Goal: Task Accomplishment & Management: Manage account settings

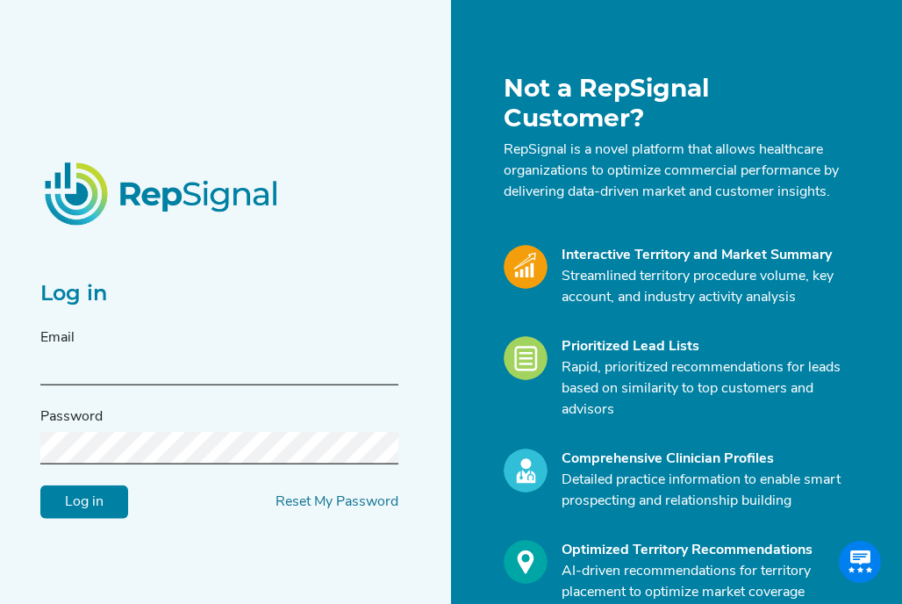
click at [108, 368] on input "text" at bounding box center [219, 369] width 358 height 32
type input "[PERSON_NAME][EMAIL_ADDRESS][PERSON_NAME][DOMAIN_NAME]"
click at [105, 502] on input "Log in" at bounding box center [84, 500] width 88 height 33
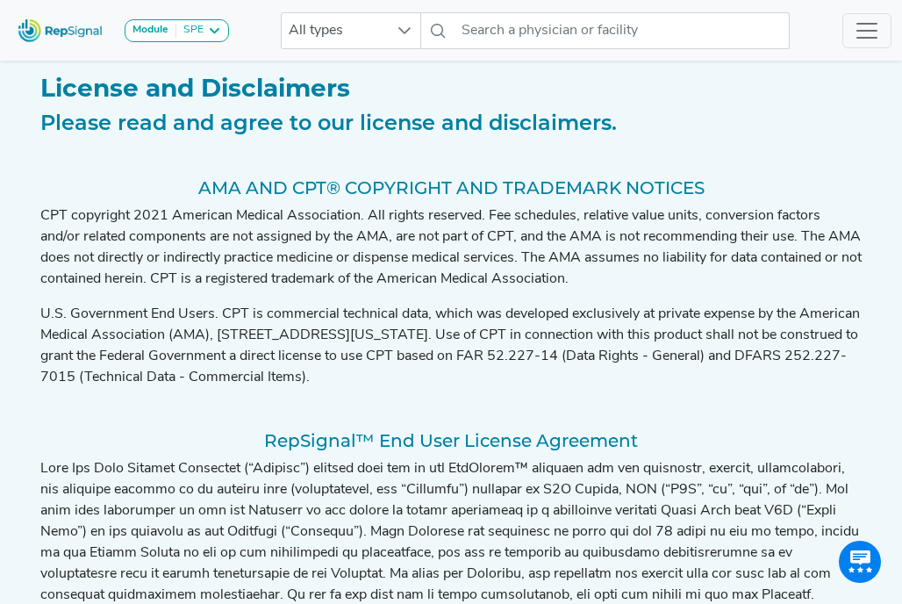
click at [92, 376] on p "U.S. Government End Users. CPT is commercial technical data, which was develope…" at bounding box center [450, 346] width 821 height 84
click at [194, 27] on div "SPE" at bounding box center [189, 31] width 27 height 14
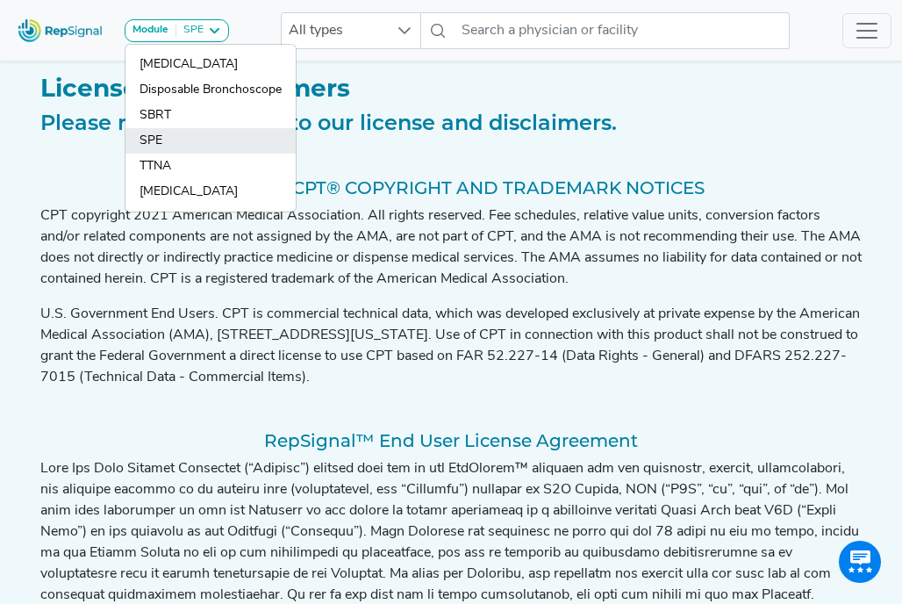
click at [154, 154] on link "SPE" at bounding box center [210, 166] width 170 height 25
click at [607, 335] on p "U.S. Government End Users. CPT is commercial technical data, which was develope…" at bounding box center [450, 346] width 821 height 84
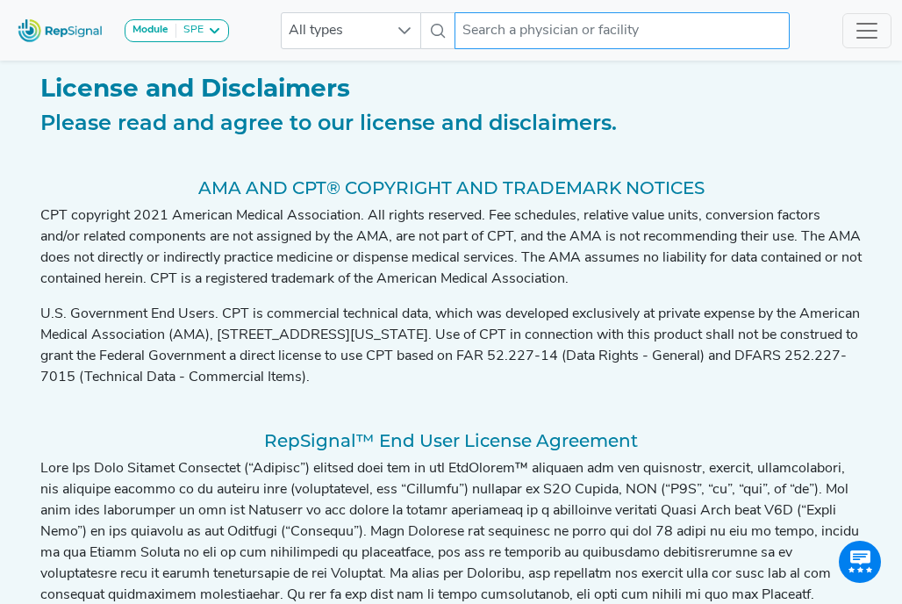
click at [490, 26] on input "text" at bounding box center [622, 30] width 335 height 37
click at [531, 25] on input "text" at bounding box center [622, 30] width 335 height 37
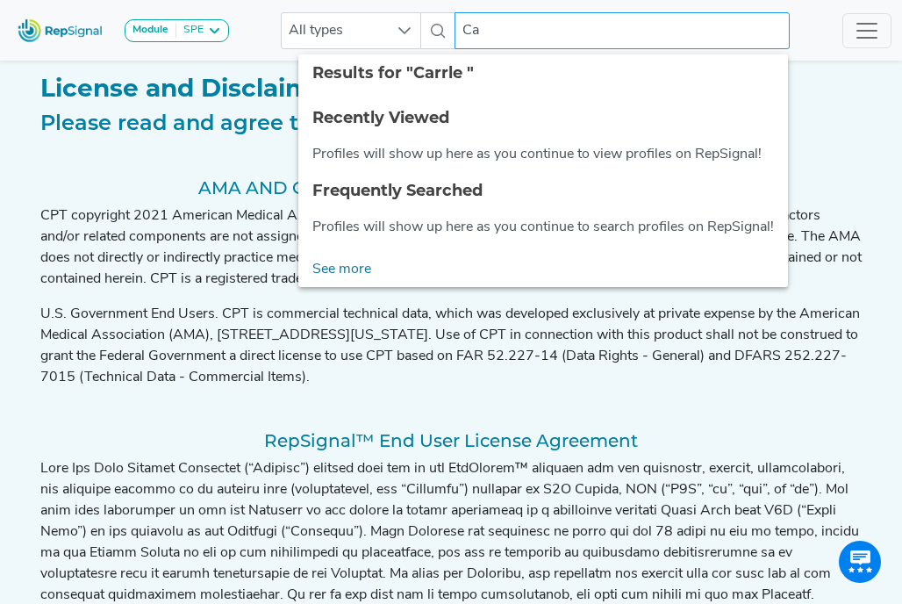
type input "C"
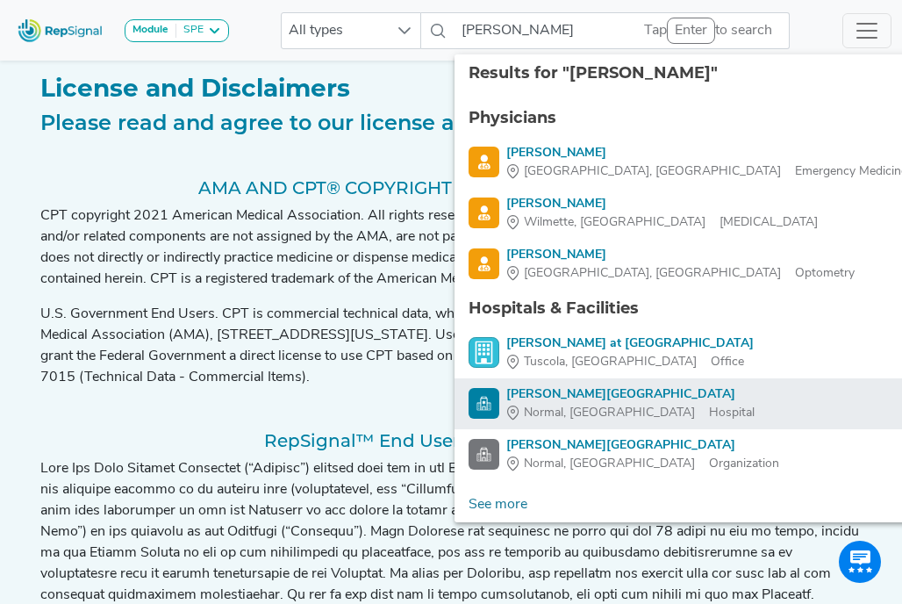
click at [564, 415] on span "Normal, [GEOGRAPHIC_DATA]" at bounding box center [609, 413] width 171 height 18
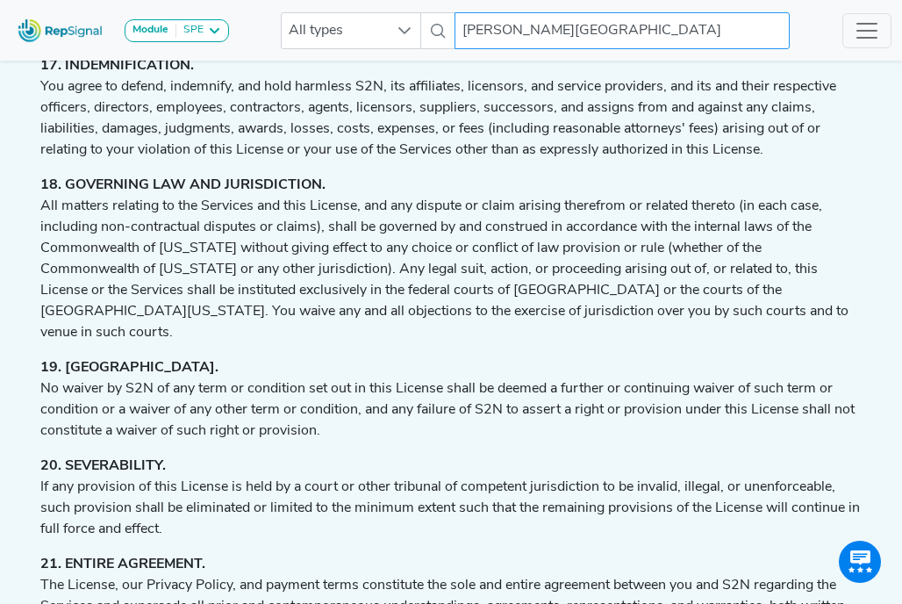
scroll to position [4472, 0]
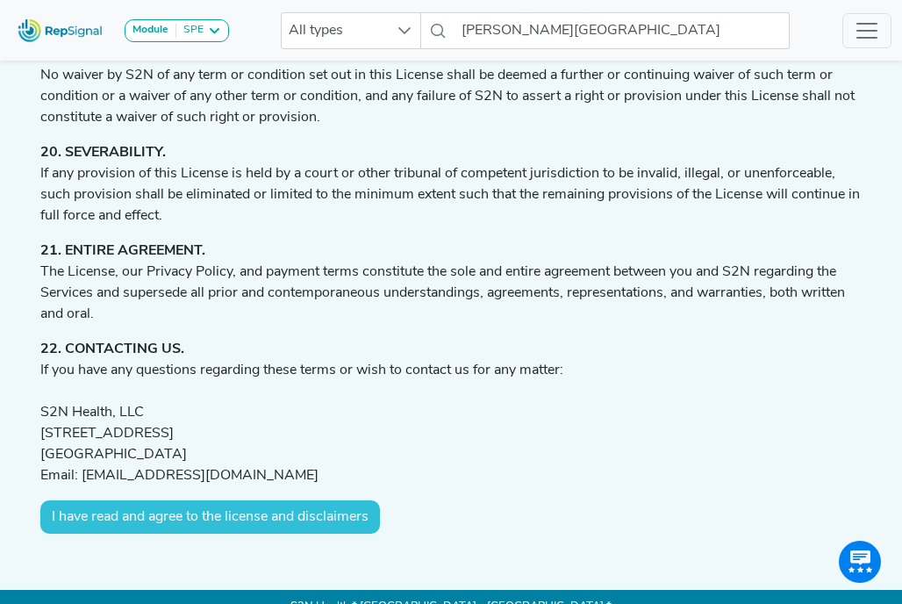
click at [281, 501] on button "I have read and agree to the license and disclaimers" at bounding box center [210, 516] width 340 height 33
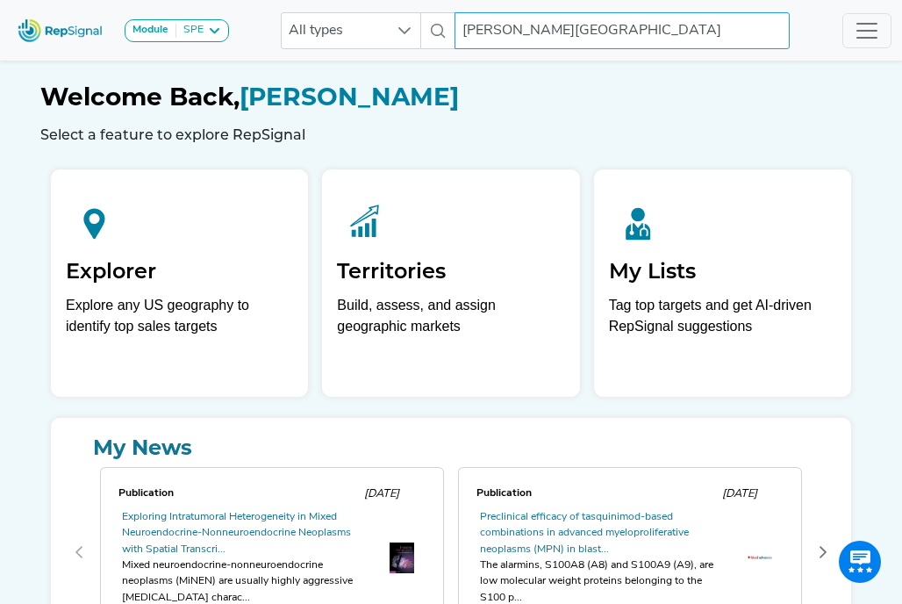
click at [670, 28] on input "[PERSON_NAME][GEOGRAPHIC_DATA]" at bounding box center [622, 30] width 335 height 37
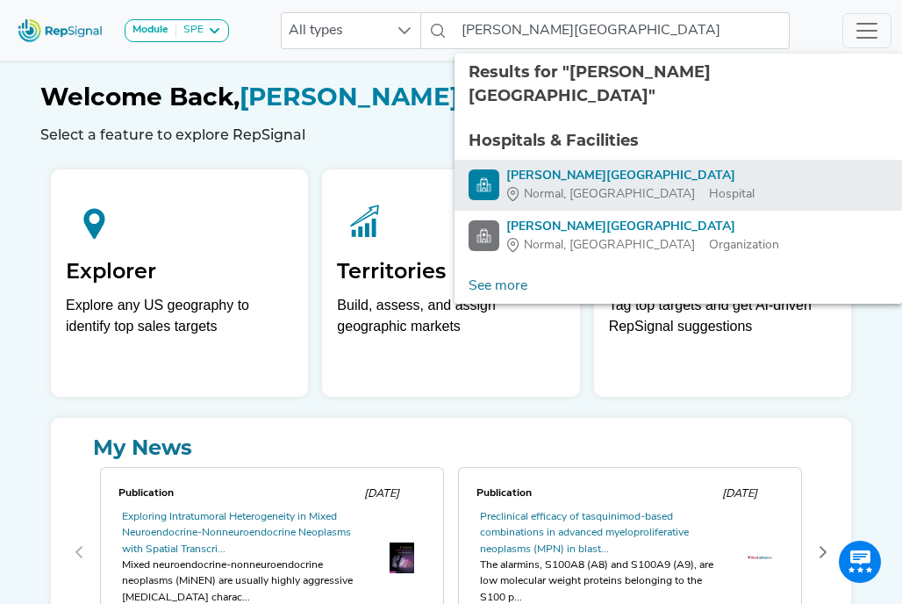
click at [624, 185] on div "Normal, [GEOGRAPHIC_DATA]" at bounding box center [630, 194] width 248 height 18
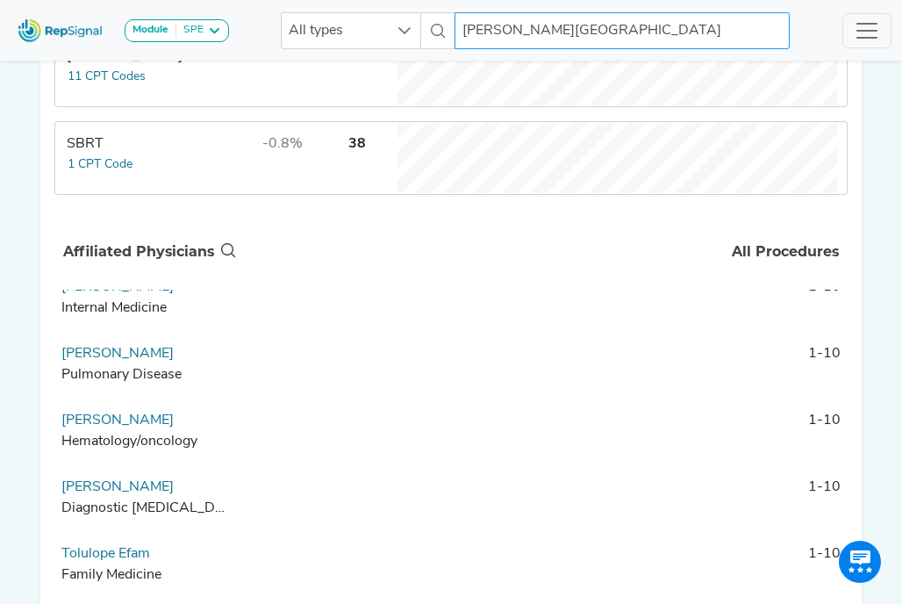
scroll to position [548, 0]
click at [98, 350] on link "[PERSON_NAME]" at bounding box center [117, 353] width 112 height 14
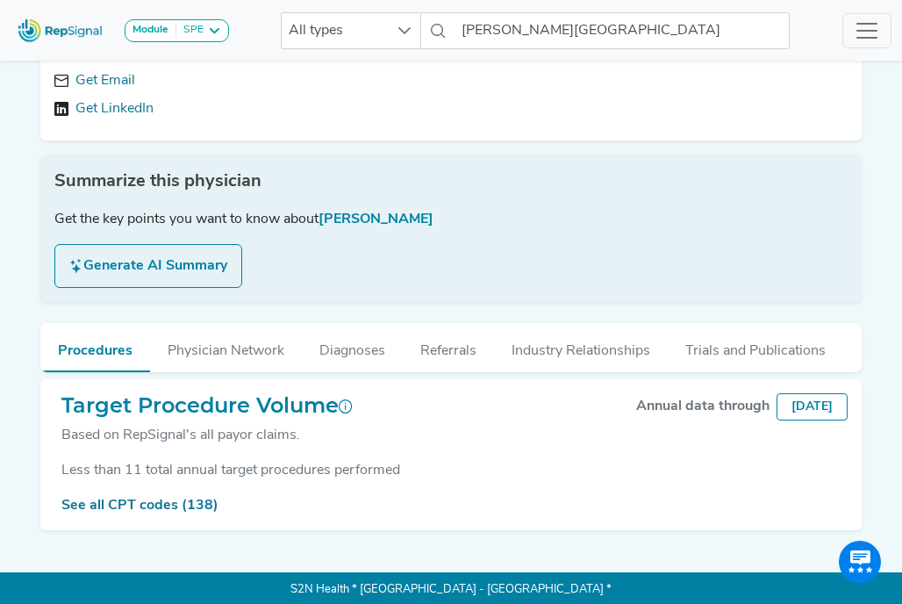
scroll to position [190, 0]
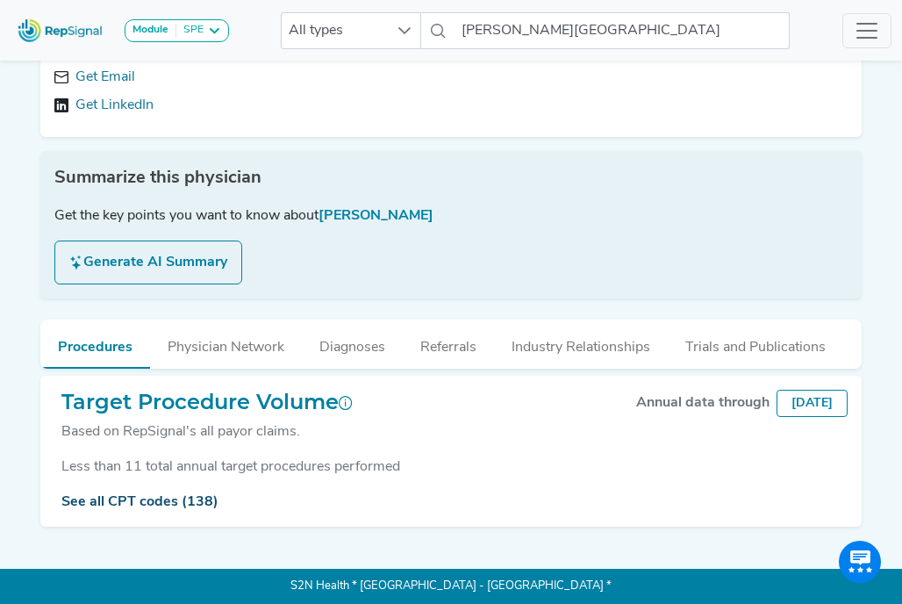
click at [179, 505] on link "See all CPT codes (138)" at bounding box center [139, 502] width 157 height 14
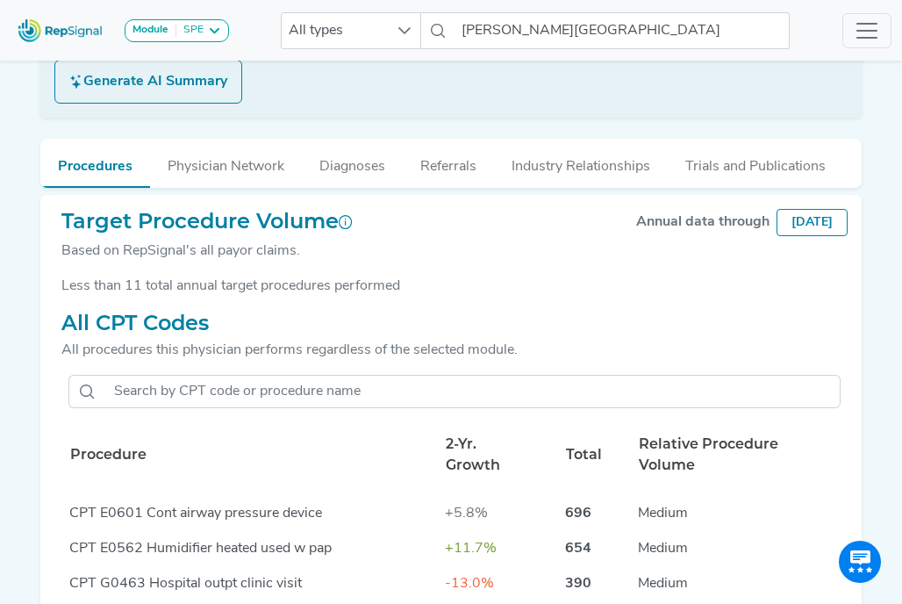
scroll to position [349, 0]
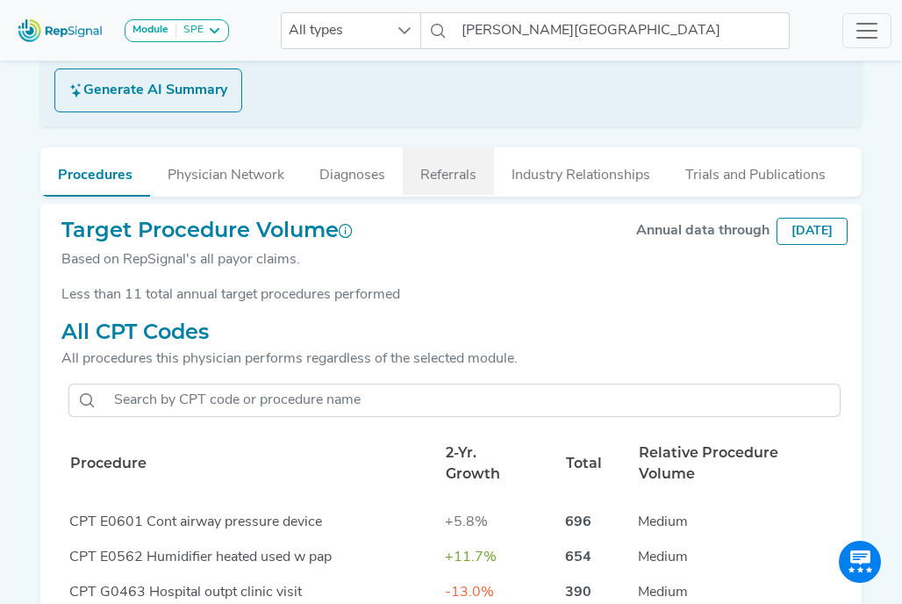
click at [476, 174] on button "Referrals" at bounding box center [448, 170] width 91 height 47
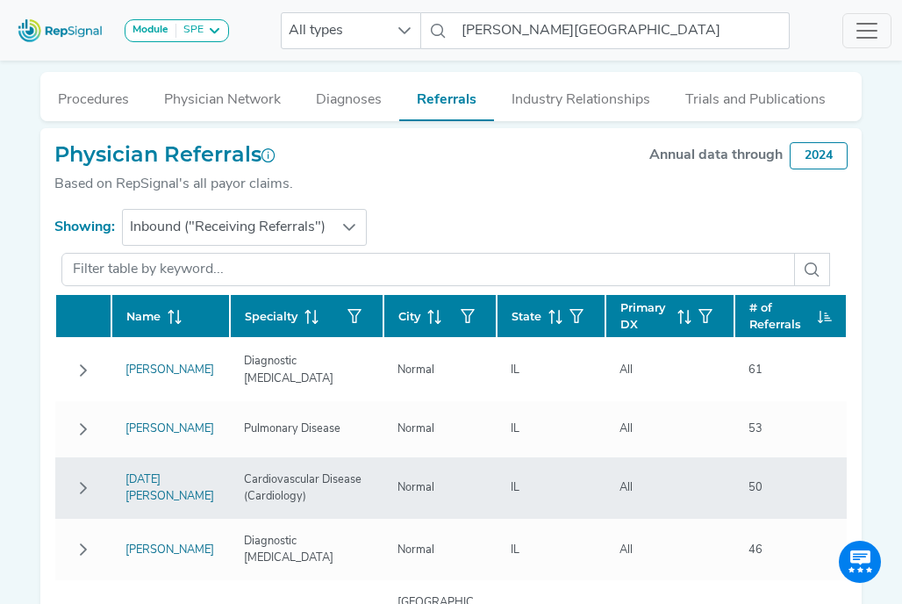
scroll to position [35, 0]
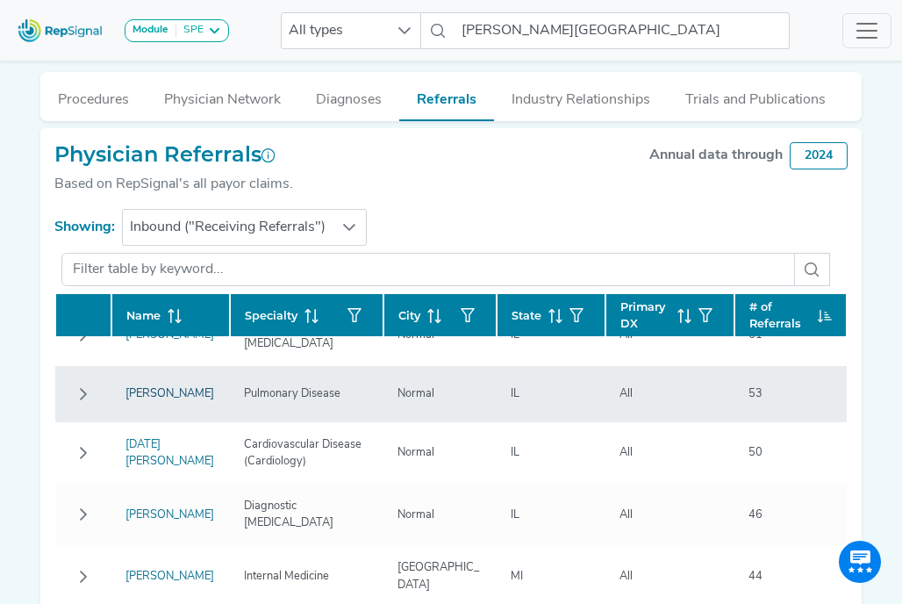
click at [154, 399] on link "[PERSON_NAME]" at bounding box center [169, 393] width 89 height 11
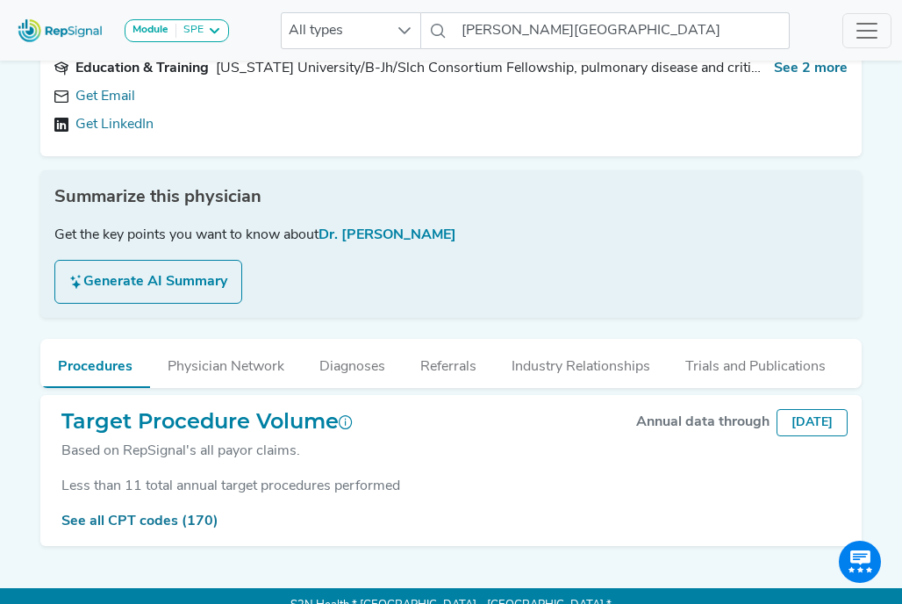
scroll to position [190, 0]
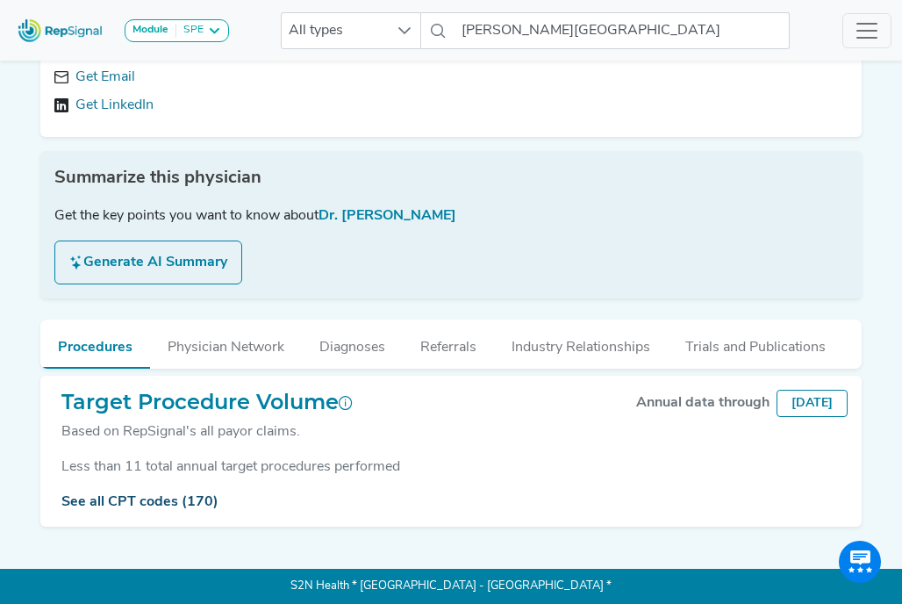
click at [172, 501] on link "See all CPT codes (170)" at bounding box center [139, 502] width 157 height 14
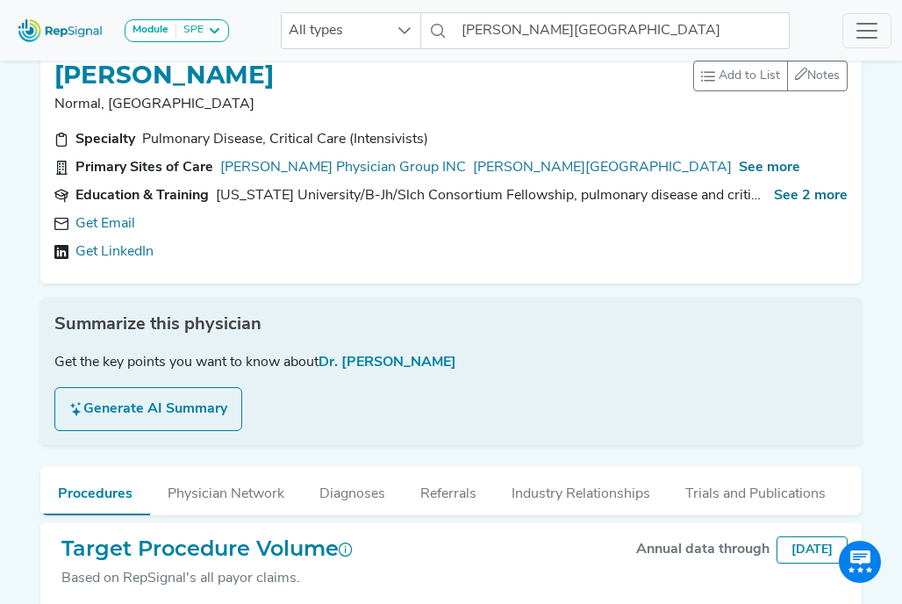
scroll to position [0, 0]
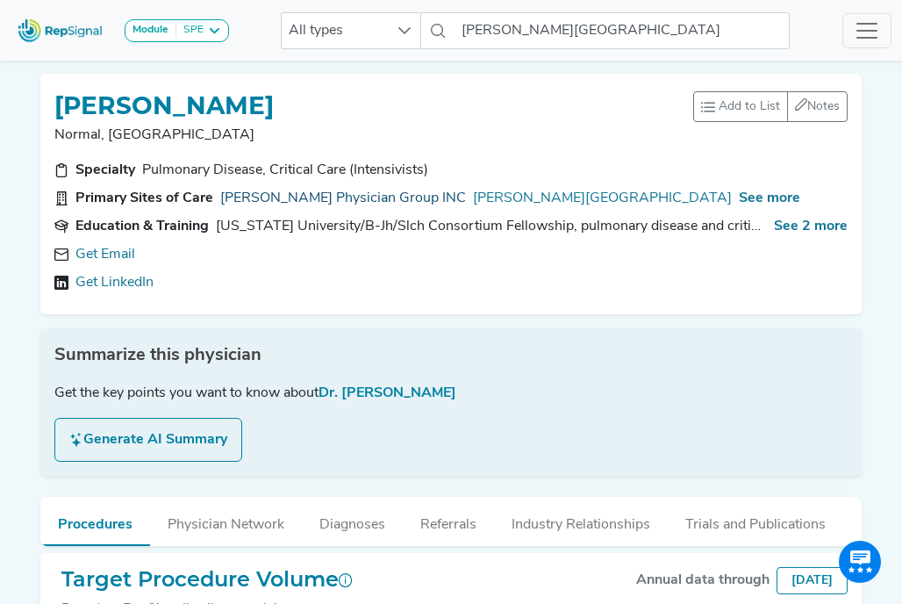
click at [376, 190] on link "[PERSON_NAME] Physician Group INC" at bounding box center [343, 198] width 246 height 21
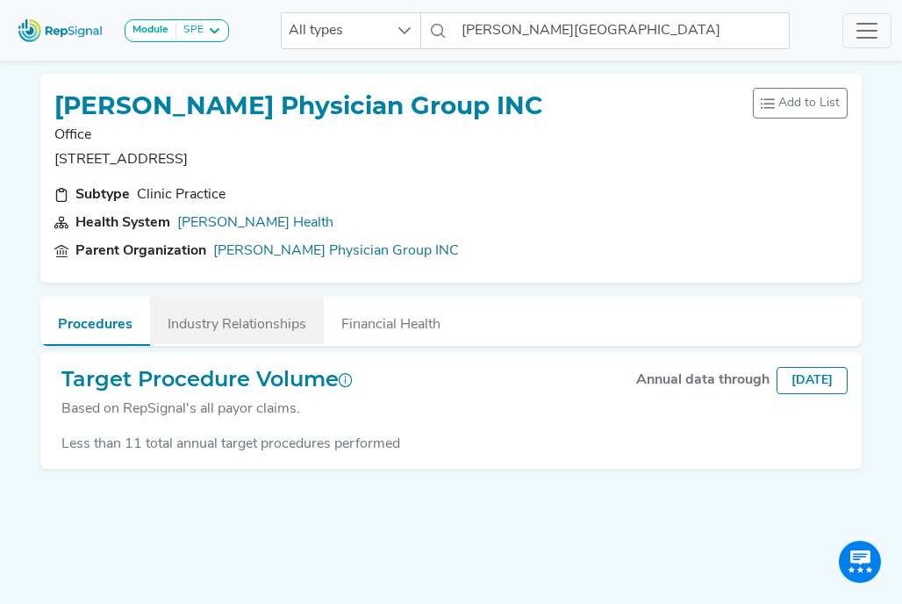
click at [292, 322] on button "Industry Relationships" at bounding box center [237, 320] width 174 height 47
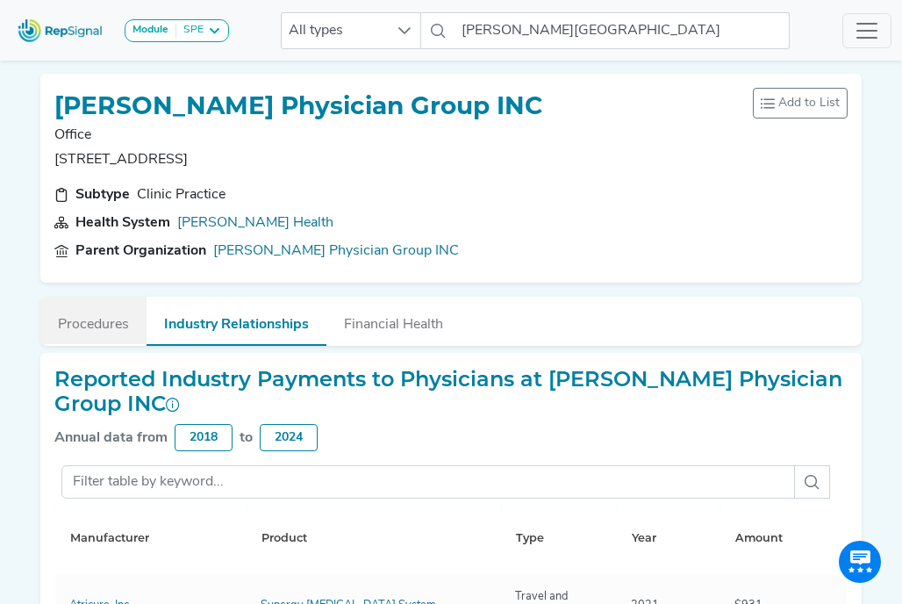
click at [98, 336] on button "Procedures" at bounding box center [93, 320] width 106 height 47
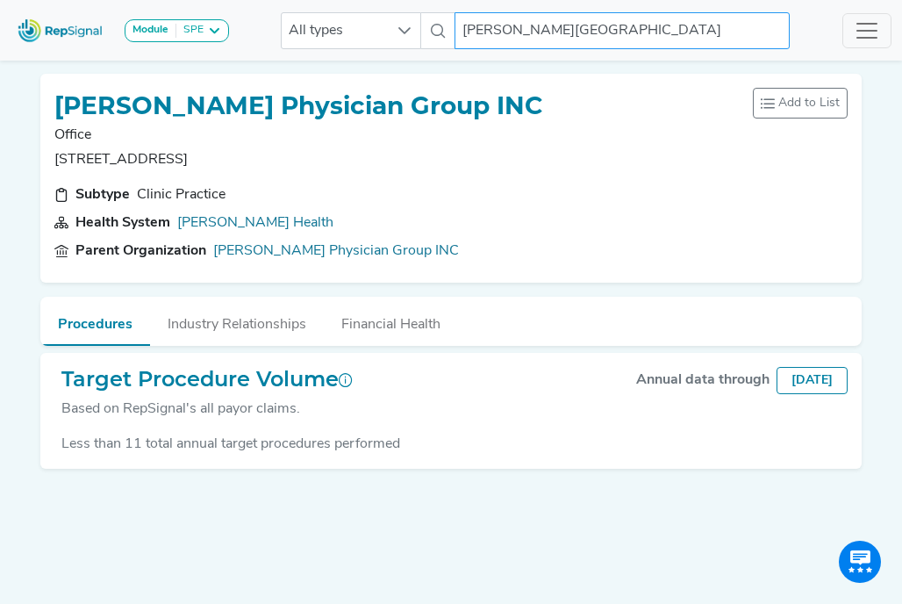
click at [566, 20] on input "[PERSON_NAME][GEOGRAPHIC_DATA]" at bounding box center [622, 30] width 335 height 37
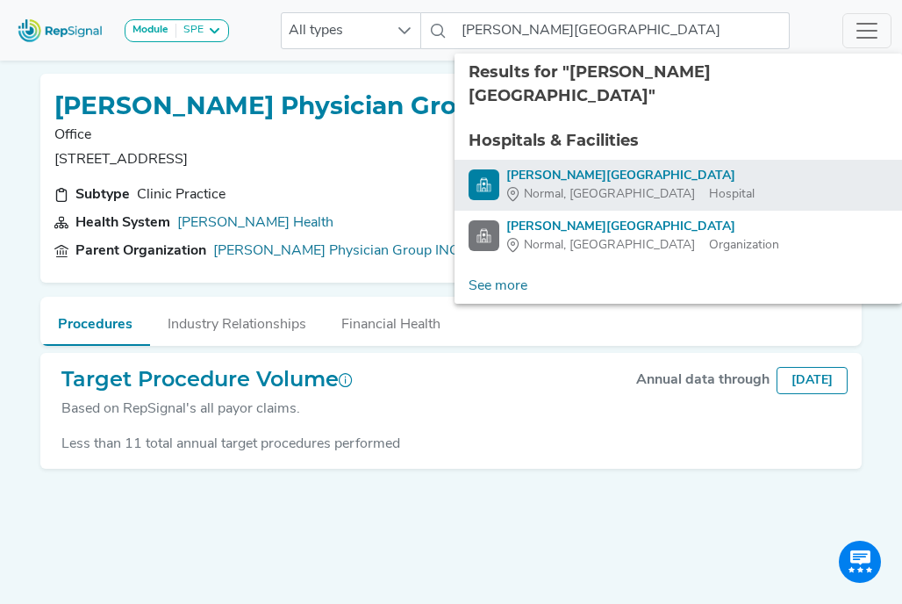
click at [626, 167] on div "[PERSON_NAME][GEOGRAPHIC_DATA]" at bounding box center [630, 176] width 248 height 18
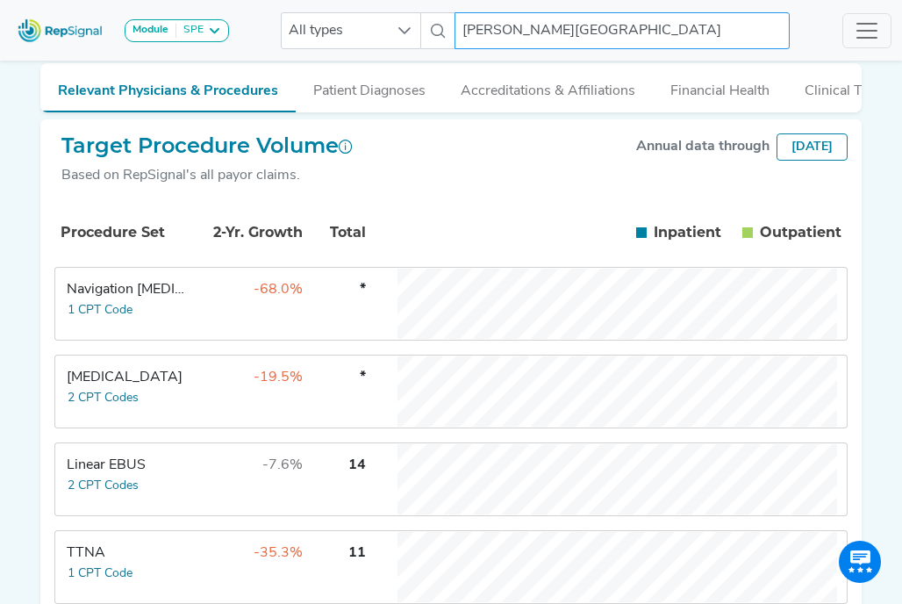
scroll to position [239, 0]
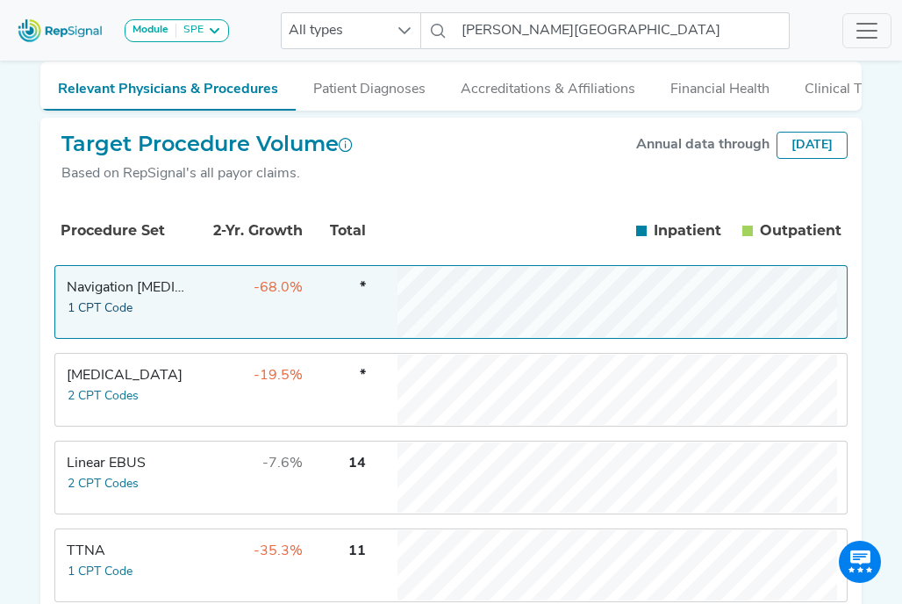
click at [102, 317] on button "1 CPT Code" at bounding box center [100, 308] width 67 height 20
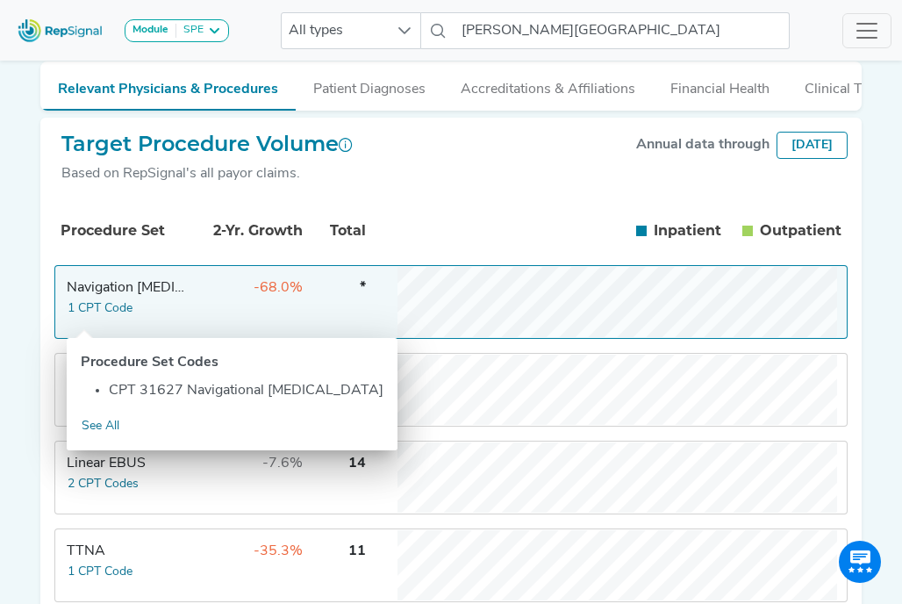
click at [386, 229] on th at bounding box center [383, 231] width 26 height 60
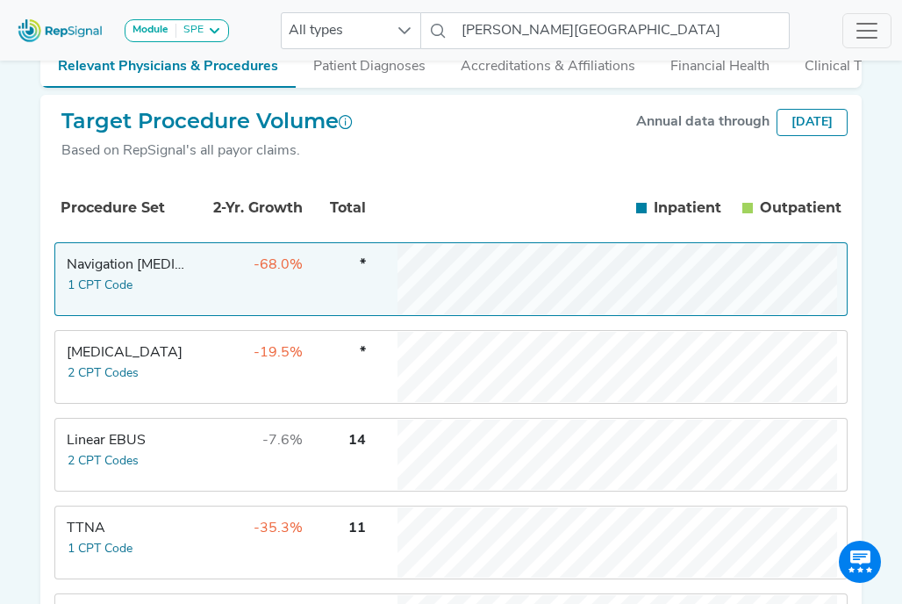
scroll to position [262, 0]
click at [119, 381] on button "2 CPT Codes" at bounding box center [103, 372] width 73 height 20
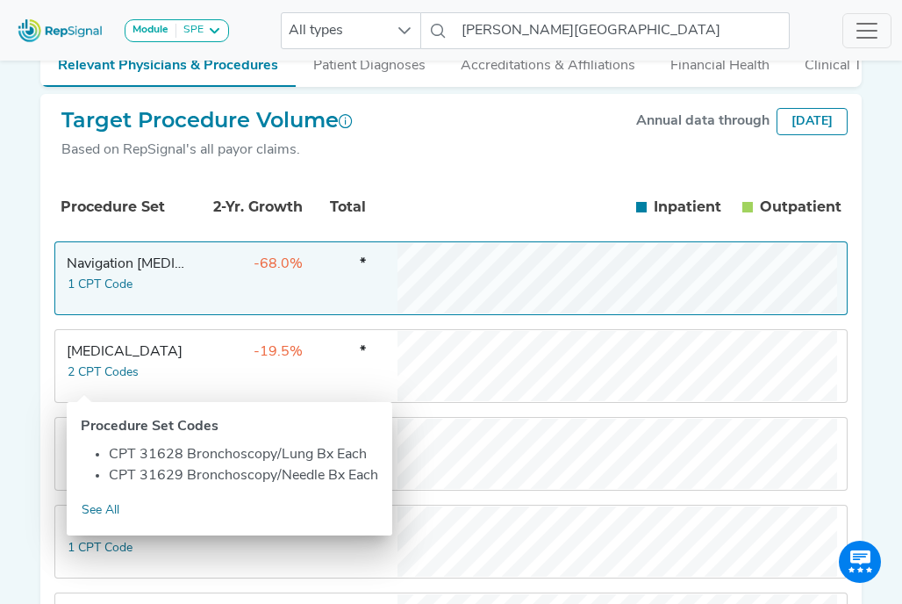
click at [204, 371] on td "-19.5%" at bounding box center [247, 366] width 114 height 70
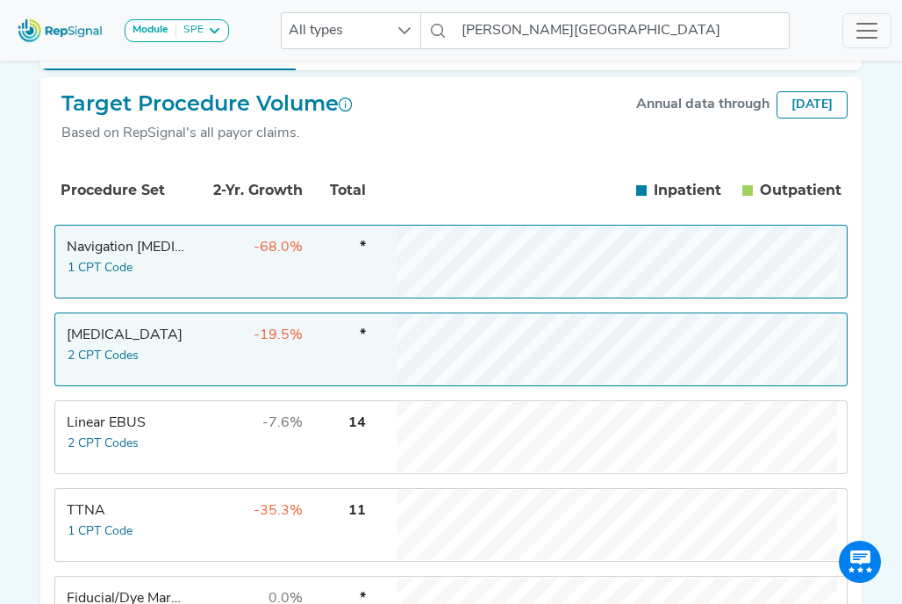
scroll to position [280, 0]
click at [382, 468] on td at bounding box center [382, 436] width 26 height 70
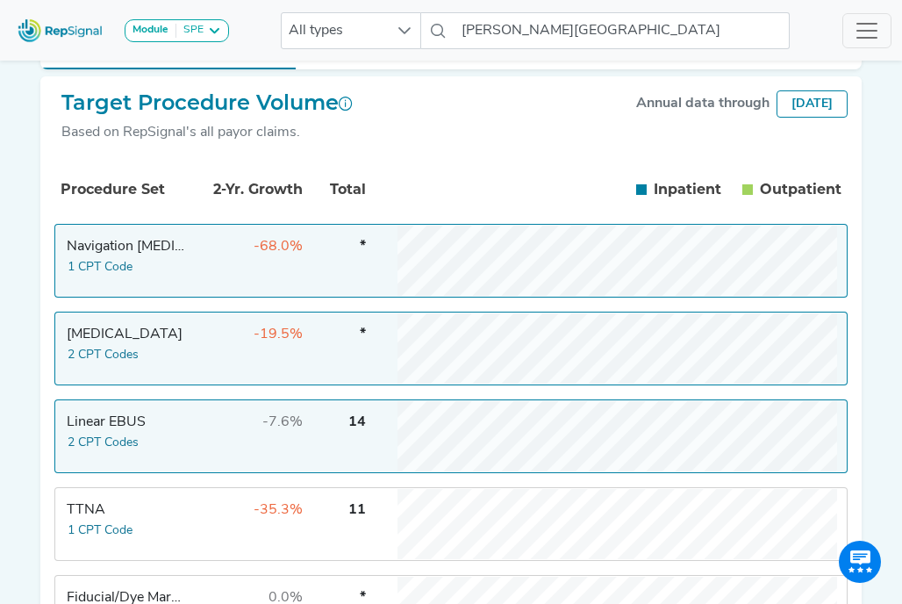
click at [221, 471] on td "-7.6%" at bounding box center [247, 436] width 114 height 70
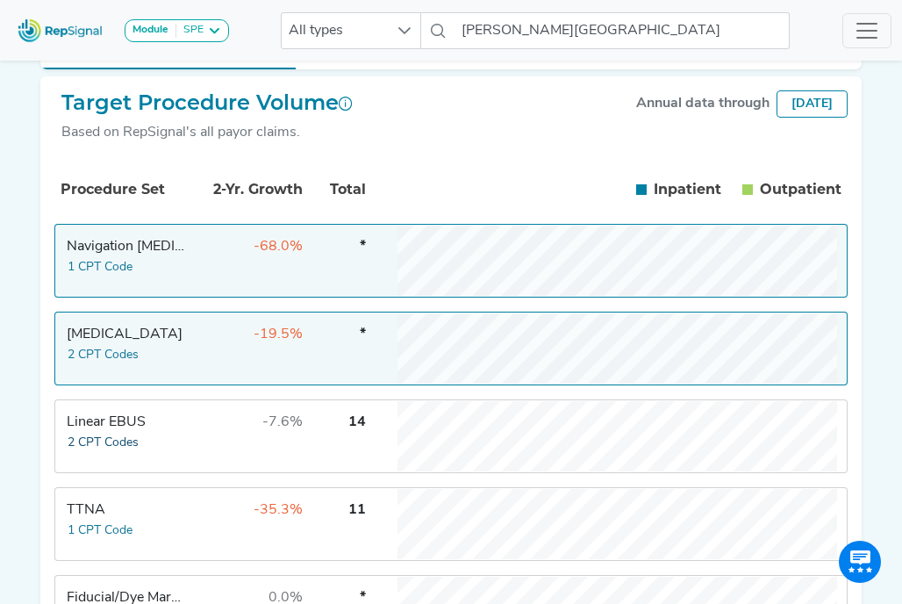
click at [123, 448] on button "2 CPT Codes" at bounding box center [103, 443] width 73 height 20
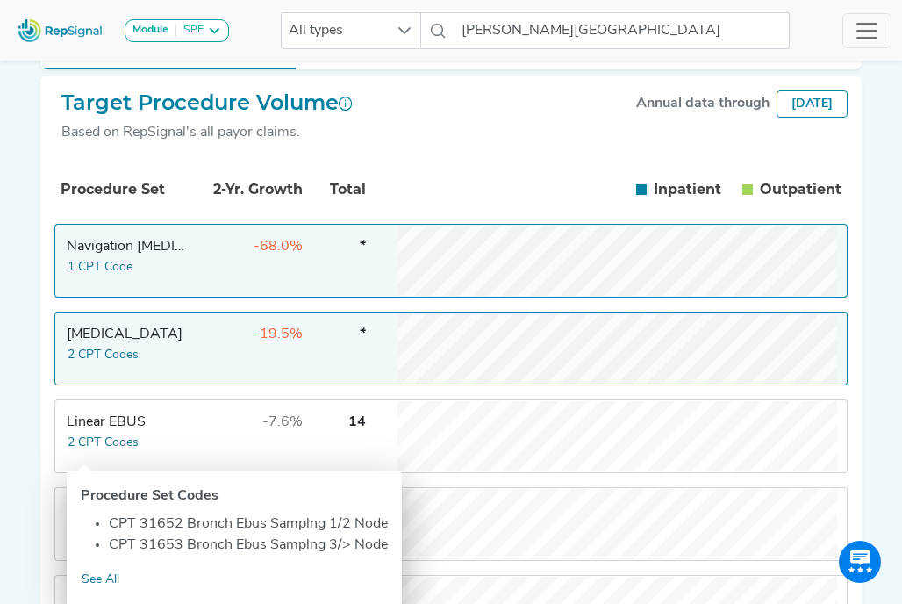
click at [470, 189] on th "Inpatient In Outpatient Out" at bounding box center [621, 190] width 446 height 60
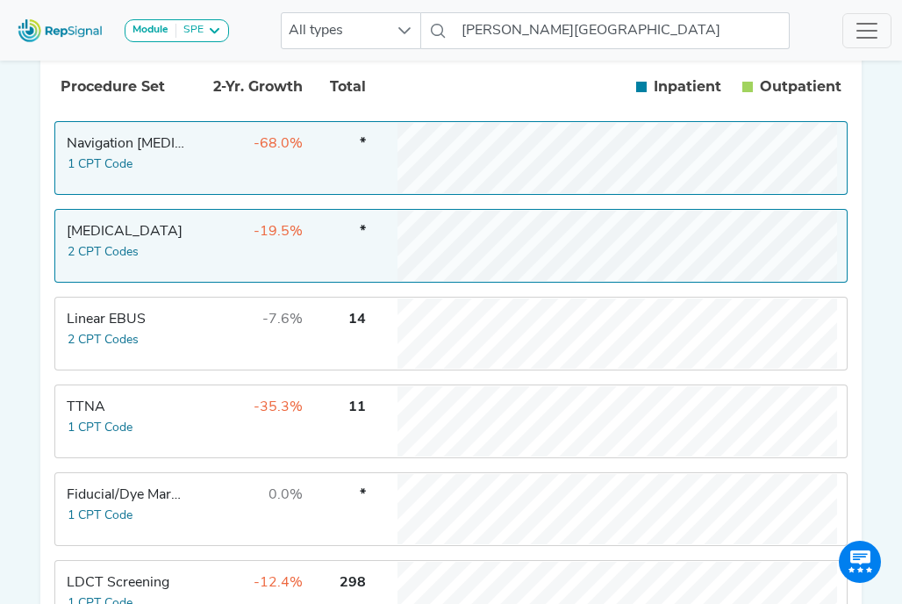
scroll to position [384, 0]
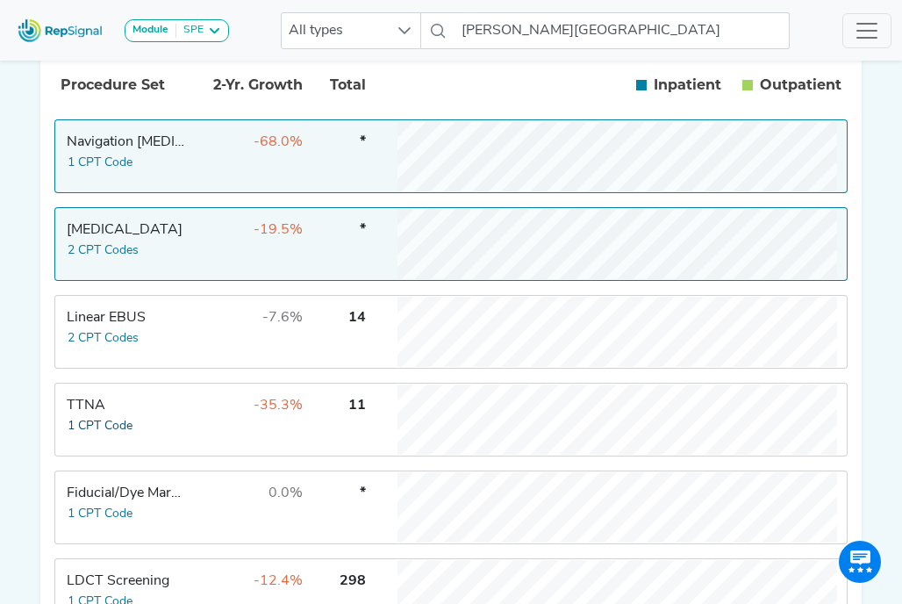
click at [109, 436] on button "1 CPT Code" at bounding box center [100, 426] width 67 height 20
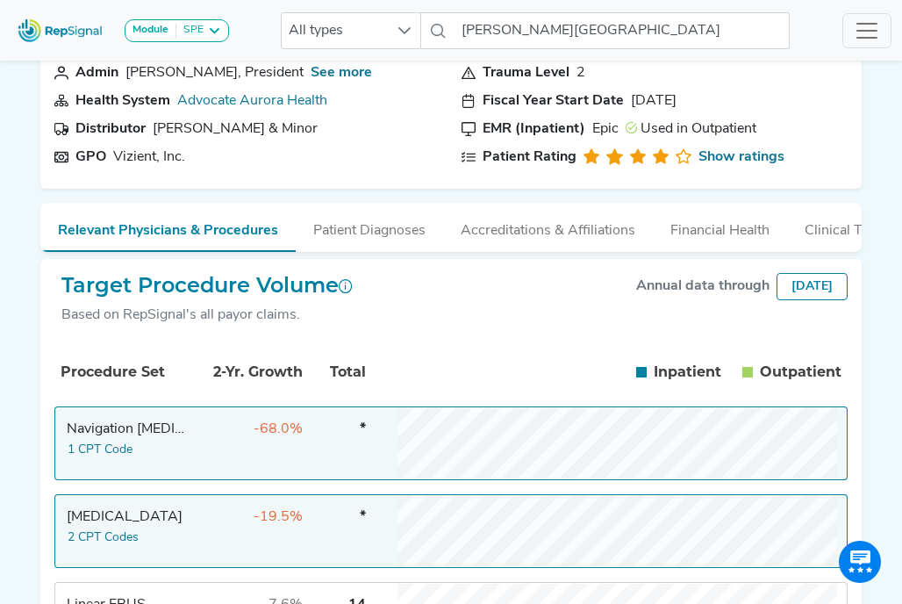
scroll to position [97, 0]
click at [777, 301] on div "[DATE]" at bounding box center [812, 287] width 71 height 27
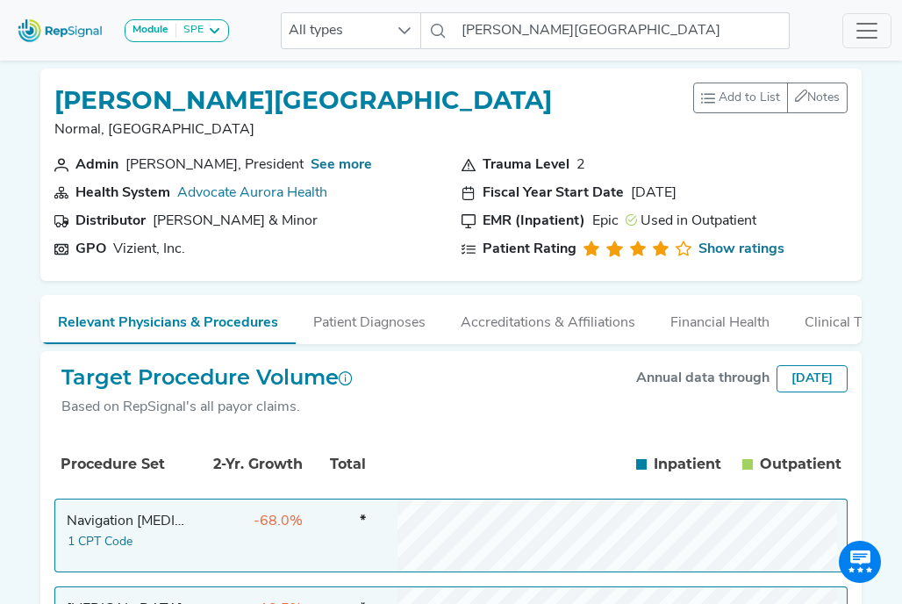
scroll to position [0, 0]
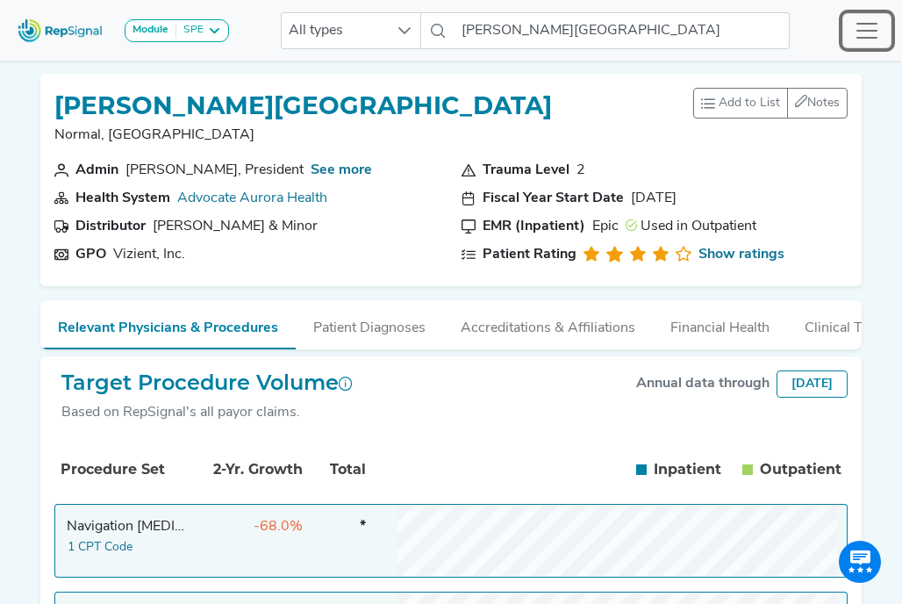
click at [866, 34] on span "Toggle navigation" at bounding box center [867, 31] width 26 height 26
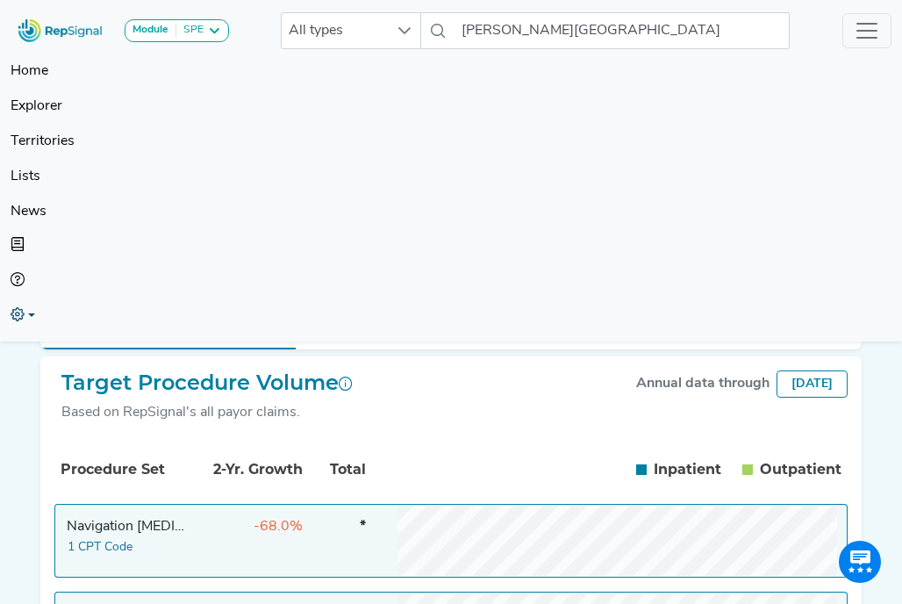
click at [25, 319] on link at bounding box center [451, 316] width 881 height 35
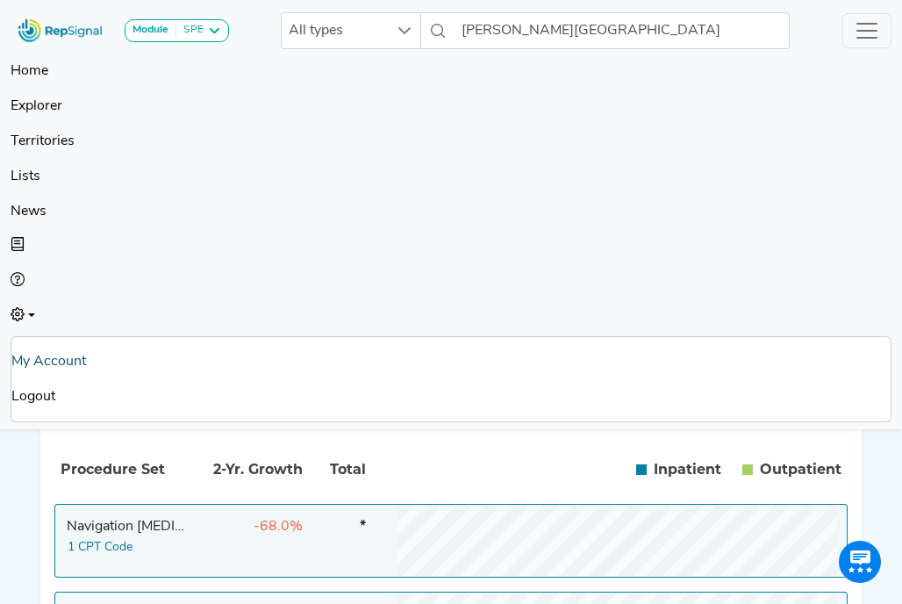
click at [34, 354] on link "My Account" at bounding box center [450, 361] width 879 height 35
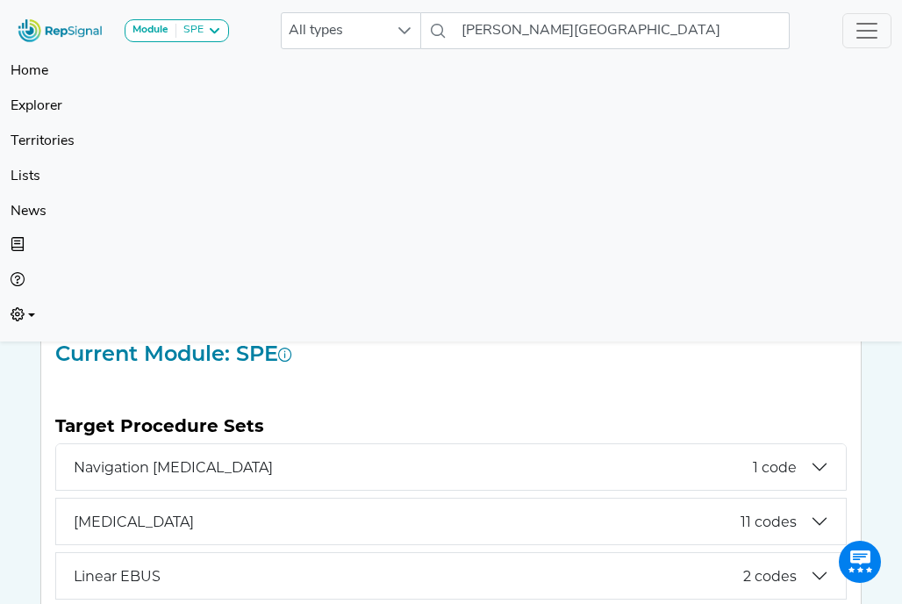
click at [867, 38] on span "Toggle navigation" at bounding box center [867, 31] width 26 height 26
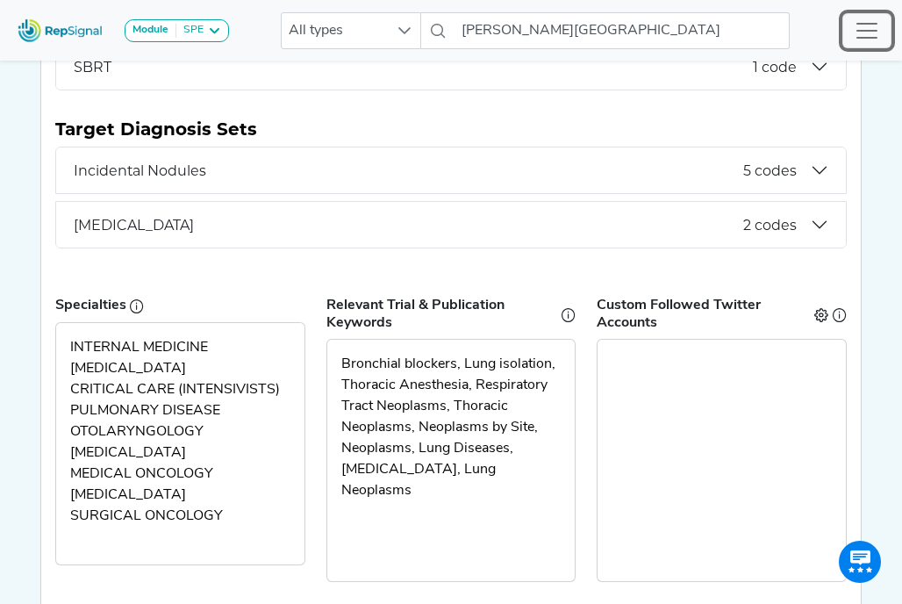
scroll to position [782, 0]
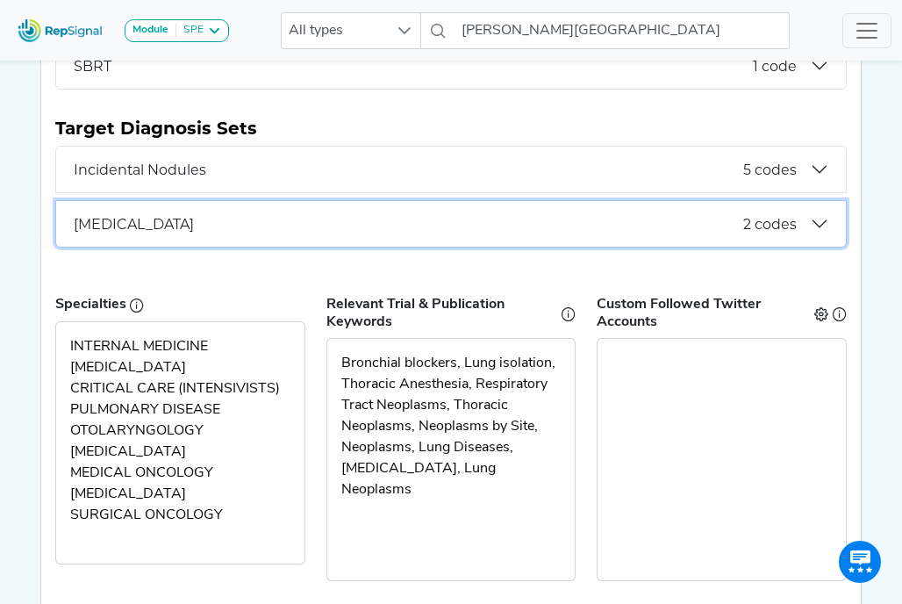
click at [764, 215] on button "[MEDICAL_DATA] 2 codes" at bounding box center [451, 224] width 790 height 46
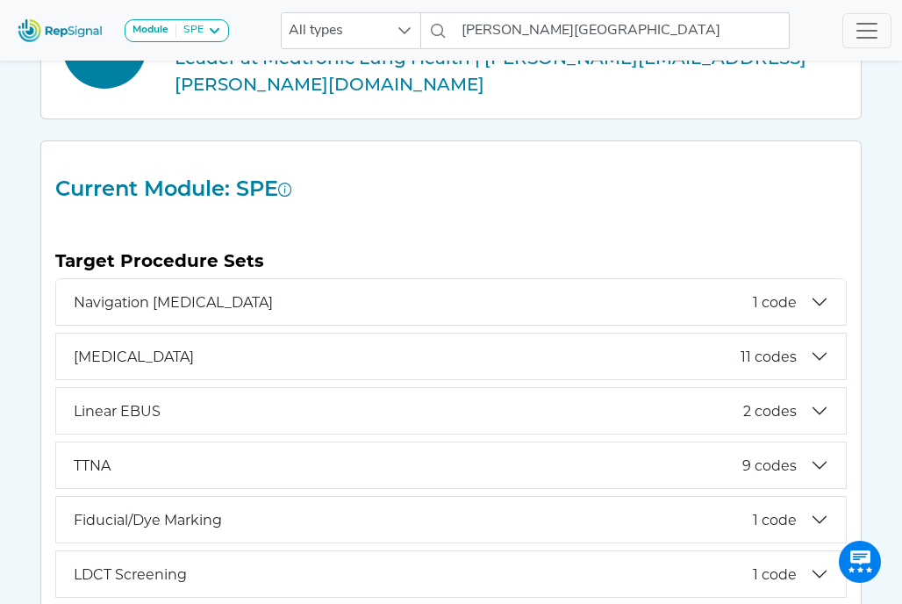
scroll to position [172, 0]
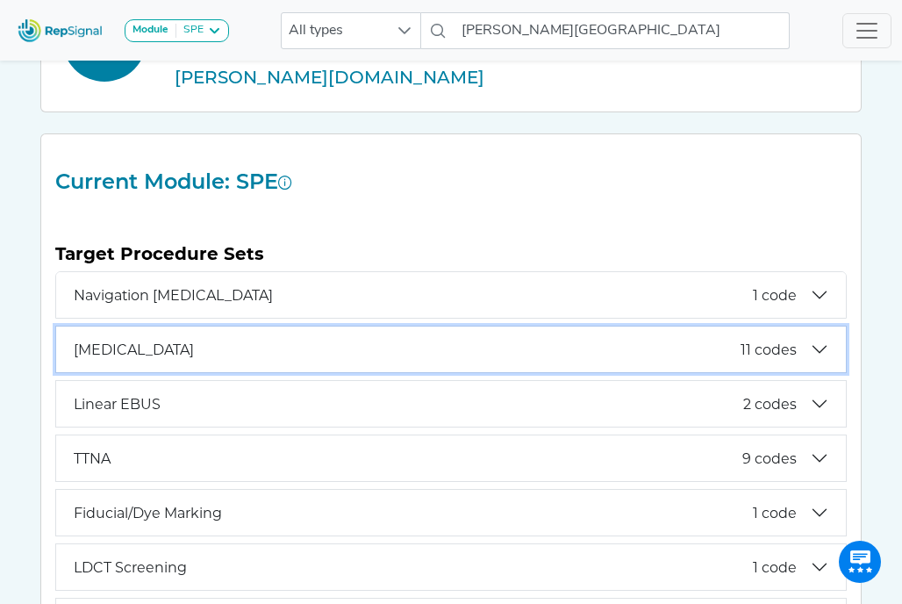
click at [773, 340] on button "[MEDICAL_DATA] 11 codes" at bounding box center [451, 349] width 790 height 46
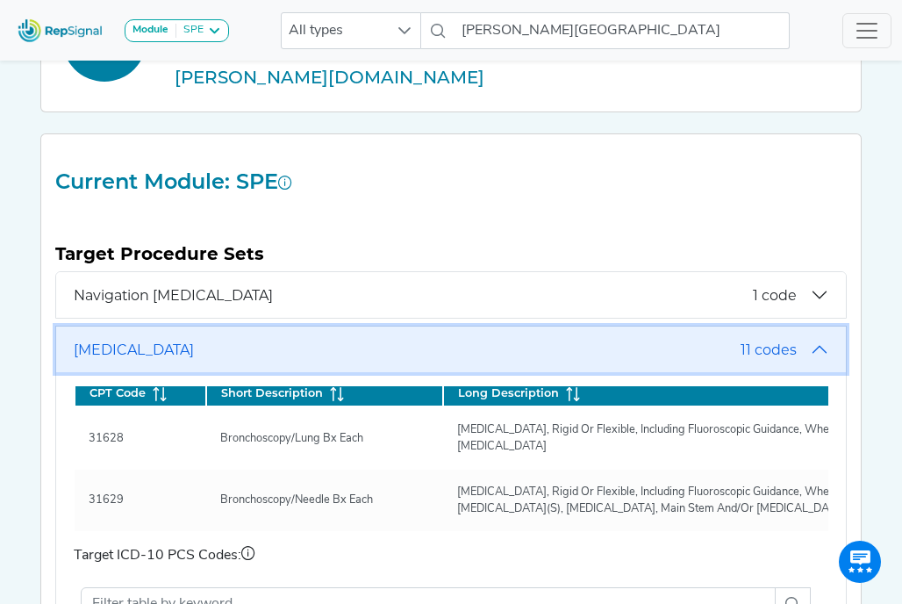
scroll to position [0, 0]
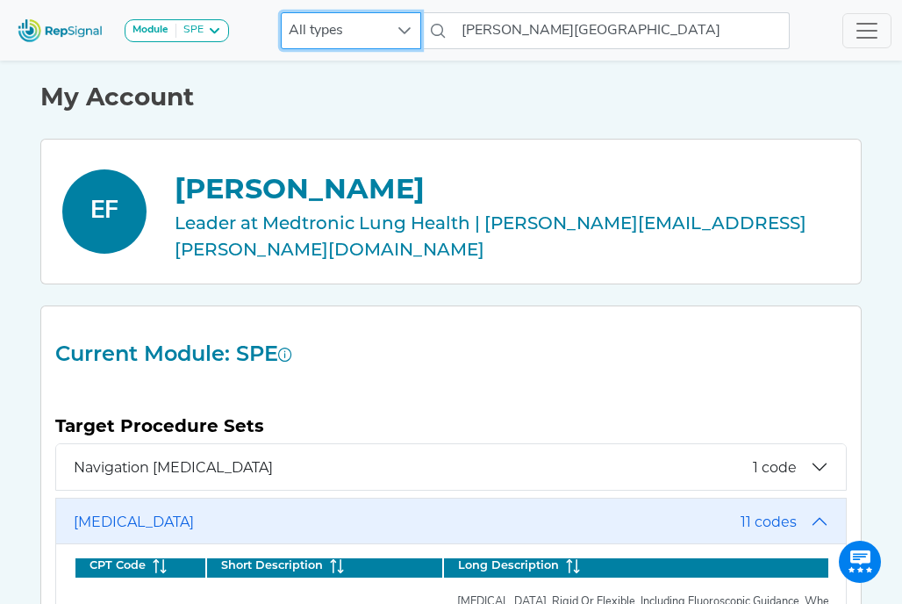
click at [326, 31] on span "All types" at bounding box center [334, 30] width 105 height 35
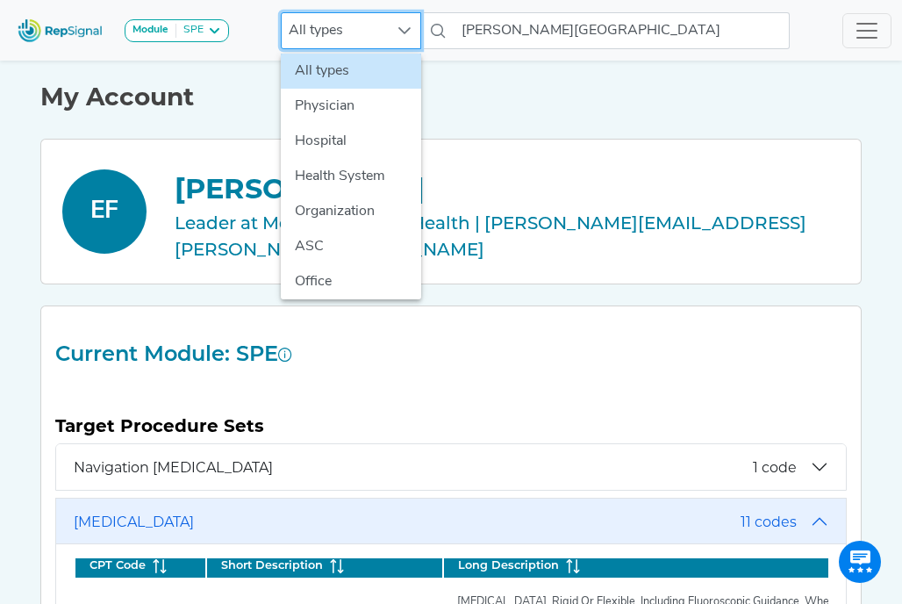
click at [54, 38] on img at bounding box center [61, 30] width 100 height 38
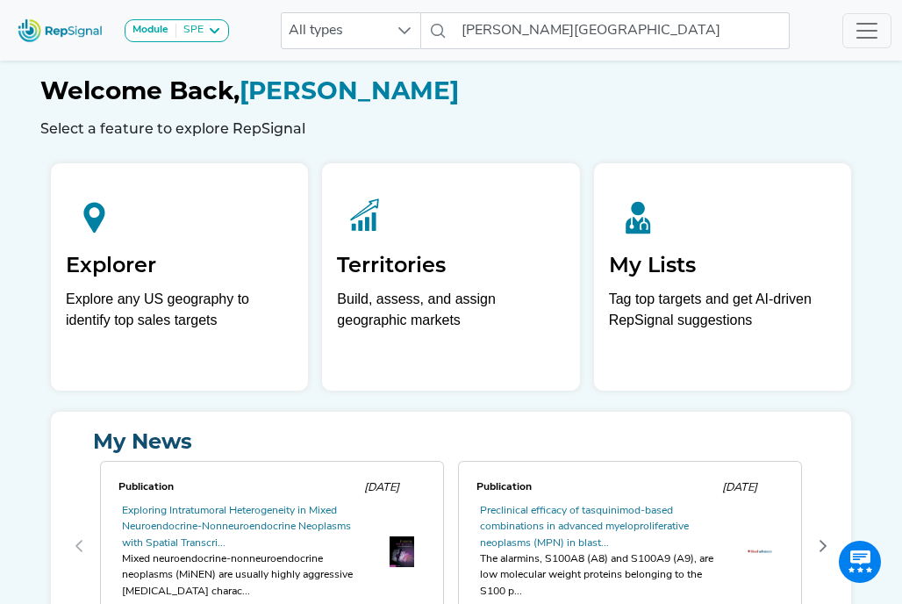
scroll to position [0, 13]
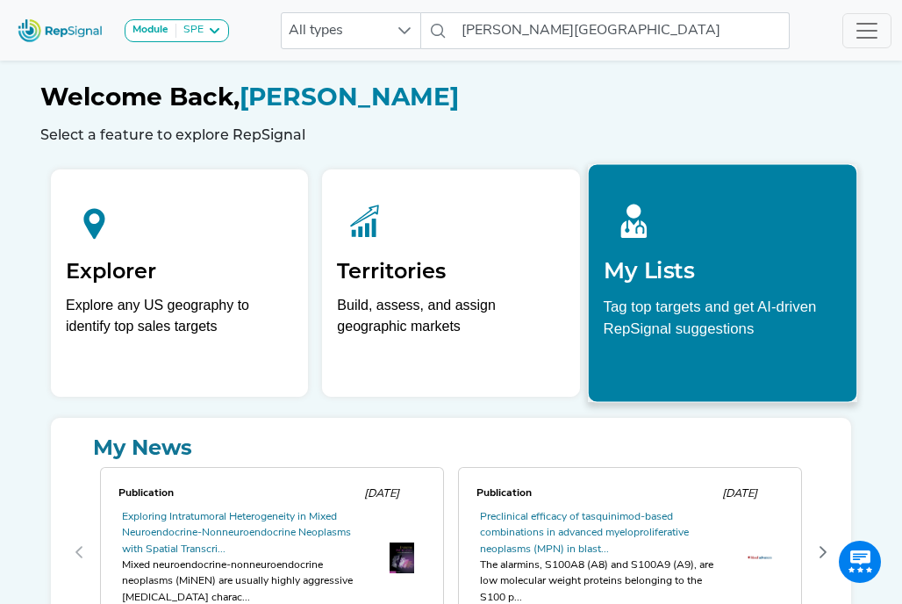
click at [632, 312] on p "Tag top targets and get AI-driven RepSignal suggestions" at bounding box center [722, 322] width 239 height 54
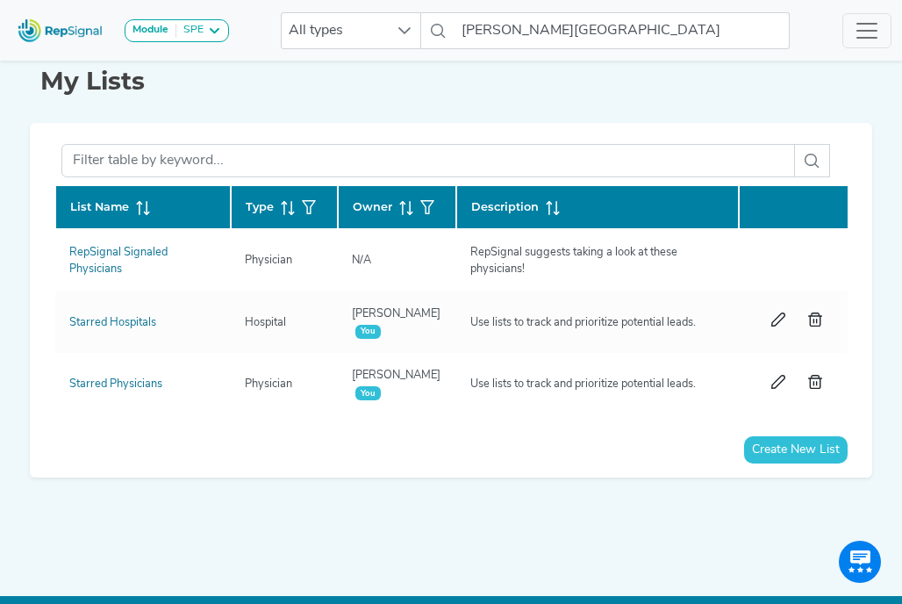
scroll to position [0, 13]
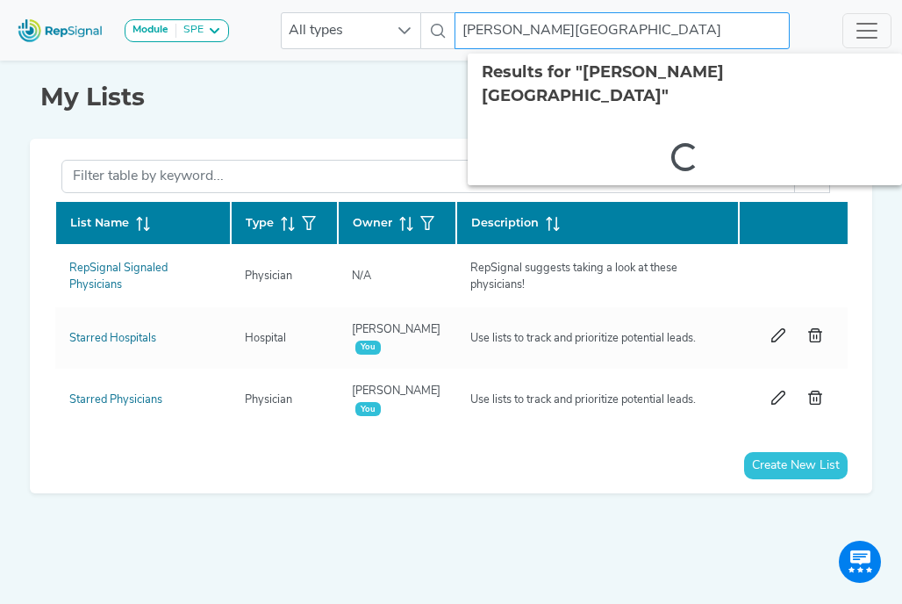
click at [570, 18] on input "[PERSON_NAME][GEOGRAPHIC_DATA]" at bounding box center [622, 30] width 335 height 37
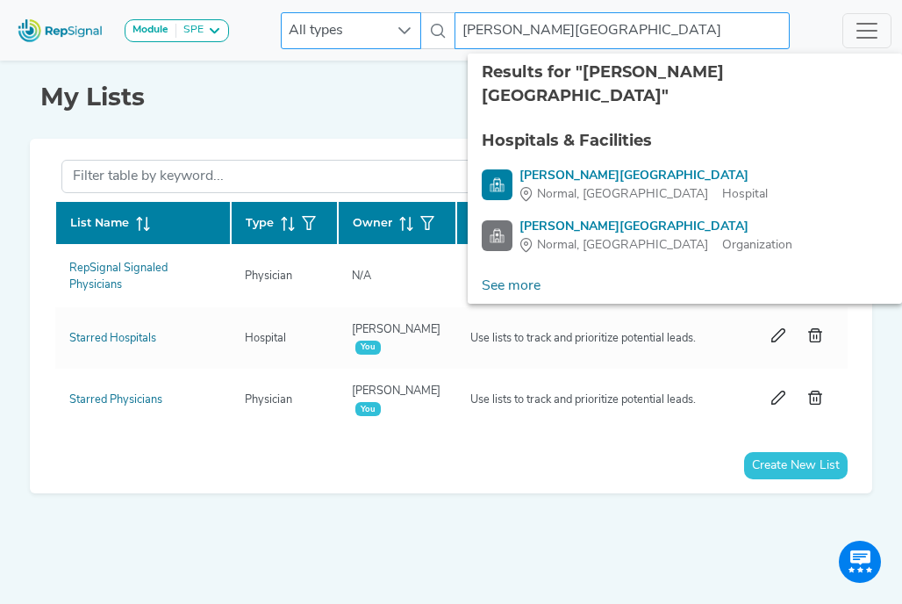
drag, startPoint x: 627, startPoint y: 26, endPoint x: 418, endPoint y: 39, distance: 210.2
click at [418, 39] on div "All types [PERSON_NAME] BroMenn Medical Center 3 results are available" at bounding box center [535, 30] width 509 height 37
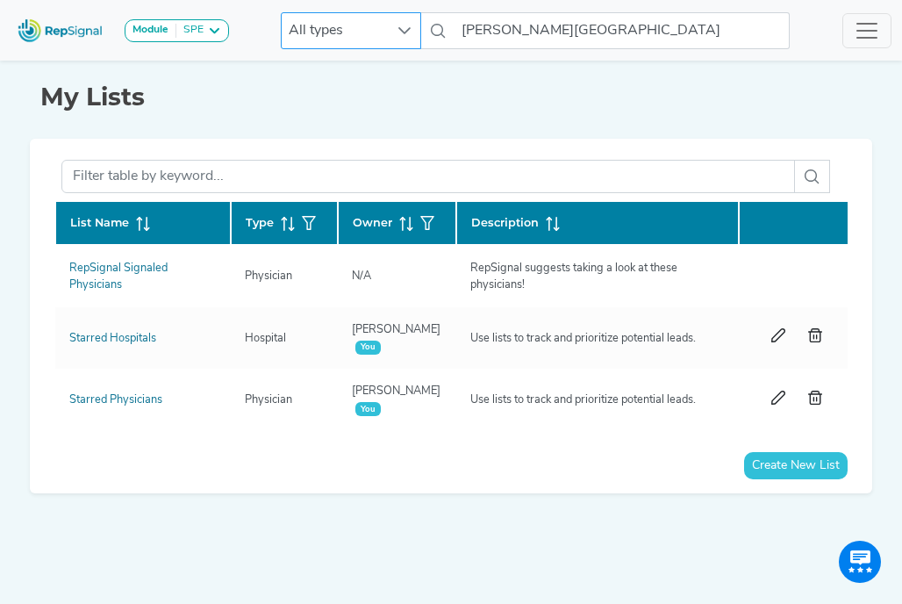
click at [418, 39] on div at bounding box center [404, 30] width 33 height 35
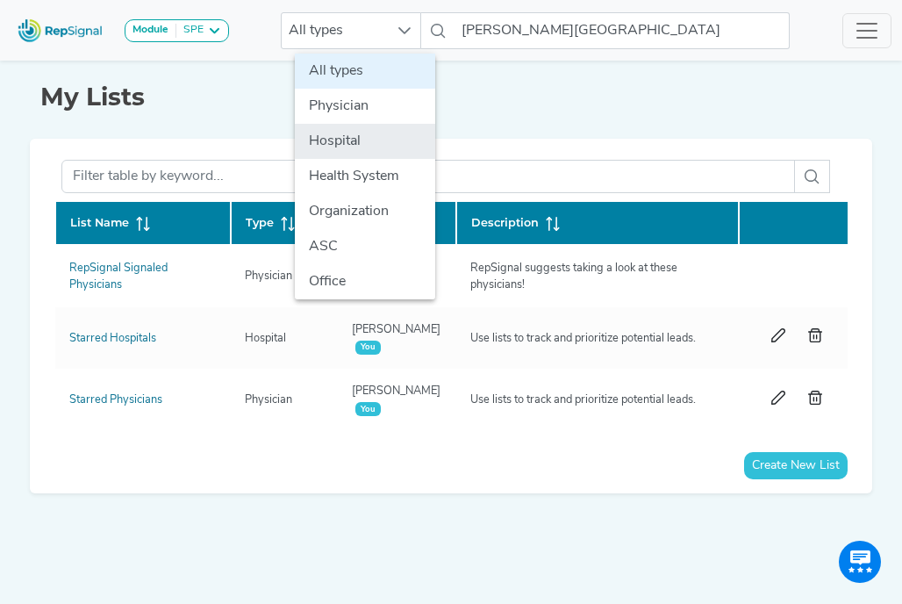
click at [379, 140] on li "Hospital" at bounding box center [365, 141] width 140 height 35
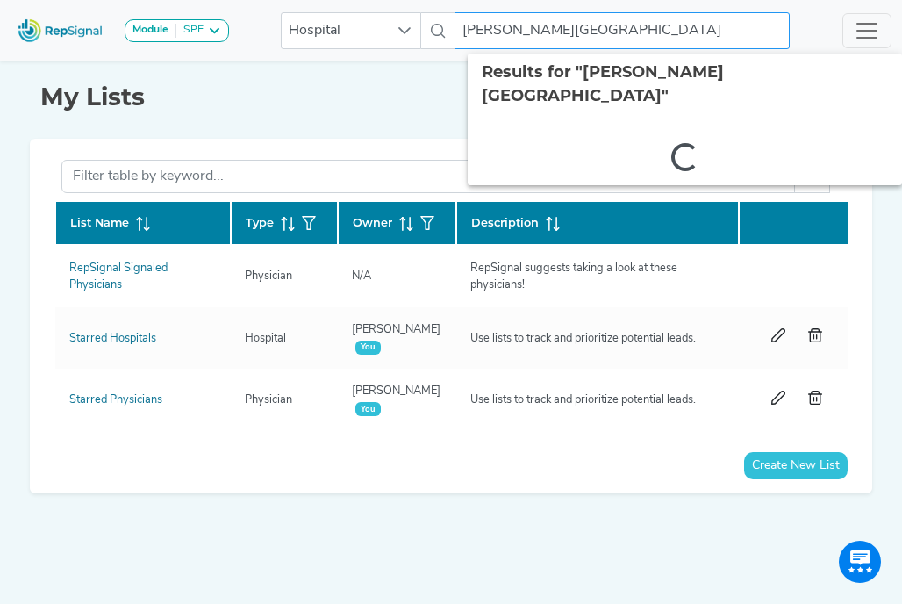
click at [537, 35] on input "[PERSON_NAME][GEOGRAPHIC_DATA]" at bounding box center [622, 30] width 335 height 37
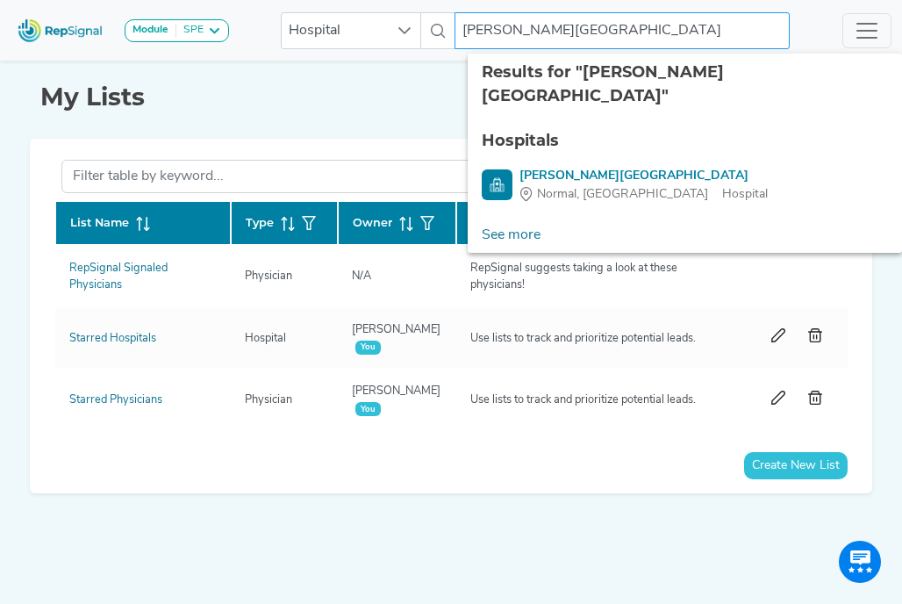
drag, startPoint x: 662, startPoint y: 31, endPoint x: 446, endPoint y: 32, distance: 215.9
click at [446, 32] on div "Hospital [PERSON_NAME][GEOGRAPHIC_DATA] 2 results are available" at bounding box center [535, 30] width 509 height 37
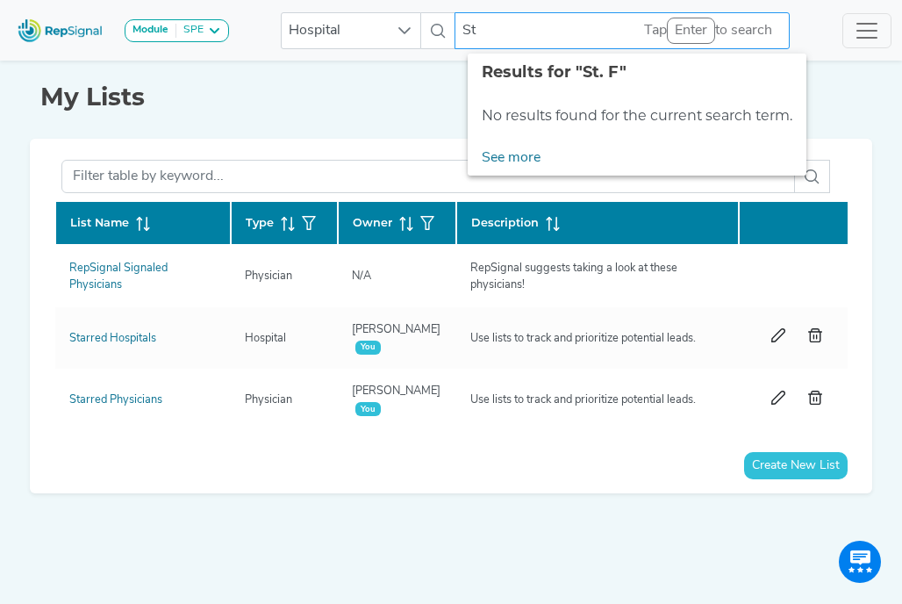
type input "S"
type input "P"
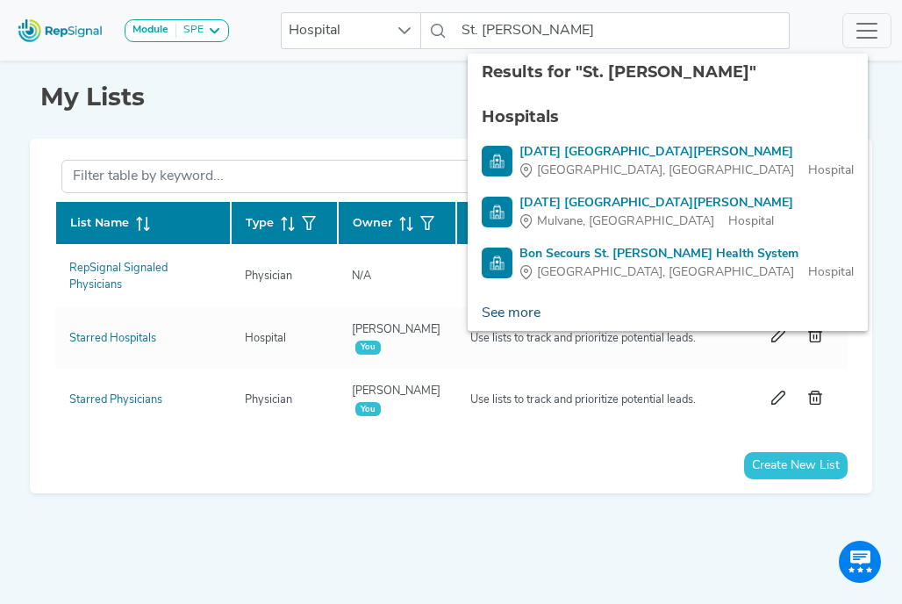
click at [509, 315] on link "See more" at bounding box center [511, 313] width 87 height 35
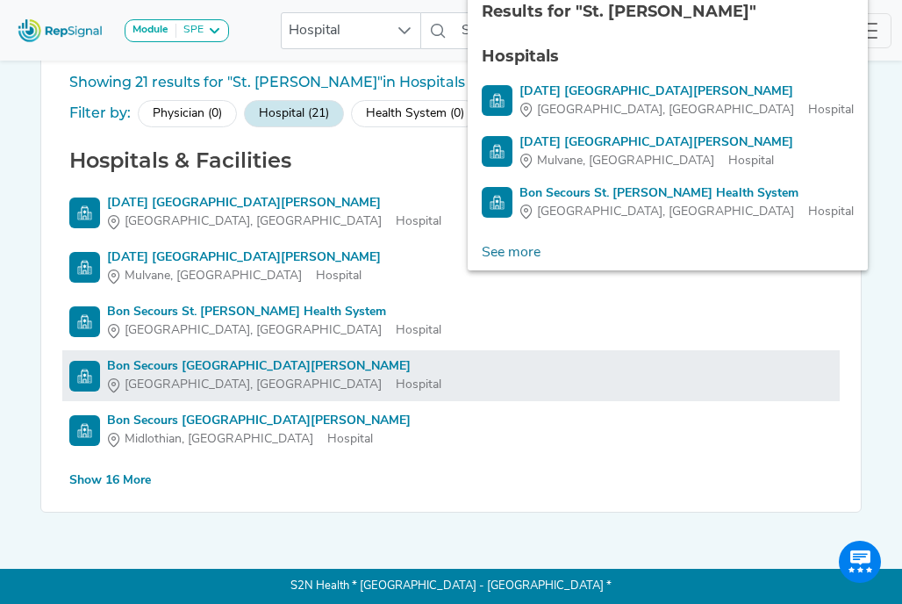
scroll to position [66, 13]
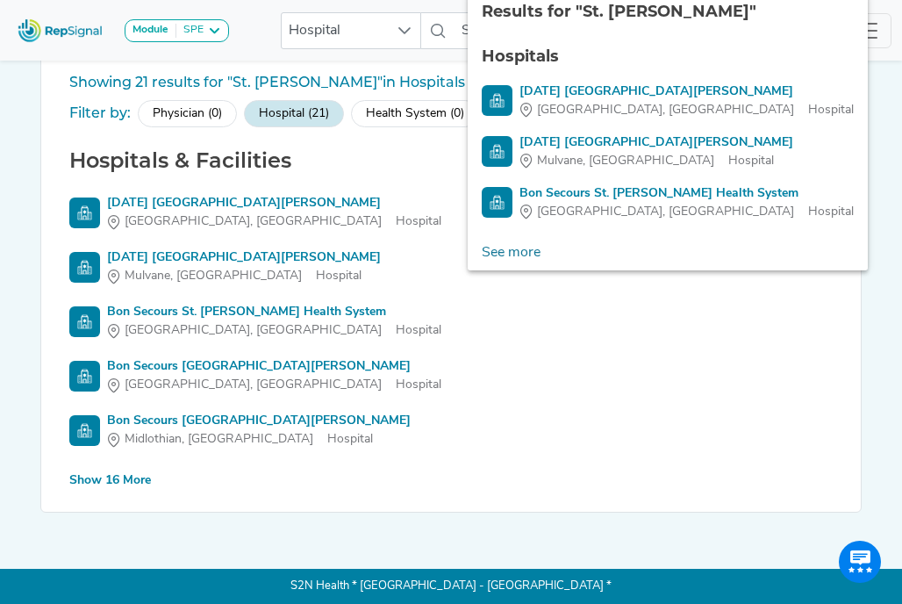
click at [76, 471] on div "Show 16 More" at bounding box center [110, 480] width 82 height 18
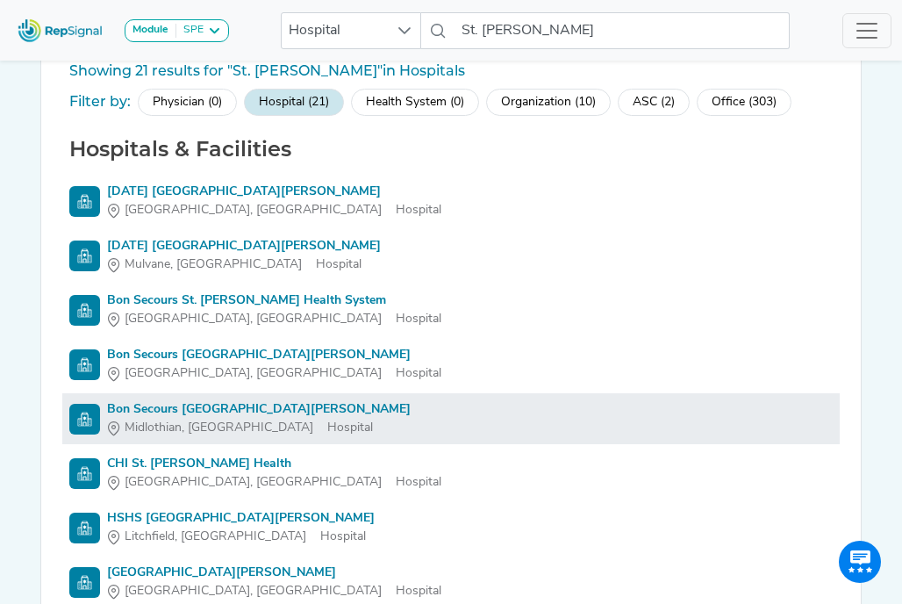
scroll to position [0, 13]
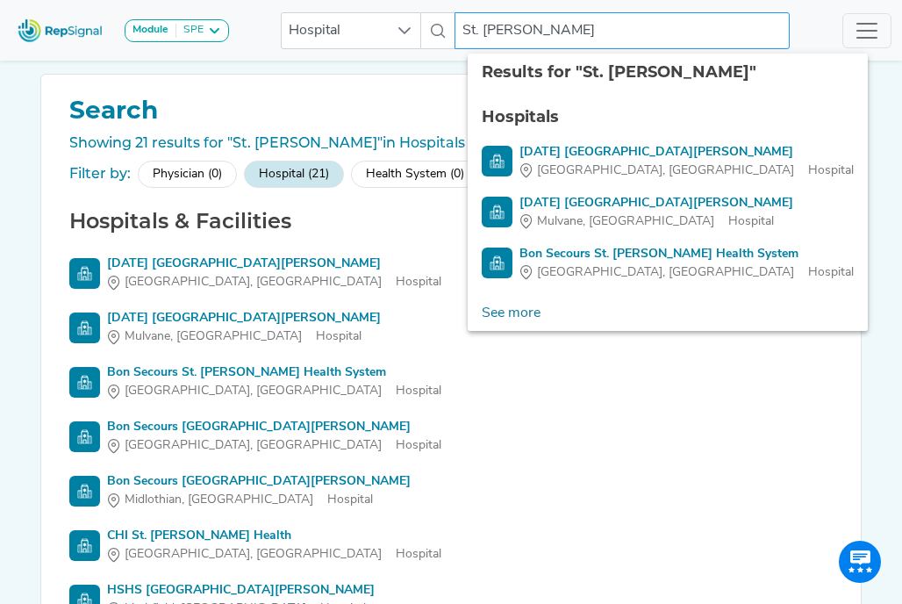
drag, startPoint x: 590, startPoint y: 26, endPoint x: 430, endPoint y: 28, distance: 159.7
click at [430, 28] on div "Hospital [GEOGRAPHIC_DATA][PERSON_NAME] 4 results are available" at bounding box center [535, 30] width 509 height 37
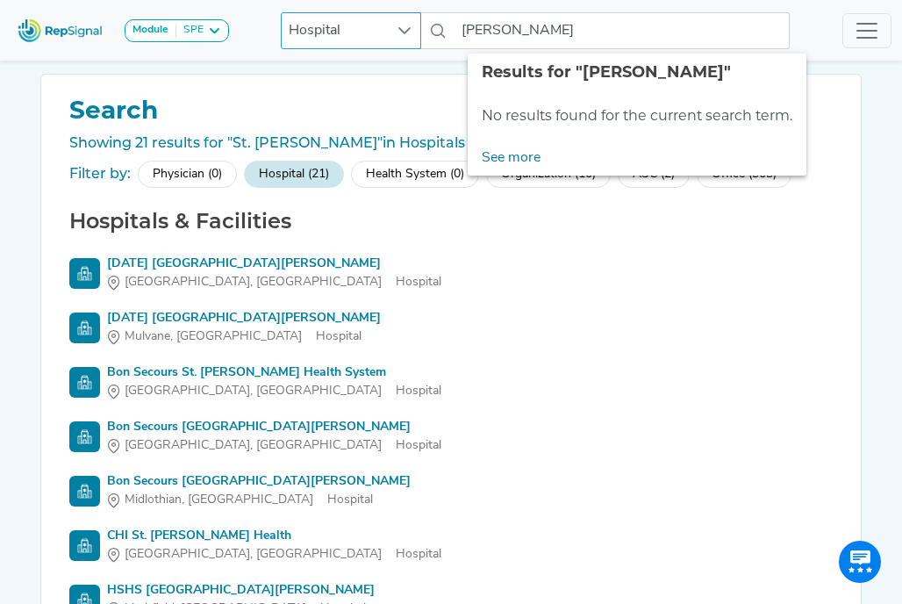
click at [408, 36] on icon at bounding box center [405, 31] width 14 height 14
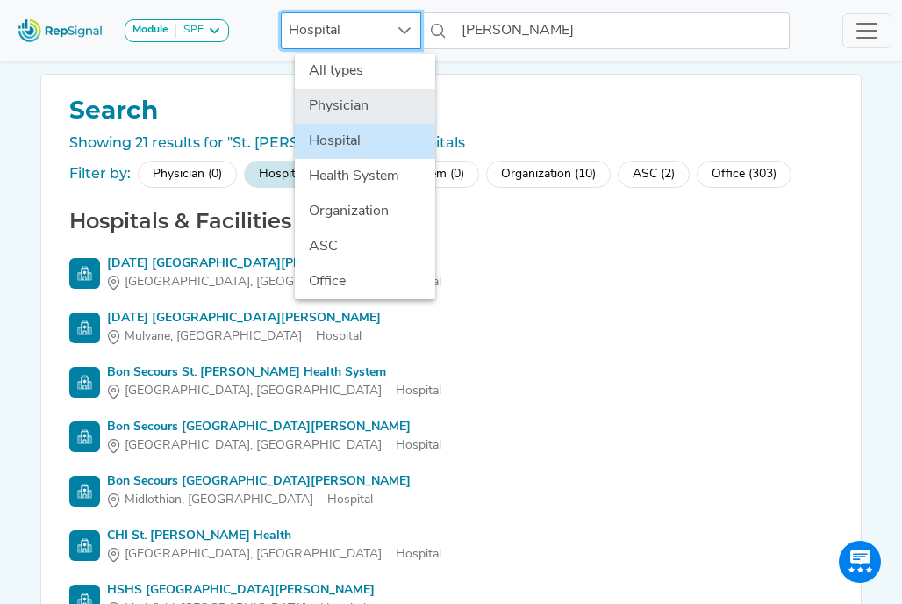
click at [382, 113] on li "Physician" at bounding box center [365, 106] width 140 height 35
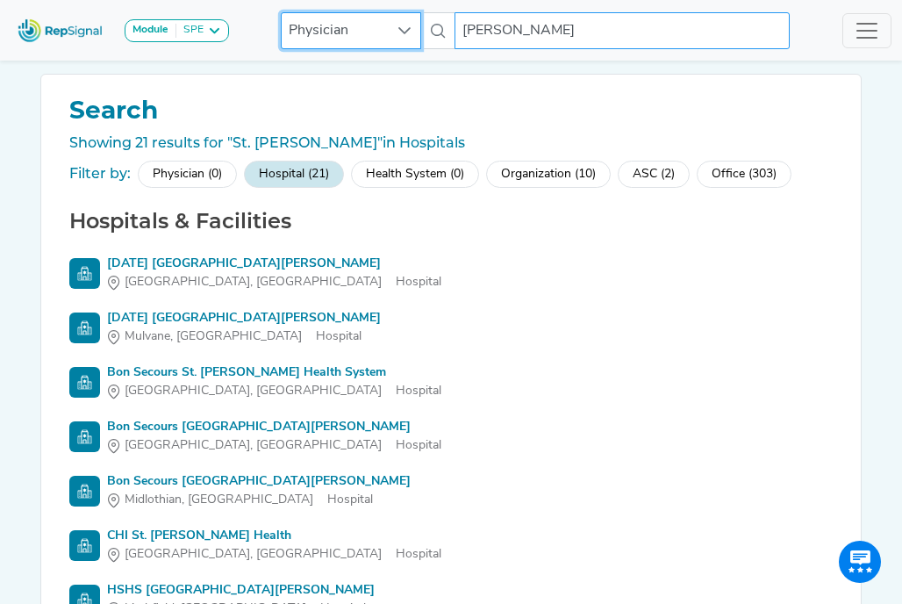
click at [551, 27] on input "[PERSON_NAME]" at bounding box center [622, 30] width 335 height 37
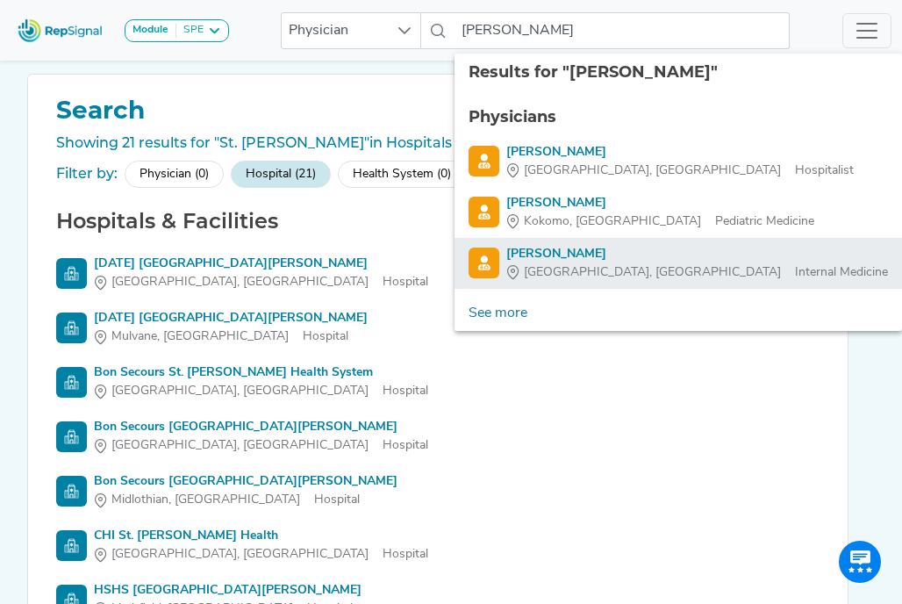
click at [602, 253] on div "[PERSON_NAME]" at bounding box center [697, 254] width 382 height 18
type input "[PERSON_NAME]"
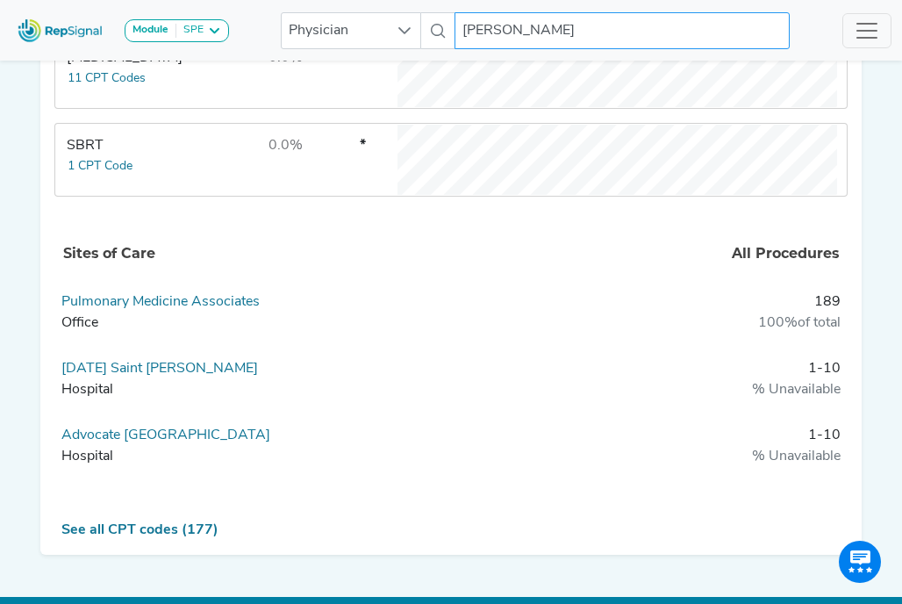
scroll to position [1193, 13]
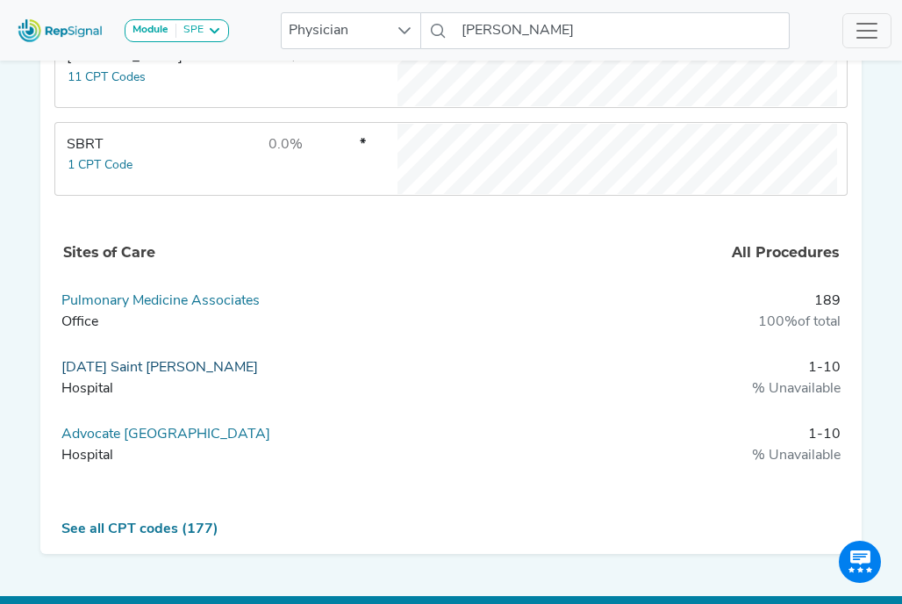
click at [172, 375] on link "[DATE] Saint [PERSON_NAME]" at bounding box center [159, 368] width 197 height 14
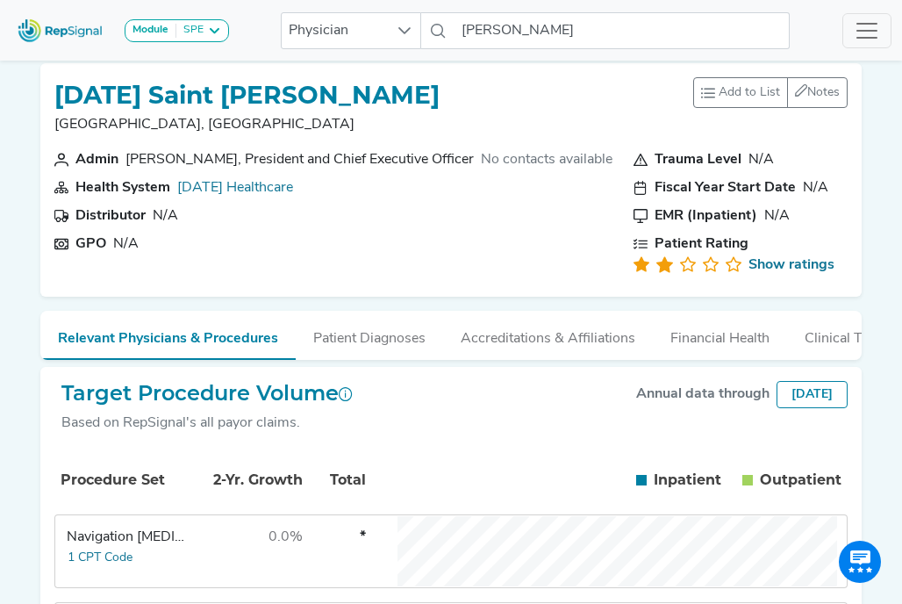
scroll to position [0, 13]
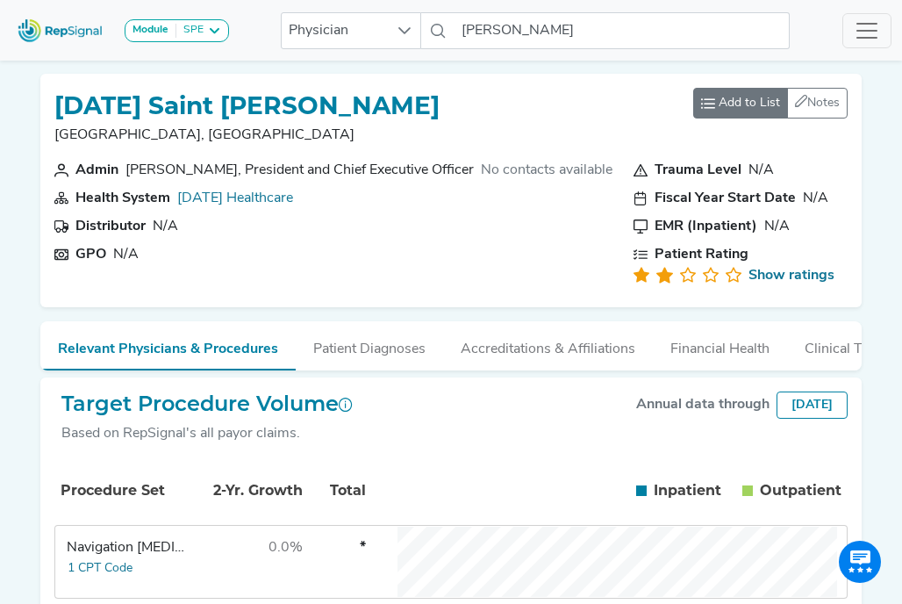
click at [719, 101] on span "Add to List" at bounding box center [749, 103] width 61 height 18
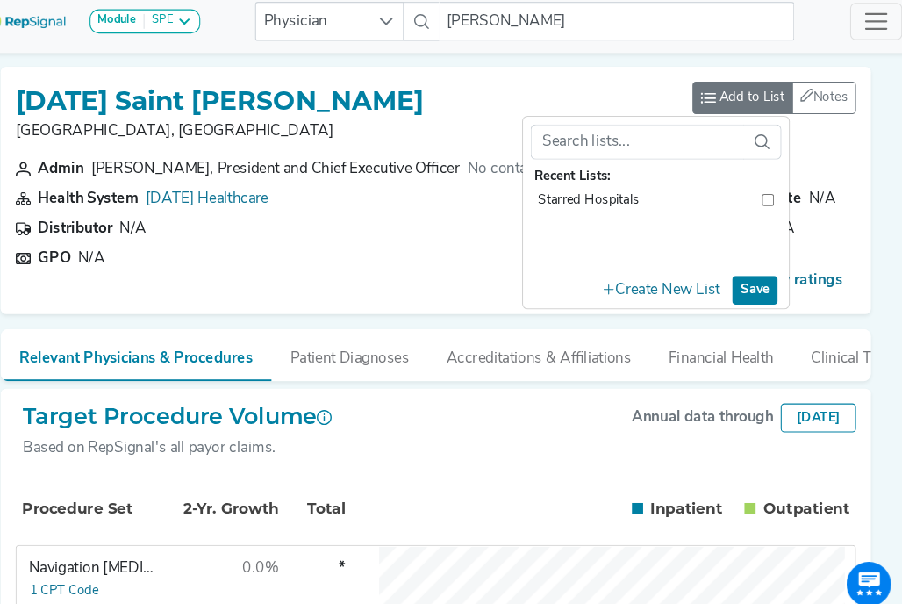
scroll to position [0, 12]
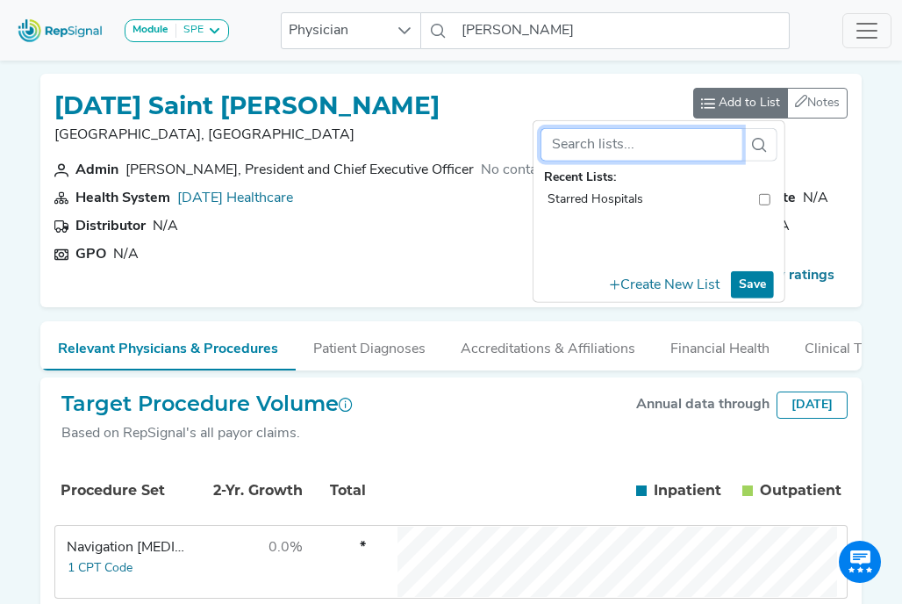
click at [622, 150] on input "toolbar" at bounding box center [642, 144] width 202 height 33
type input "I"
checkbox input "false"
type input "I"
click at [653, 284] on button "Create New List" at bounding box center [664, 284] width 125 height 30
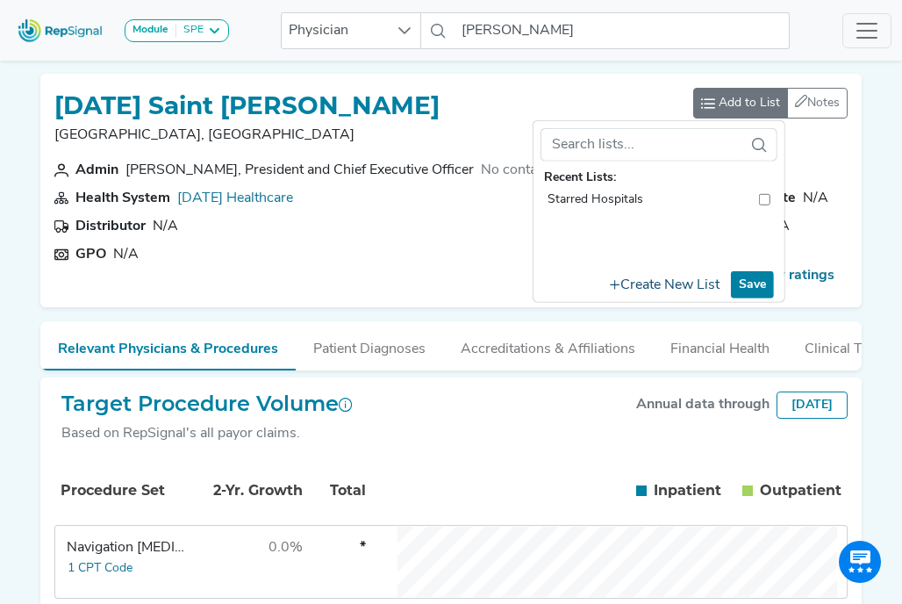
scroll to position [0, 0]
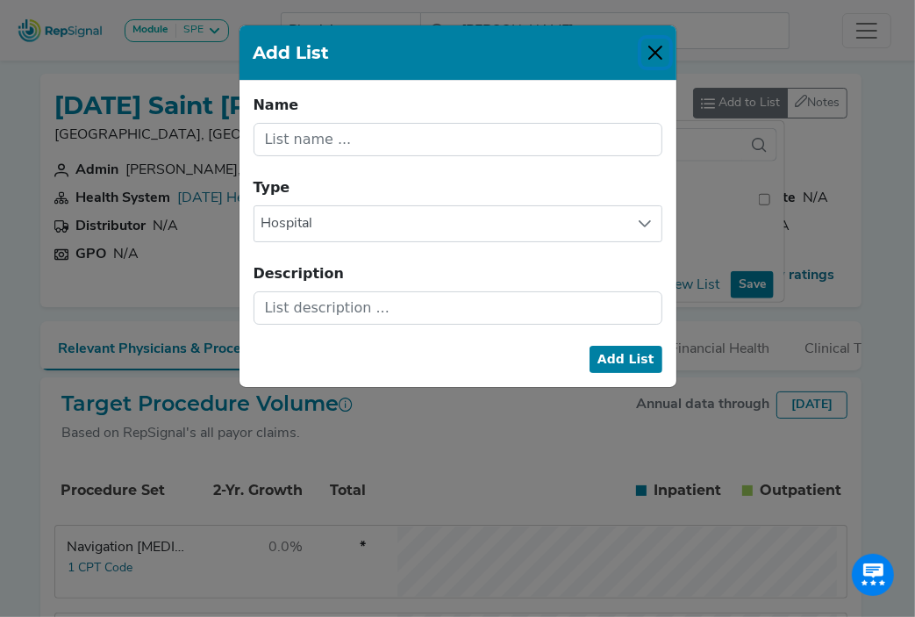
click at [656, 50] on button "Close" at bounding box center [655, 53] width 28 height 28
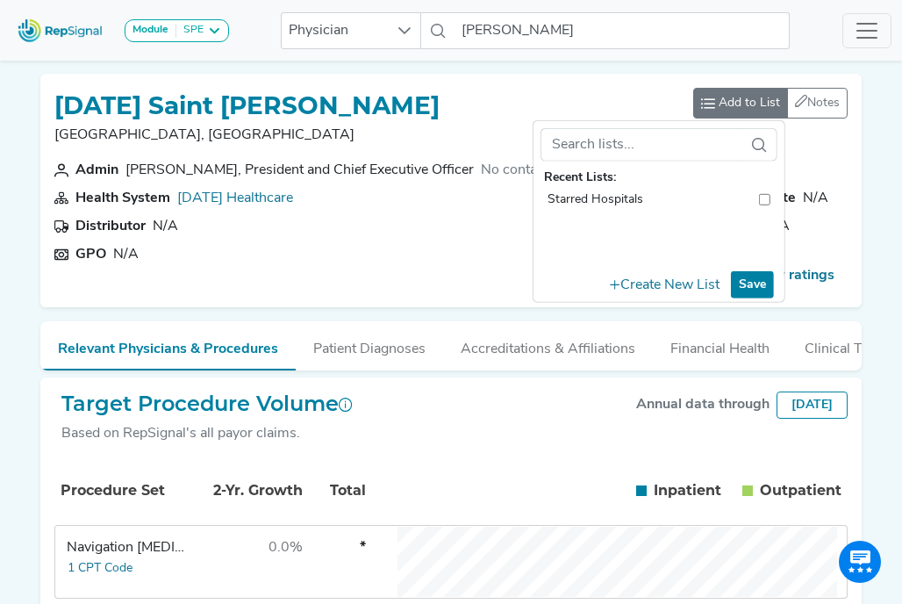
click at [765, 201] on input "toolbar" at bounding box center [764, 199] width 11 height 18
checkbox input "true"
click at [760, 281] on button "Save" at bounding box center [752, 284] width 43 height 27
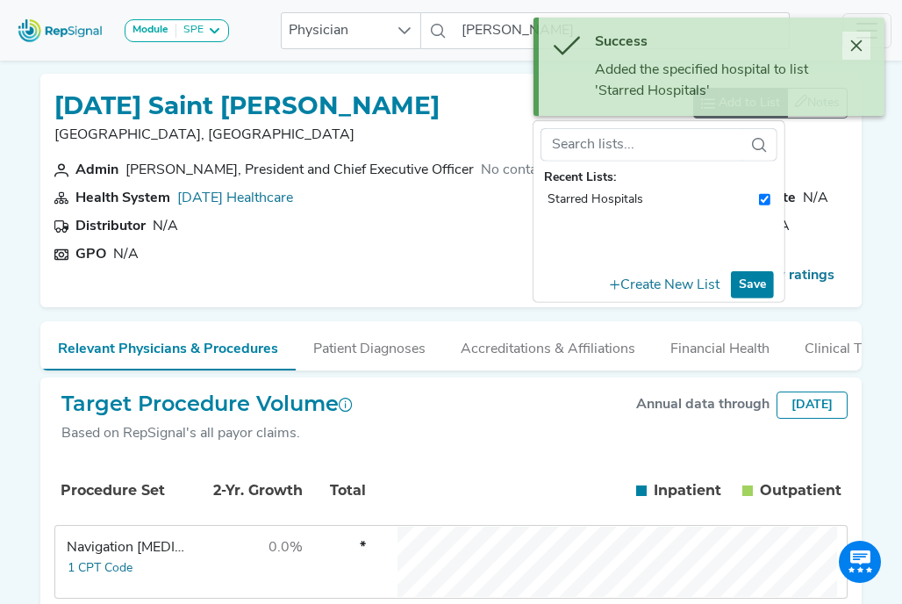
click at [854, 51] on icon "Close" at bounding box center [856, 46] width 14 height 14
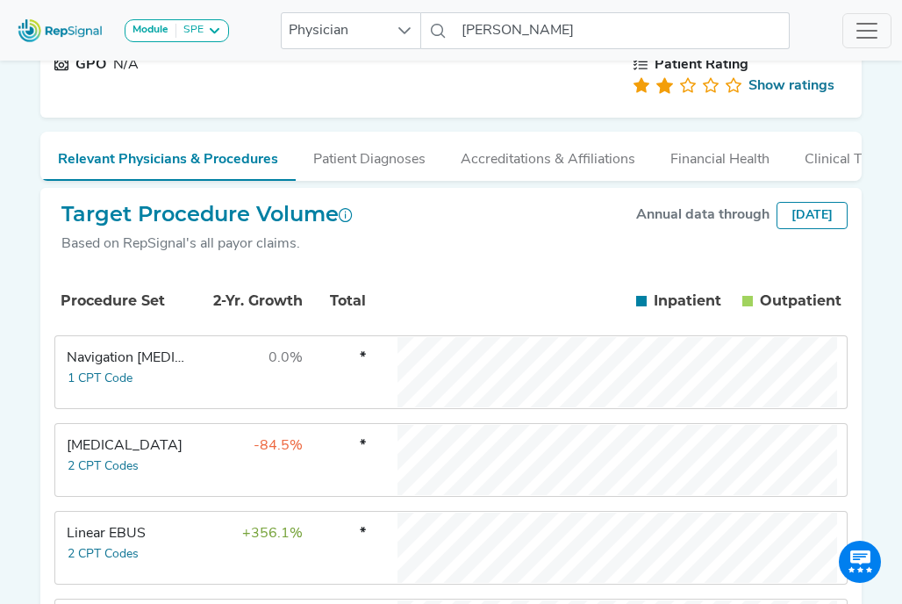
scroll to position [190, 0]
click at [283, 385] on td "0.0%" at bounding box center [247, 372] width 114 height 70
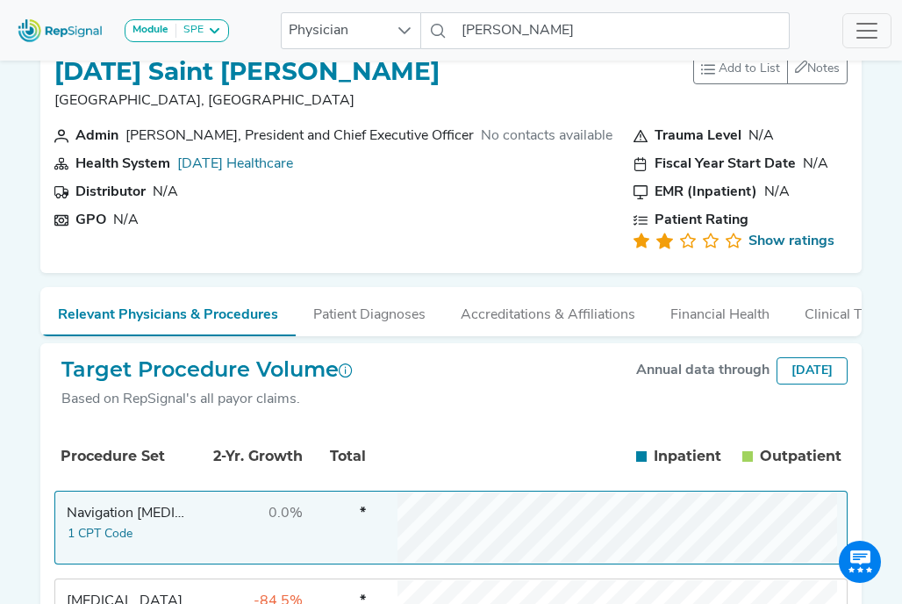
scroll to position [0, 0]
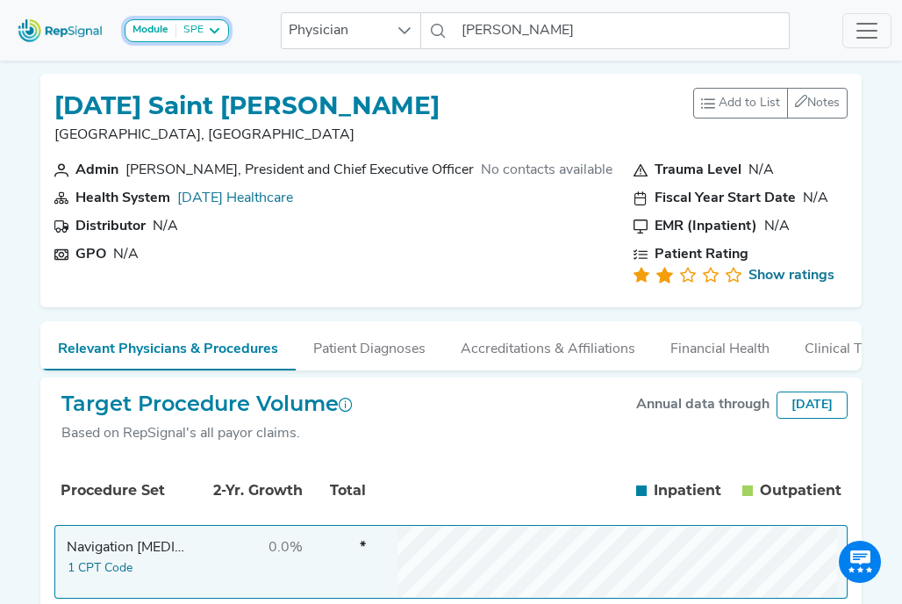
click at [160, 27] on strong "Module" at bounding box center [151, 30] width 36 height 11
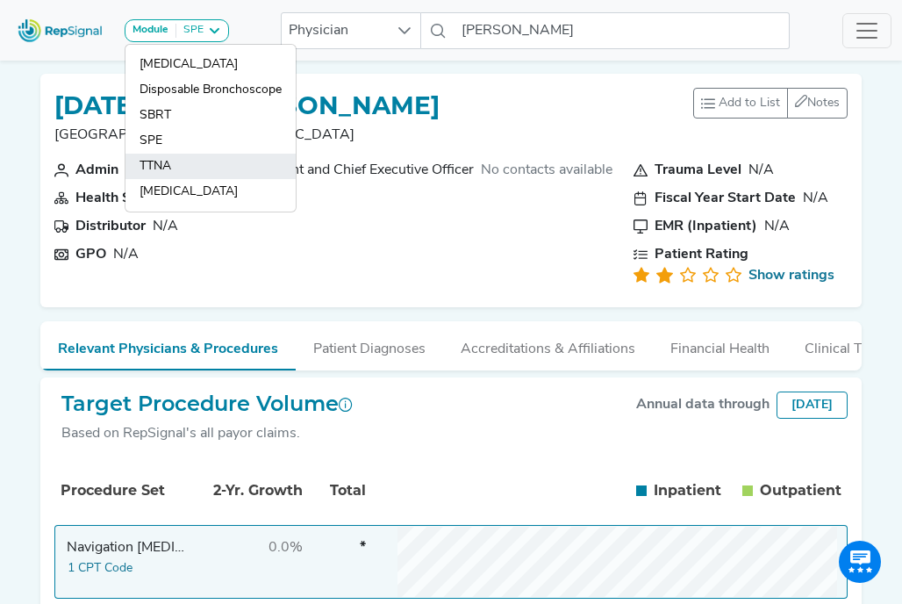
click at [197, 179] on link "TTNA" at bounding box center [210, 191] width 170 height 25
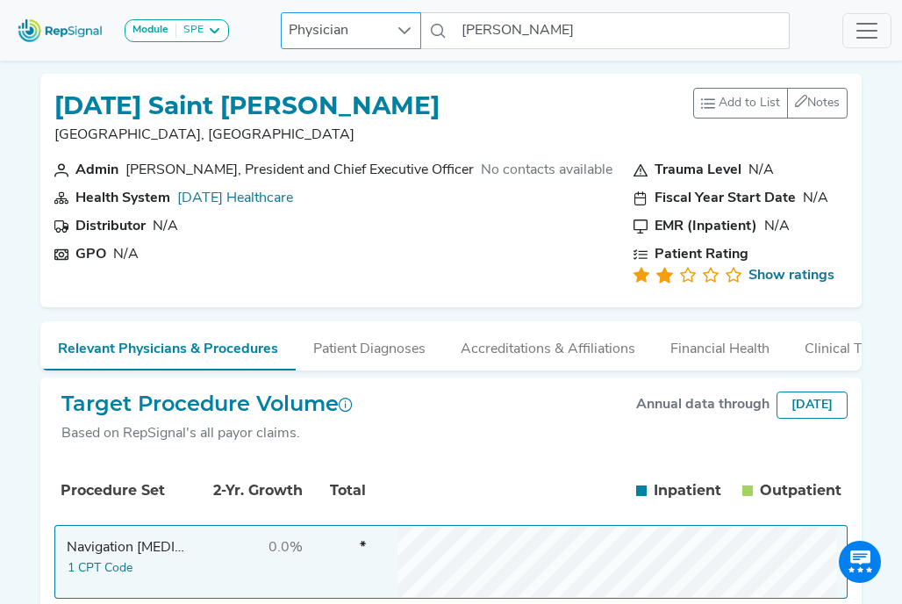
click at [386, 48] on div "Module SPE [MEDICAL_DATA] Disposable Bronchoscope SBRT SPE TTNA [MEDICAL_DATA] …" at bounding box center [451, 30] width 902 height 47
click at [399, 37] on div at bounding box center [404, 30] width 33 height 35
click at [411, 27] on icon at bounding box center [404, 30] width 12 height 7
click at [403, 30] on icon at bounding box center [405, 31] width 14 height 14
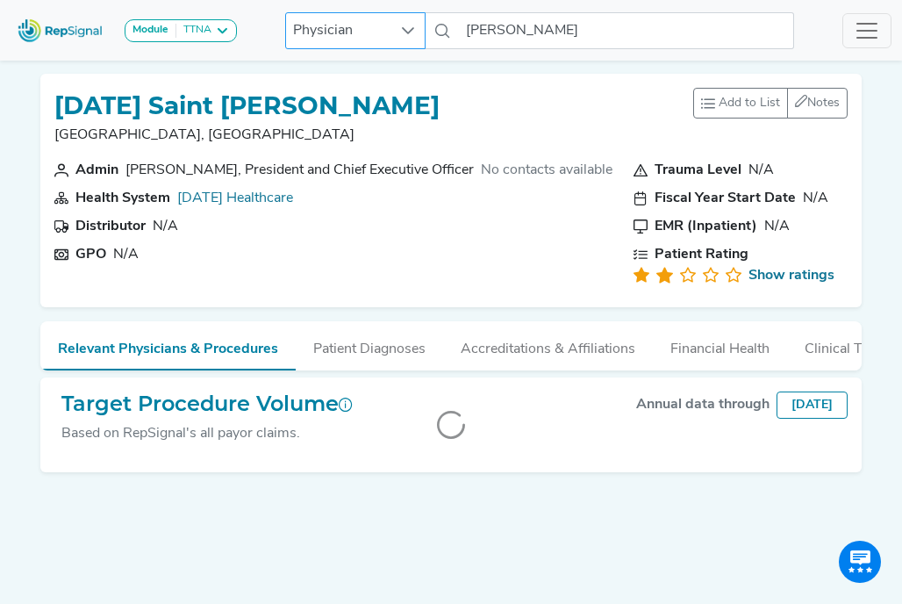
click at [407, 30] on icon at bounding box center [408, 31] width 14 height 14
click at [383, 78] on li "All types" at bounding box center [355, 68] width 140 height 28
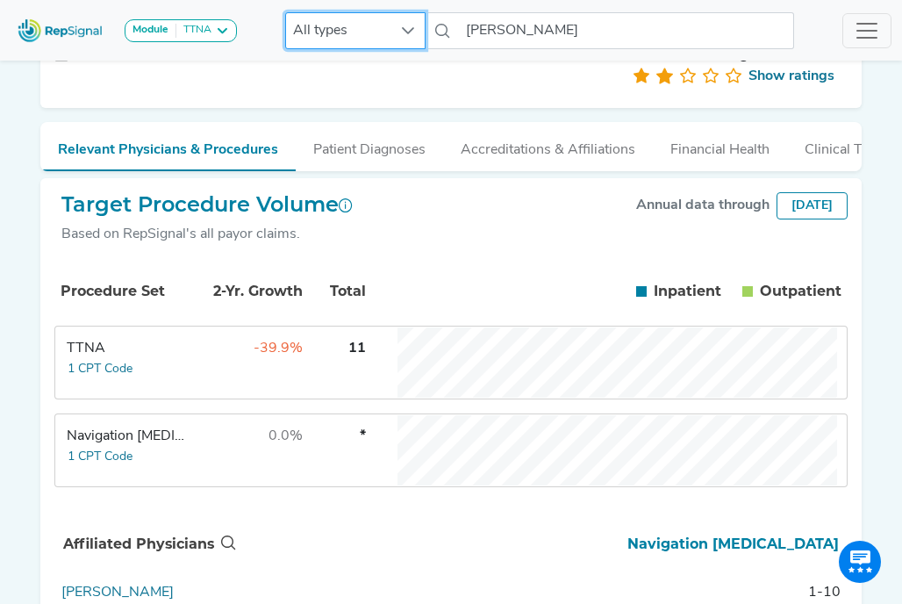
scroll to position [200, 13]
click at [87, 378] on button "1 CPT Code" at bounding box center [100, 368] width 67 height 20
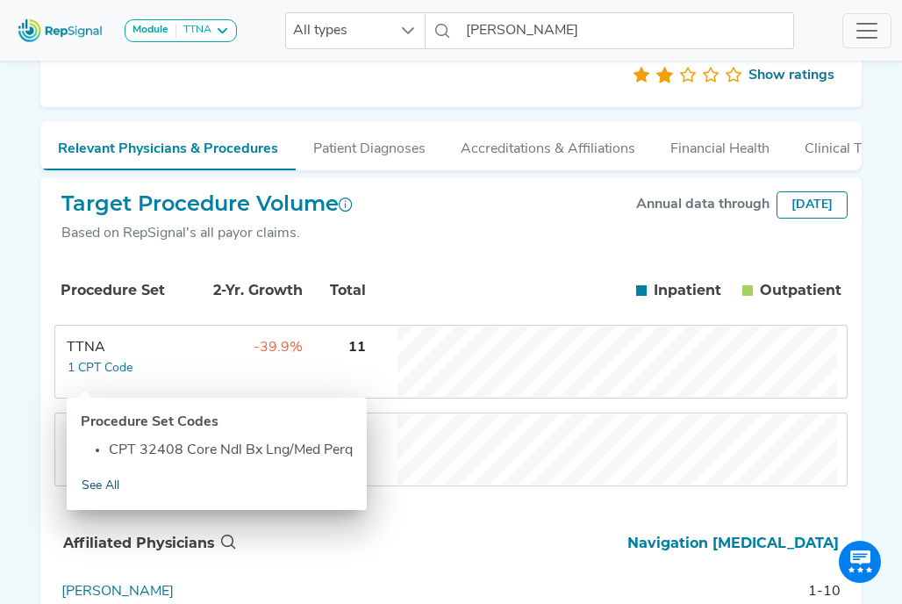
click at [90, 485] on link "See All" at bounding box center [100, 486] width 39 height 20
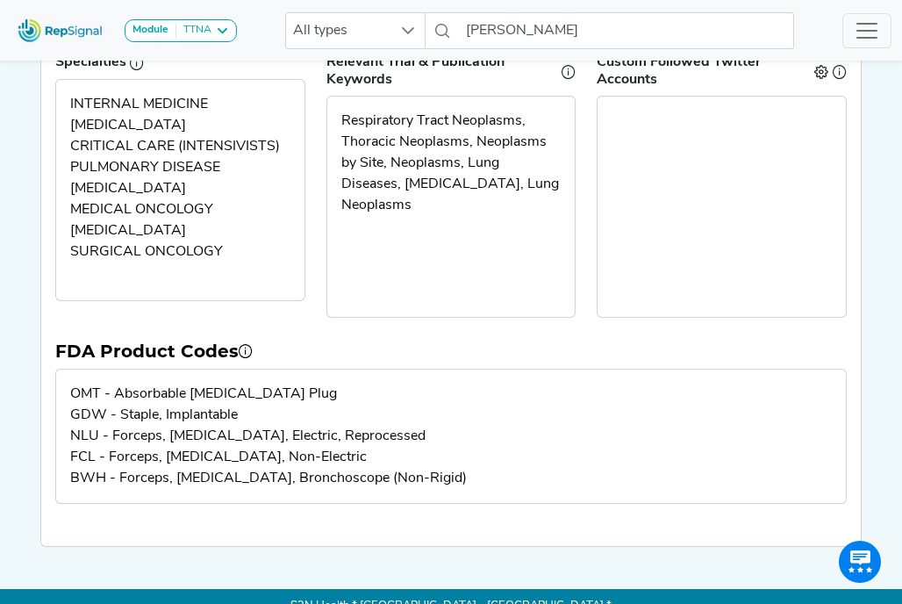
scroll to position [0, 13]
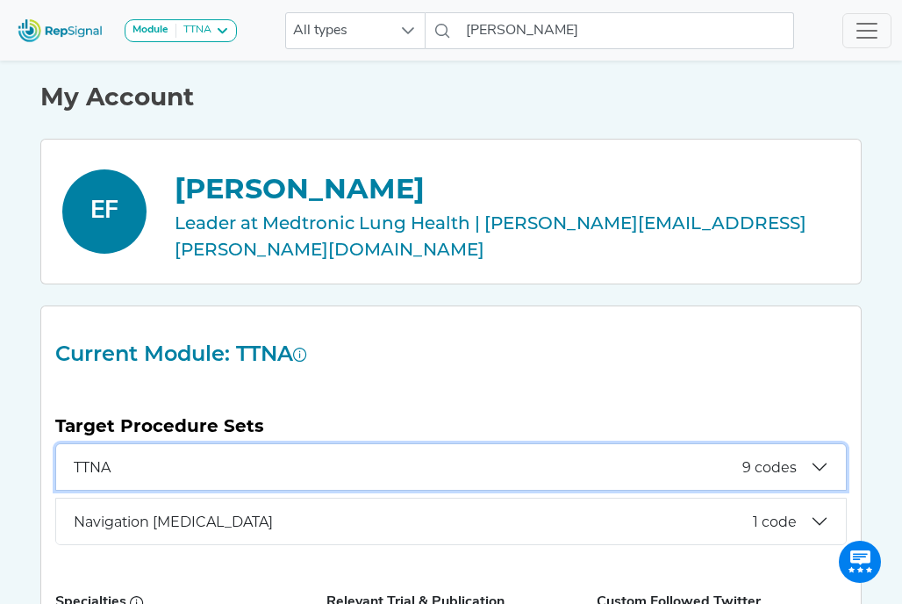
click at [770, 459] on span "9 codes" at bounding box center [769, 467] width 54 height 17
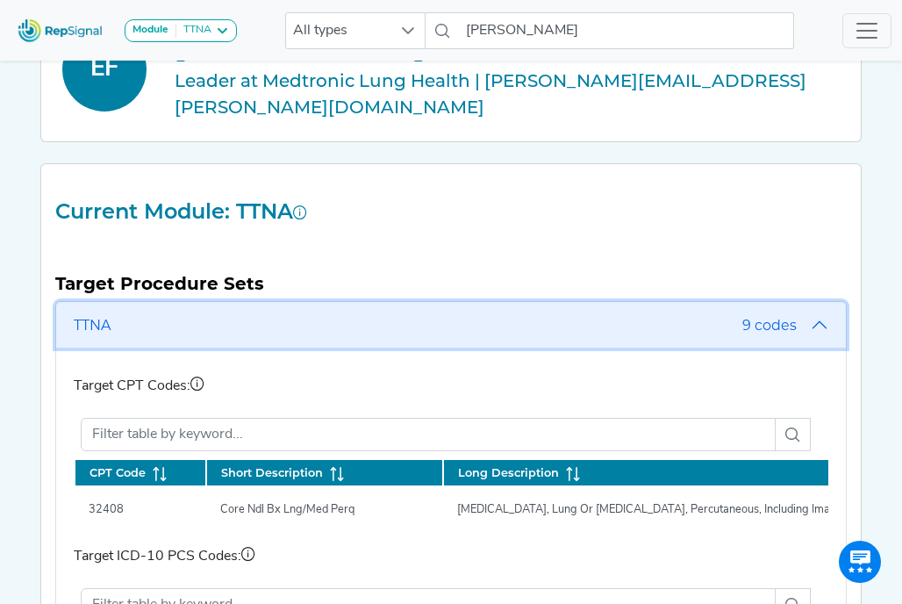
scroll to position [143, 13]
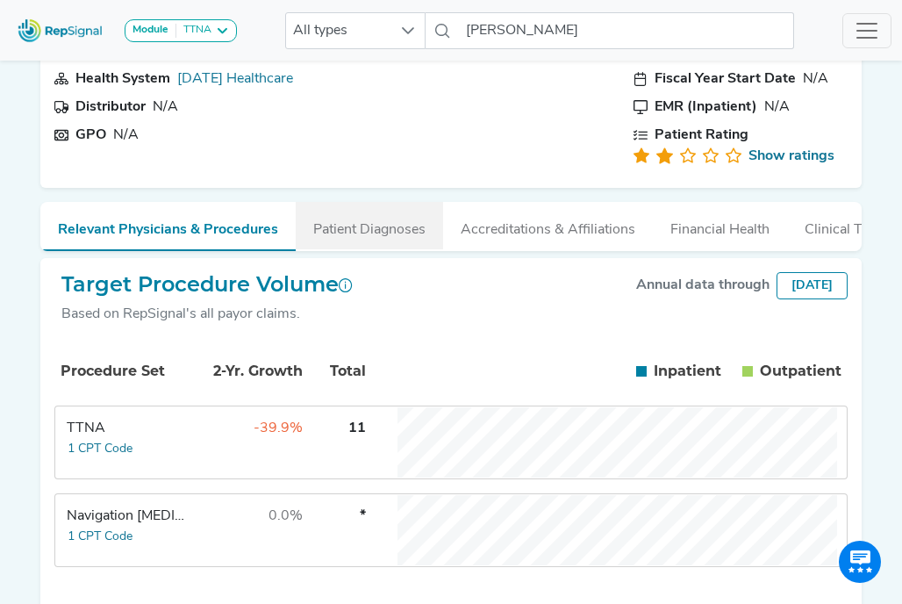
click at [362, 235] on button "Patient Diagnoses" at bounding box center [369, 225] width 147 height 47
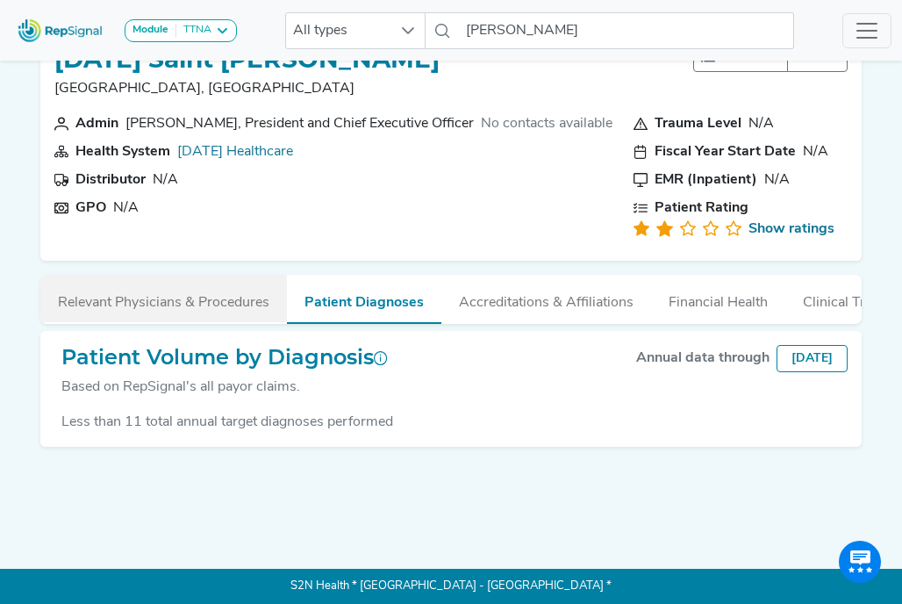
click at [204, 297] on button "Relevant Physicians & Procedures" at bounding box center [163, 298] width 247 height 47
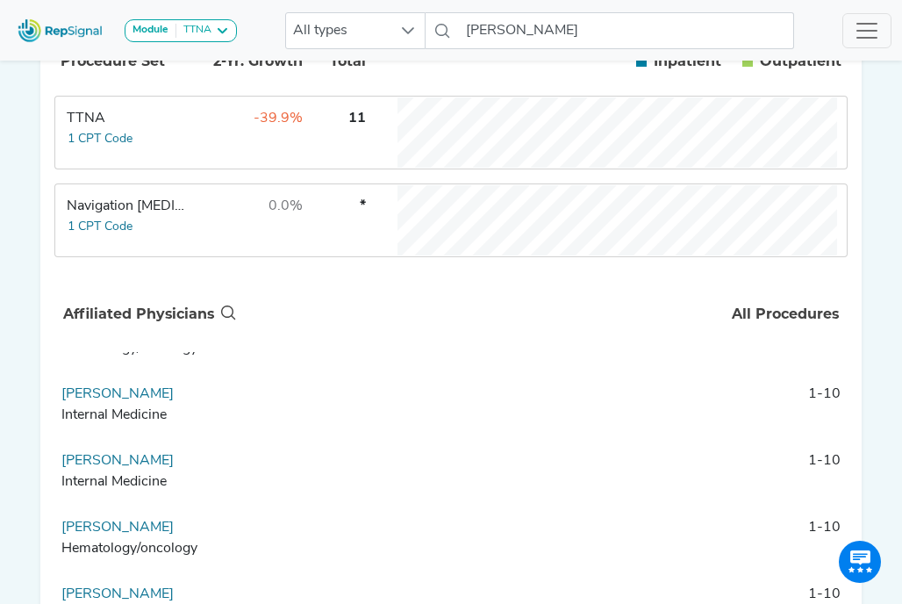
scroll to position [430, 13]
click at [123, 400] on link "[PERSON_NAME]" at bounding box center [117, 393] width 112 height 14
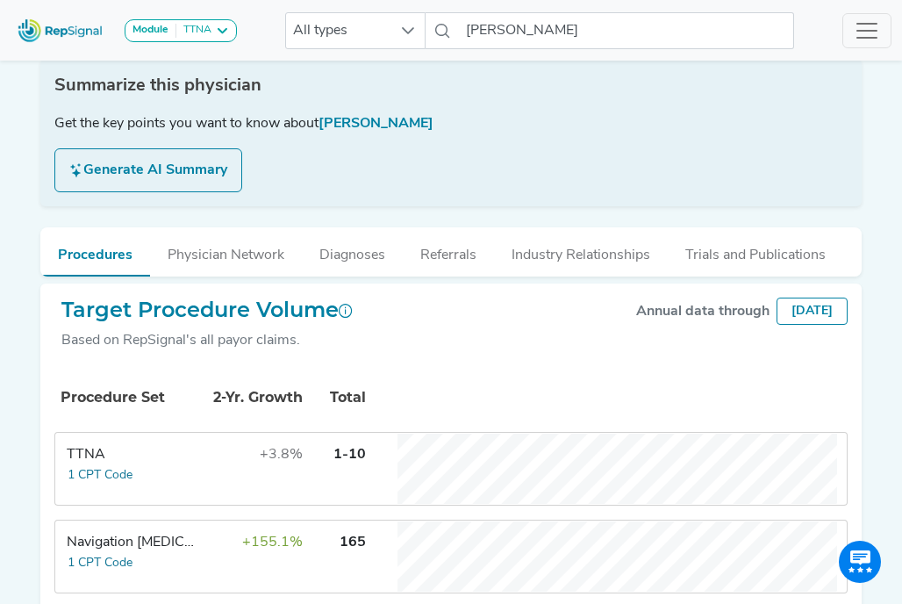
scroll to position [0, 13]
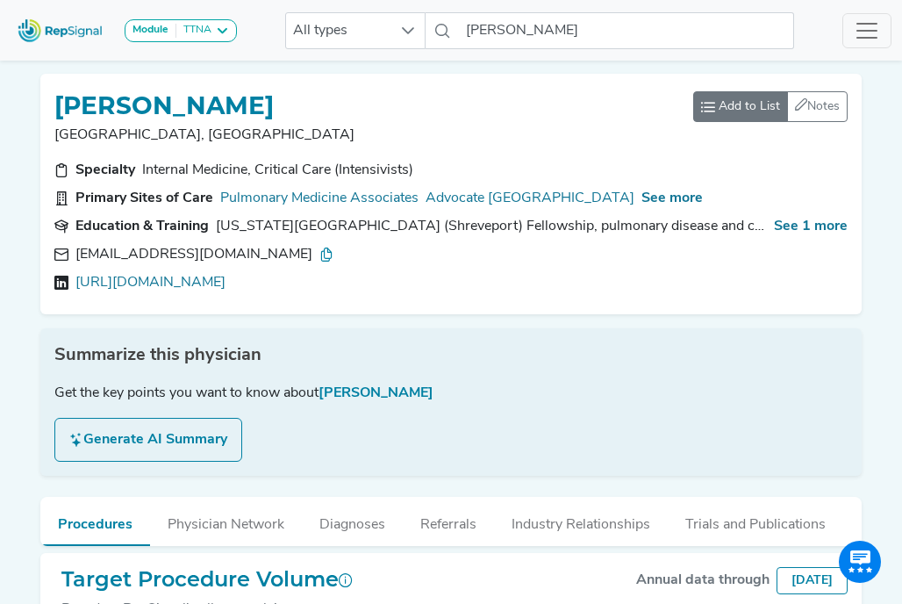
click at [729, 112] on span "Add to List" at bounding box center [749, 106] width 61 height 18
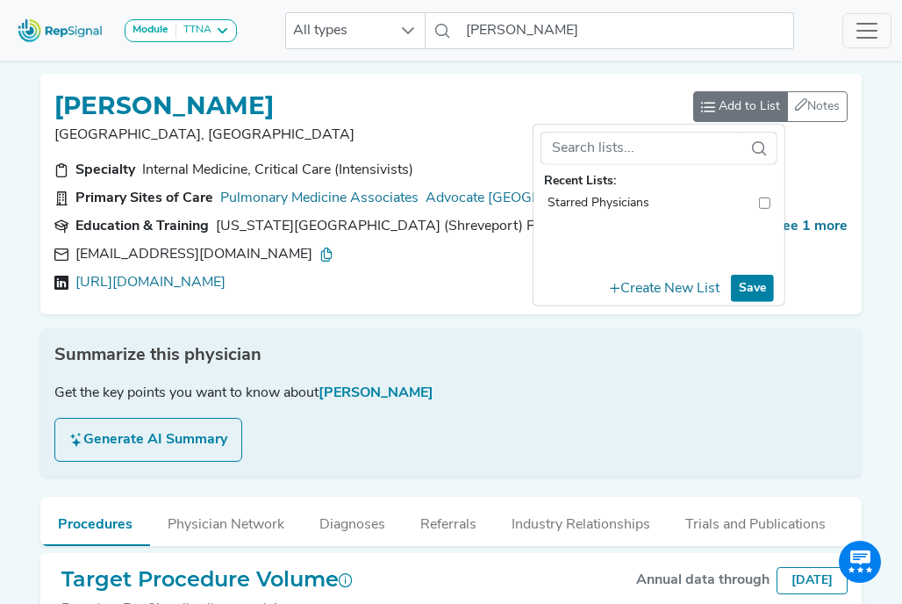
click at [759, 196] on input "toolbar" at bounding box center [764, 203] width 11 height 18
checkbox input "true"
click at [742, 285] on button "Save" at bounding box center [752, 288] width 43 height 27
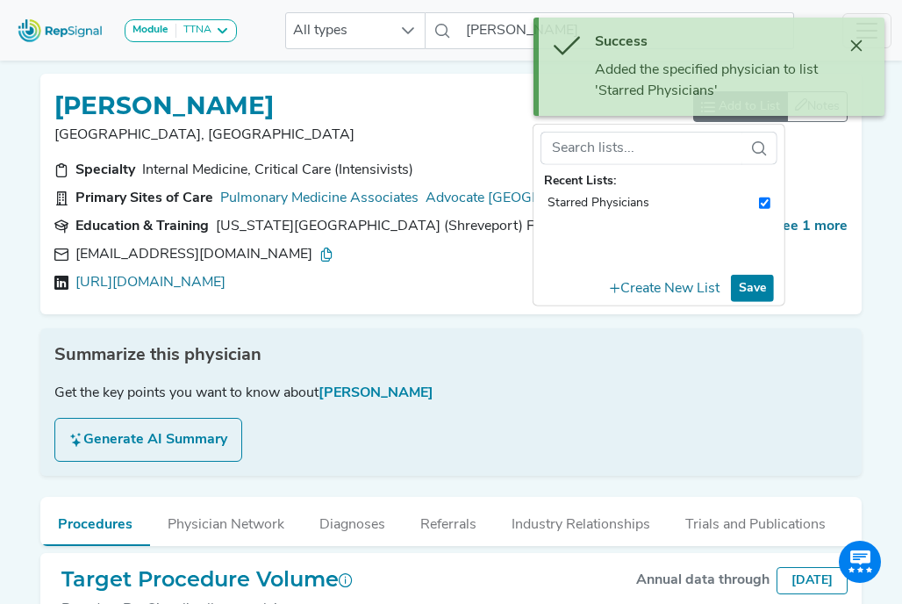
click at [699, 357] on div "Summarize this physician" at bounding box center [450, 355] width 793 height 26
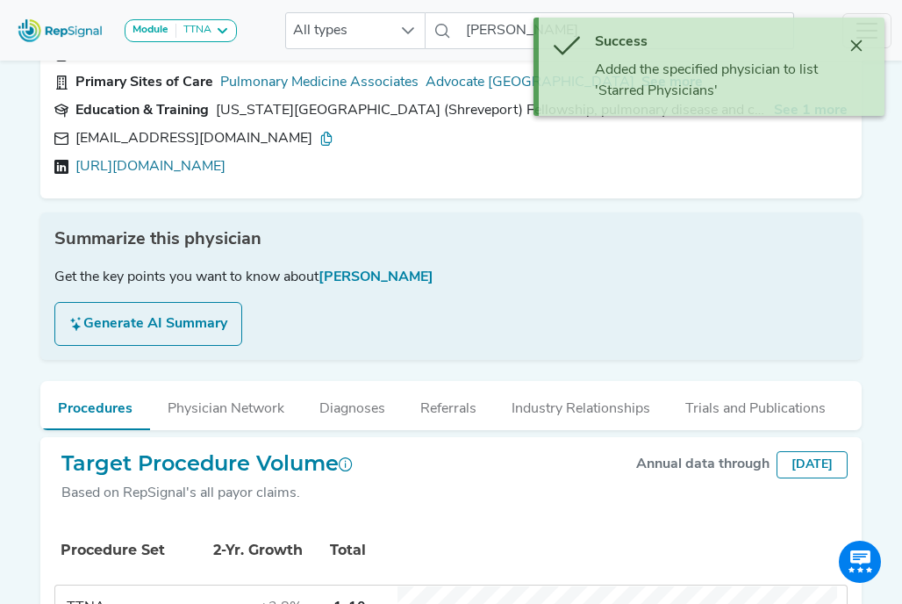
scroll to position [118, 13]
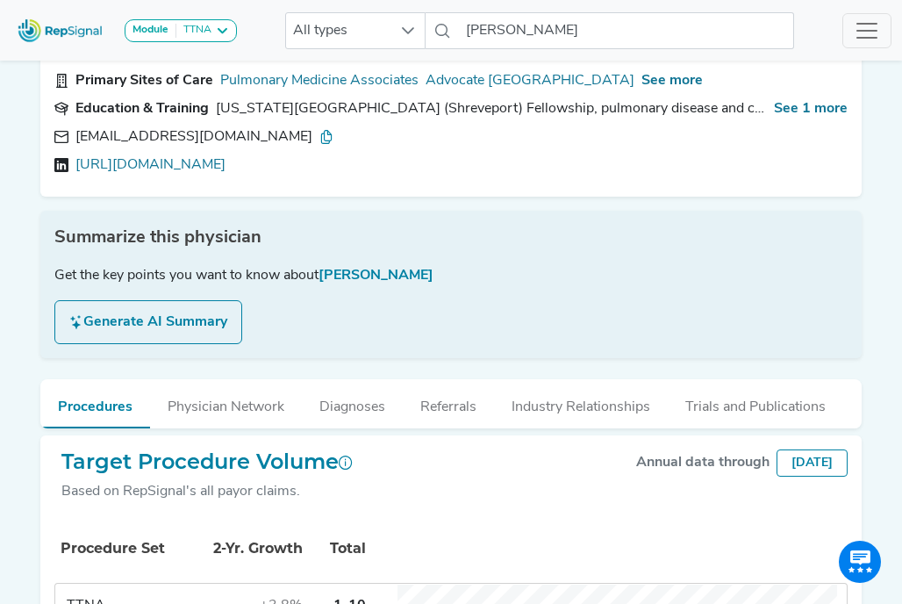
click at [151, 333] on button "Generate AI Summary" at bounding box center [148, 322] width 188 height 44
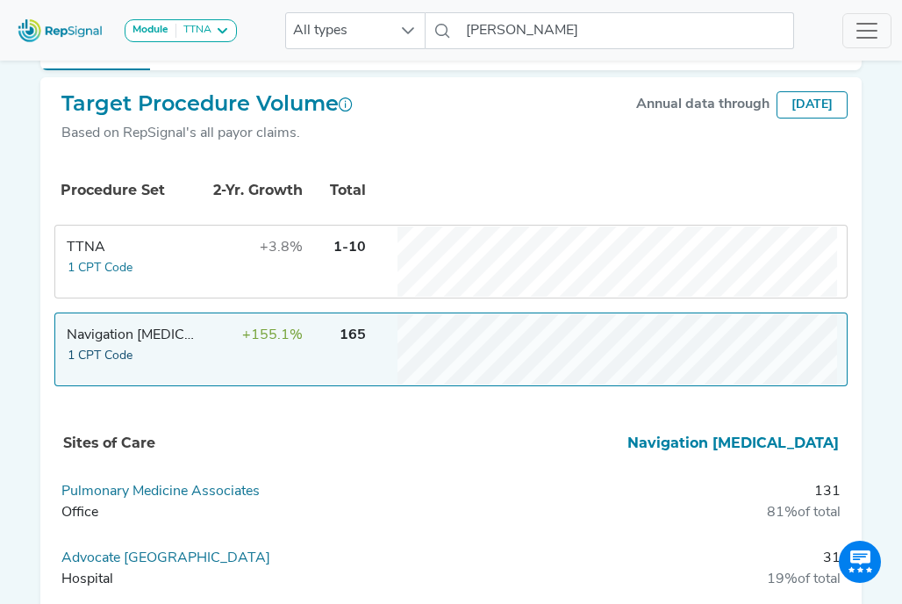
scroll to position [733, 13]
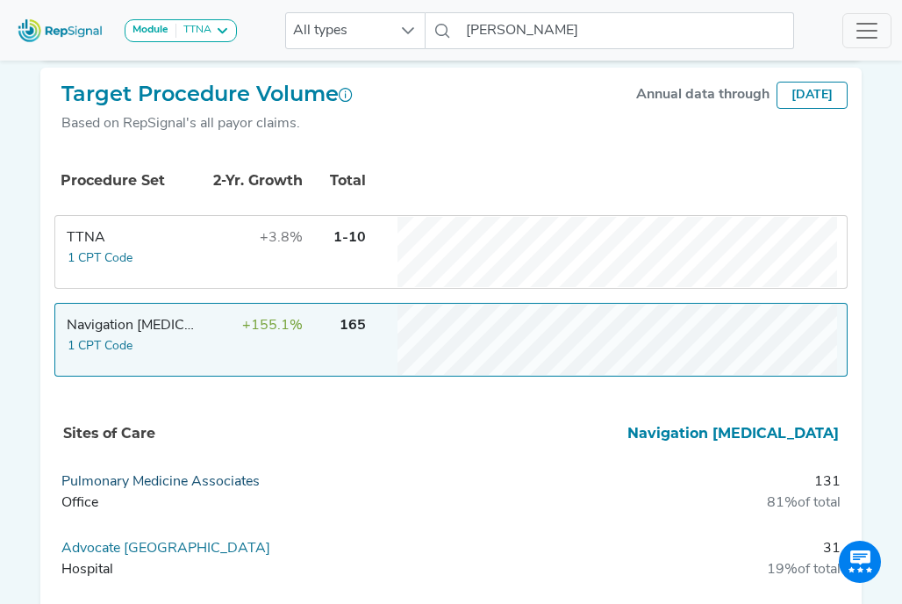
click at [130, 487] on link "Pulmonary Medicine Associates" at bounding box center [160, 482] width 198 height 14
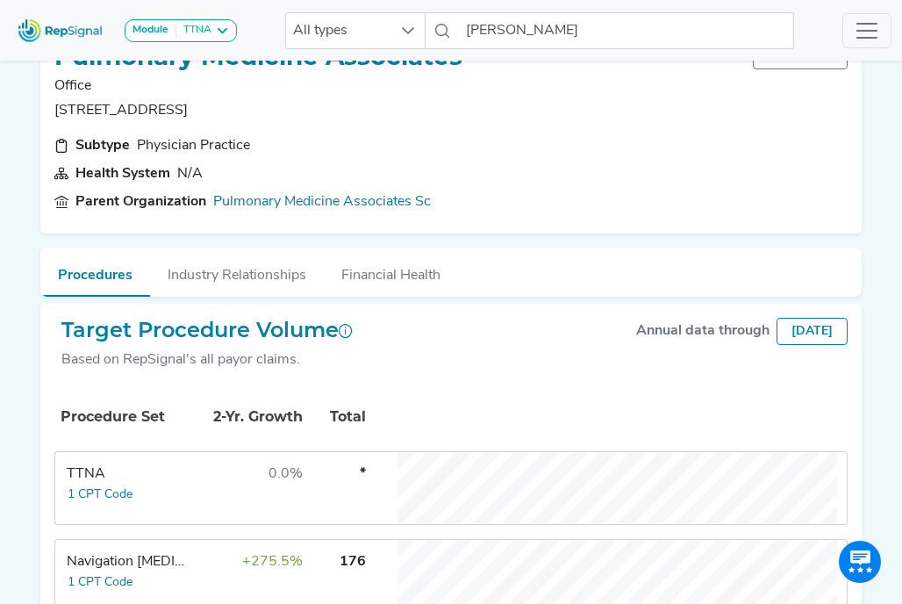
scroll to position [0, 13]
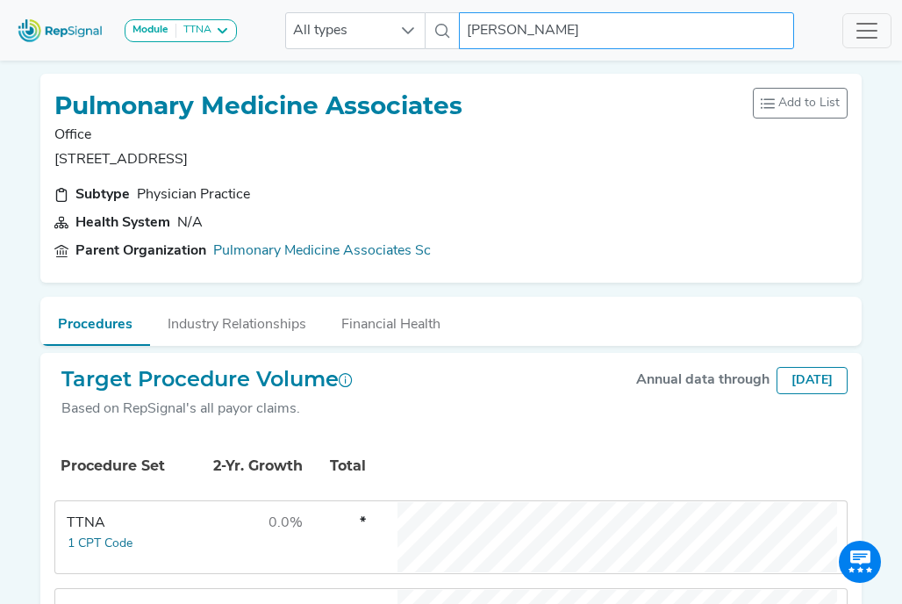
click at [561, 28] on input "[PERSON_NAME]" at bounding box center [626, 30] width 335 height 37
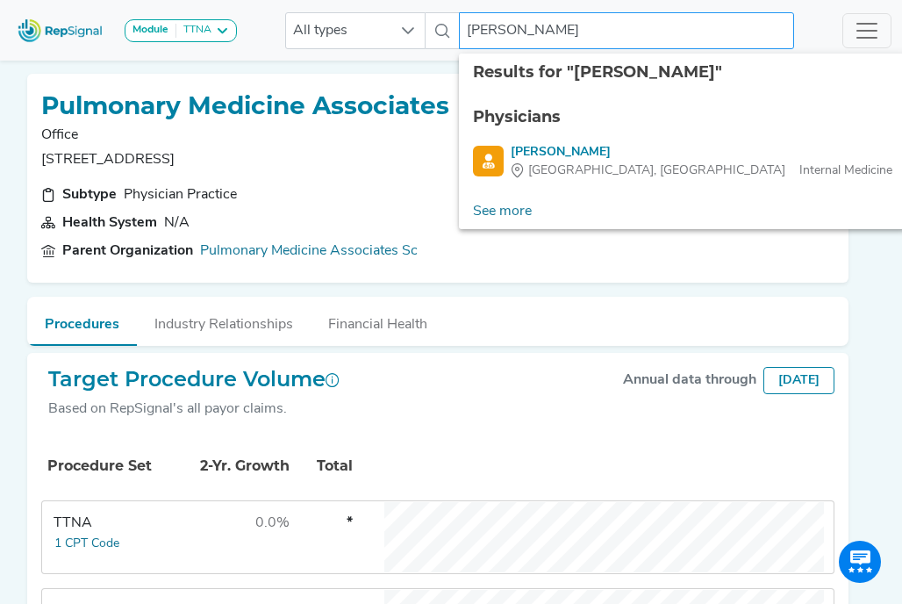
drag, startPoint x: 568, startPoint y: 31, endPoint x: 444, endPoint y: 34, distance: 123.8
click at [444, 34] on div "All types [PERSON_NAME] 2 results are available" at bounding box center [539, 30] width 509 height 37
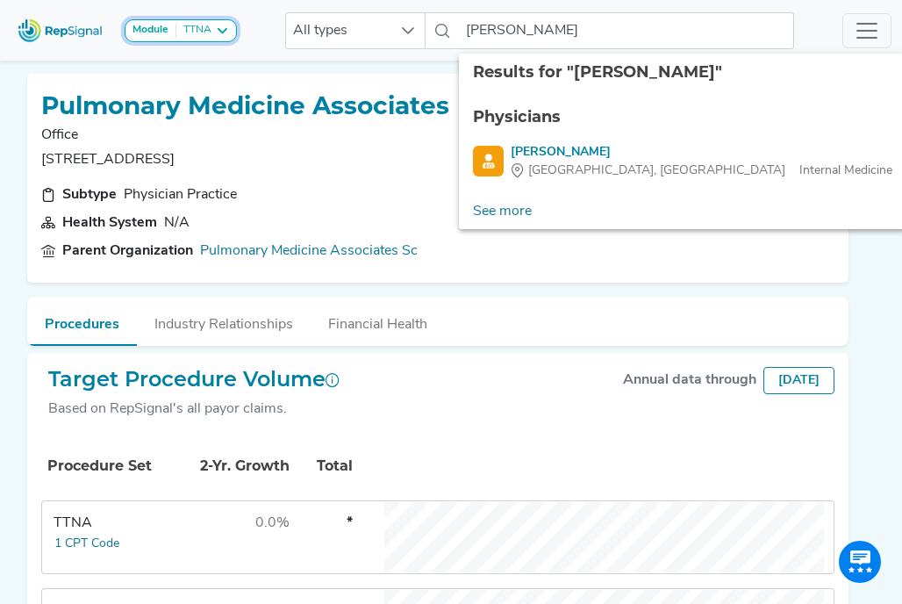
click at [224, 21] on button "Module TTNA" at bounding box center [181, 30] width 112 height 23
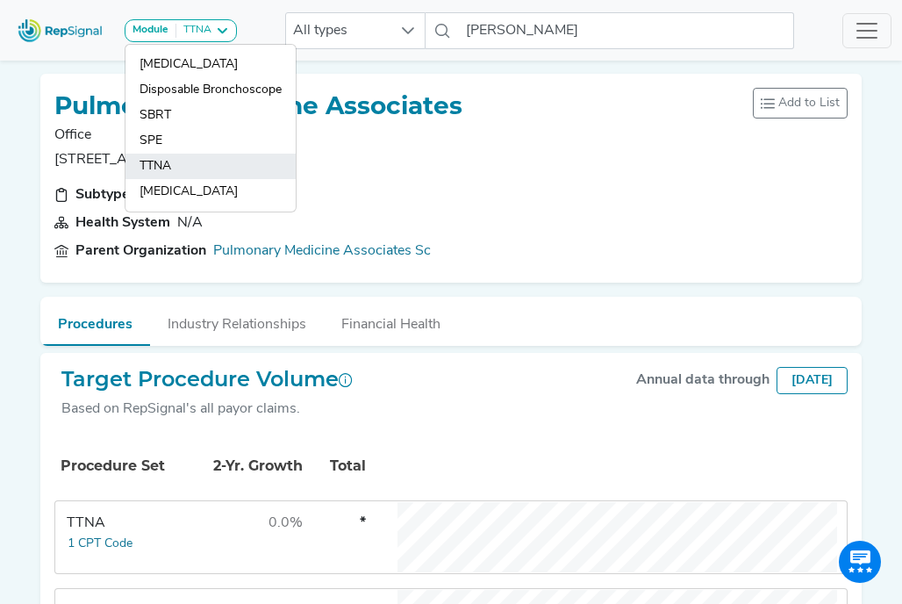
click at [197, 179] on link "TTNA" at bounding box center [210, 191] width 170 height 25
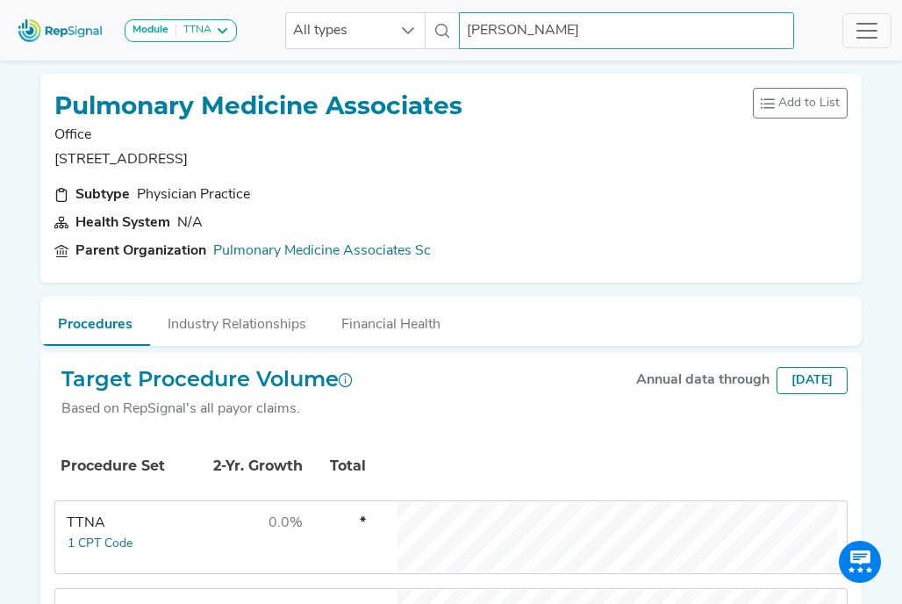
click at [616, 32] on input "[PERSON_NAME]" at bounding box center [626, 30] width 335 height 37
click at [424, 22] on div "All types [PERSON_NAME] No results found" at bounding box center [539, 30] width 509 height 37
click at [564, 17] on input "[PERSON_NAME]" at bounding box center [626, 30] width 335 height 37
click at [544, 44] on input "[PERSON_NAME]" at bounding box center [626, 30] width 335 height 37
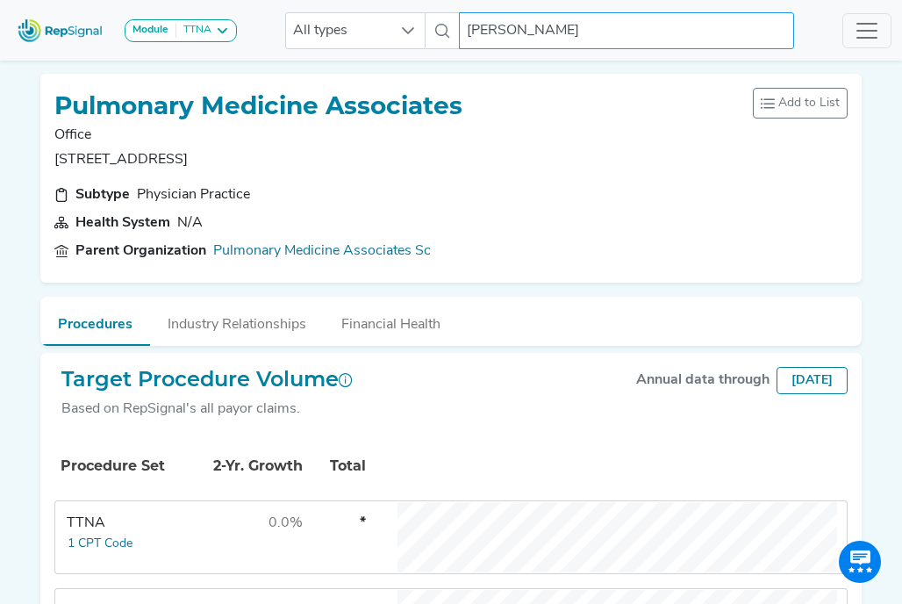
click at [544, 44] on input "[PERSON_NAME]" at bounding box center [626, 30] width 335 height 37
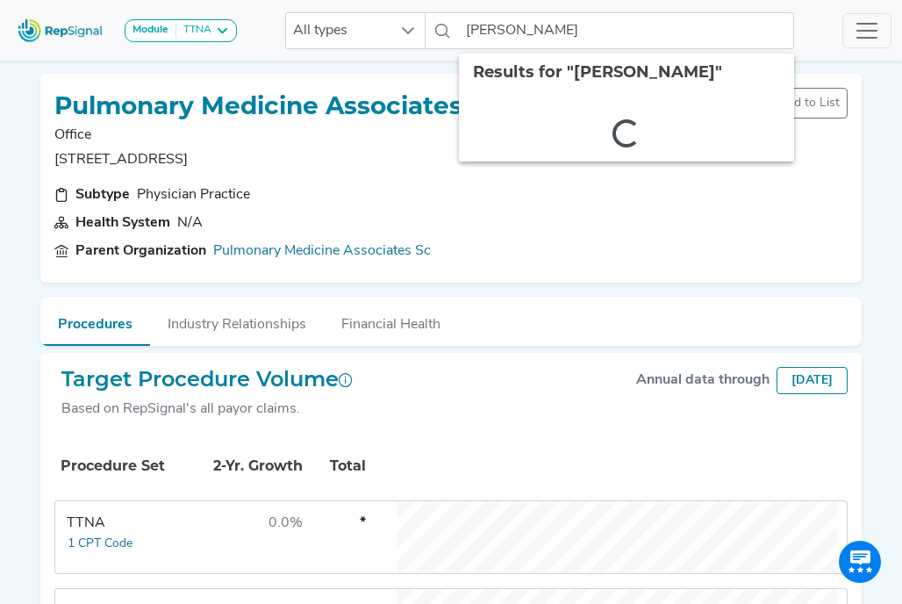
click at [618, 262] on div "Subtype Physician Practice Health System N/A Parent Organization Pulmonary Medi…" at bounding box center [451, 226] width 814 height 84
click at [529, 27] on input "[PERSON_NAME]" at bounding box center [626, 30] width 335 height 37
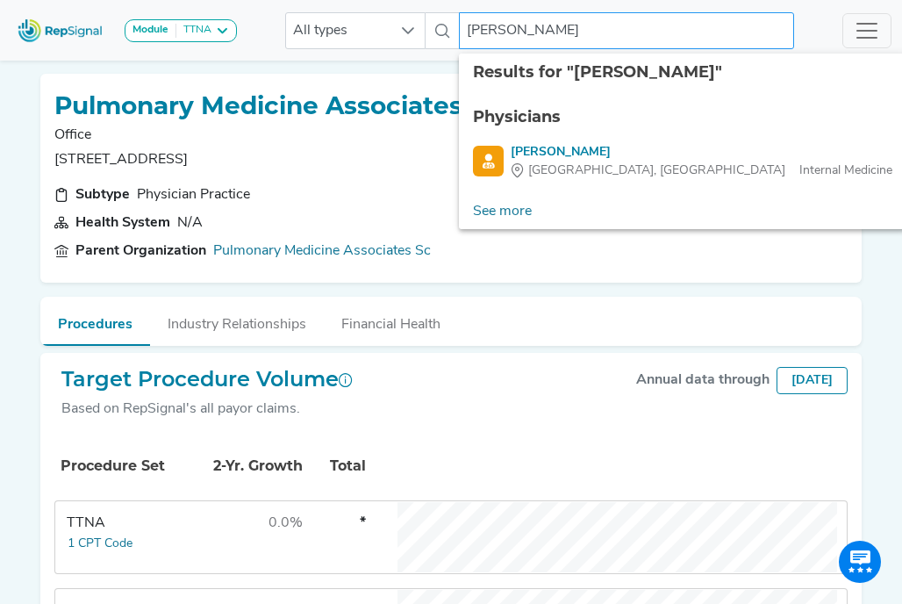
click at [529, 27] on input "[PERSON_NAME]" at bounding box center [626, 30] width 335 height 37
click at [553, 22] on input "[PERSON_NAME]" at bounding box center [626, 30] width 335 height 37
drag, startPoint x: 590, startPoint y: 31, endPoint x: 390, endPoint y: 38, distance: 200.2
click at [390, 38] on div "All types [PERSON_NAME] 2 results are available" at bounding box center [539, 30] width 509 height 37
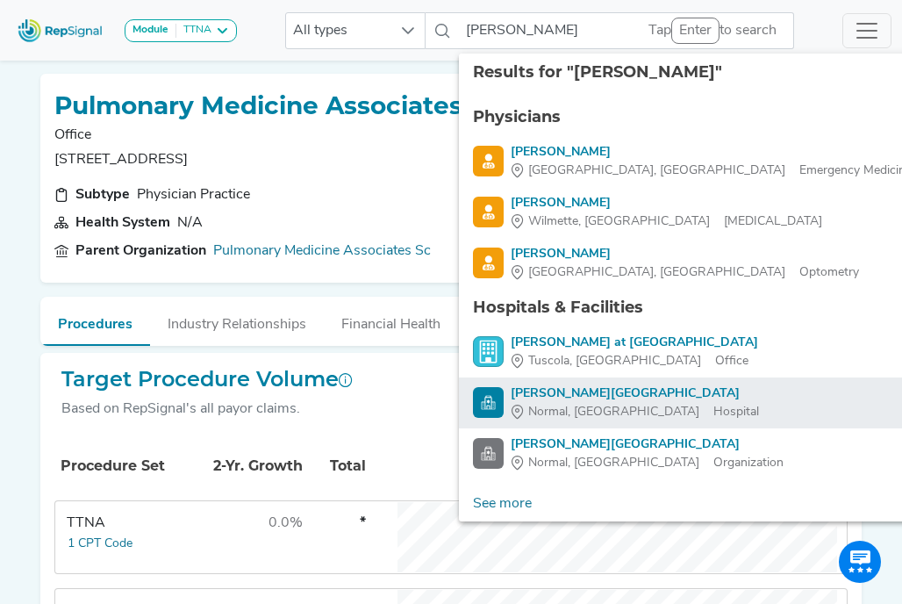
click at [591, 407] on div "Normal, [GEOGRAPHIC_DATA]" at bounding box center [612, 412] width 203 height 18
type input "[PERSON_NAME][GEOGRAPHIC_DATA]"
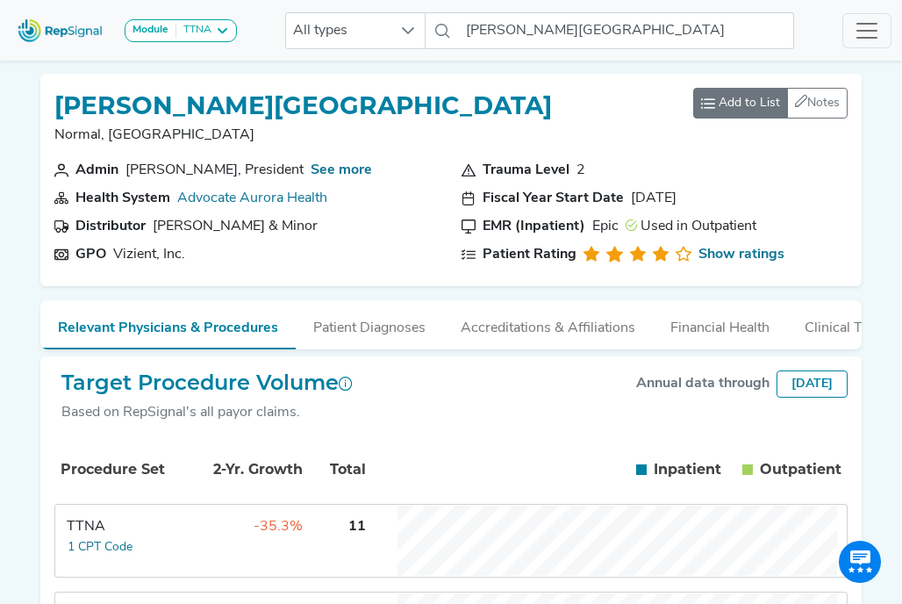
click at [725, 97] on span "Add to List" at bounding box center [749, 103] width 61 height 18
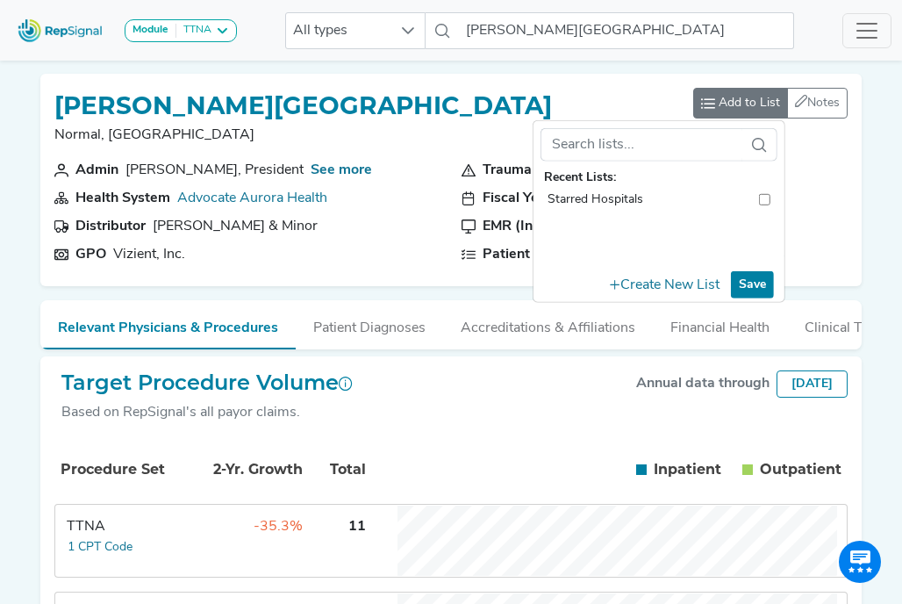
click at [765, 197] on input "toolbar" at bounding box center [764, 199] width 11 height 18
checkbox input "true"
click at [770, 278] on button "Save" at bounding box center [752, 284] width 43 height 27
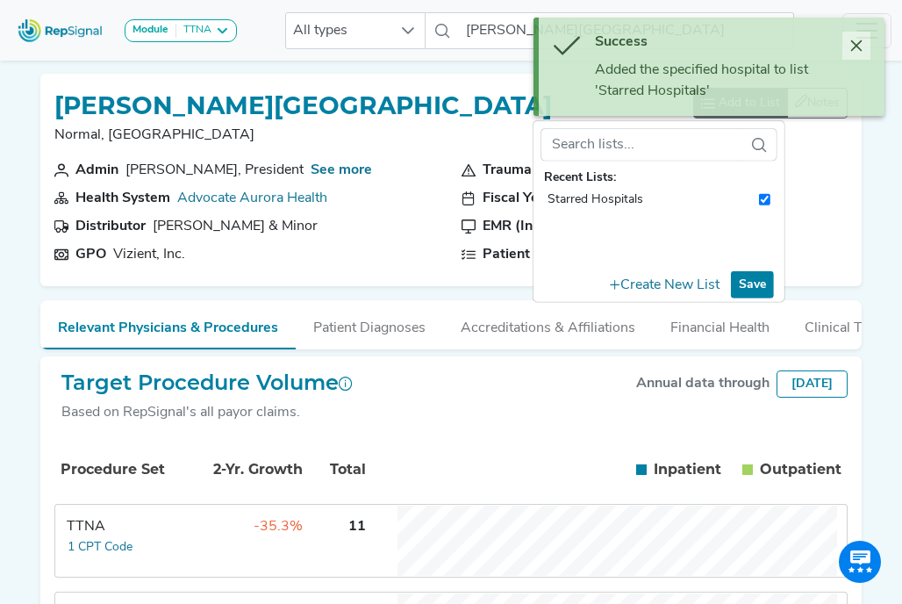
click at [859, 45] on icon "Close" at bounding box center [856, 46] width 14 height 14
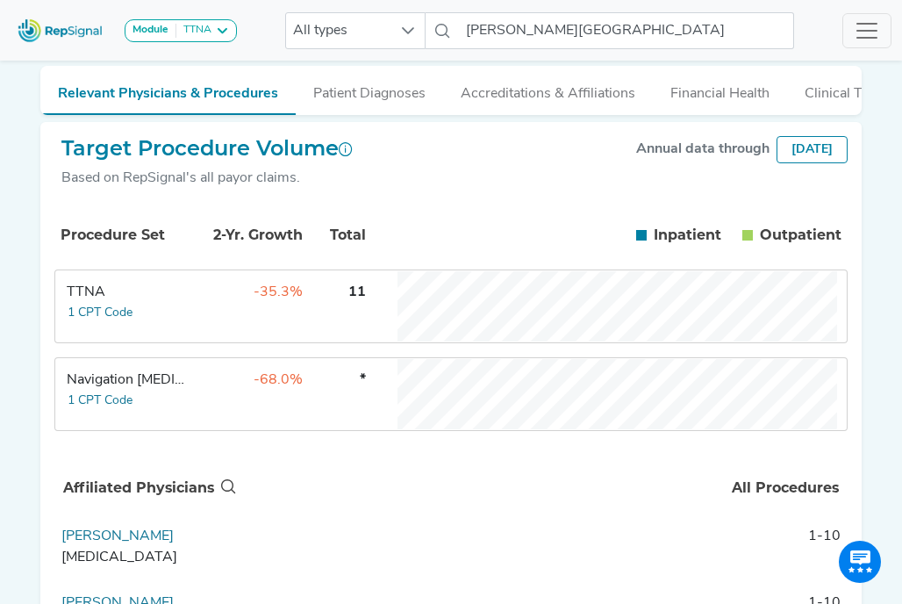
scroll to position [235, 0]
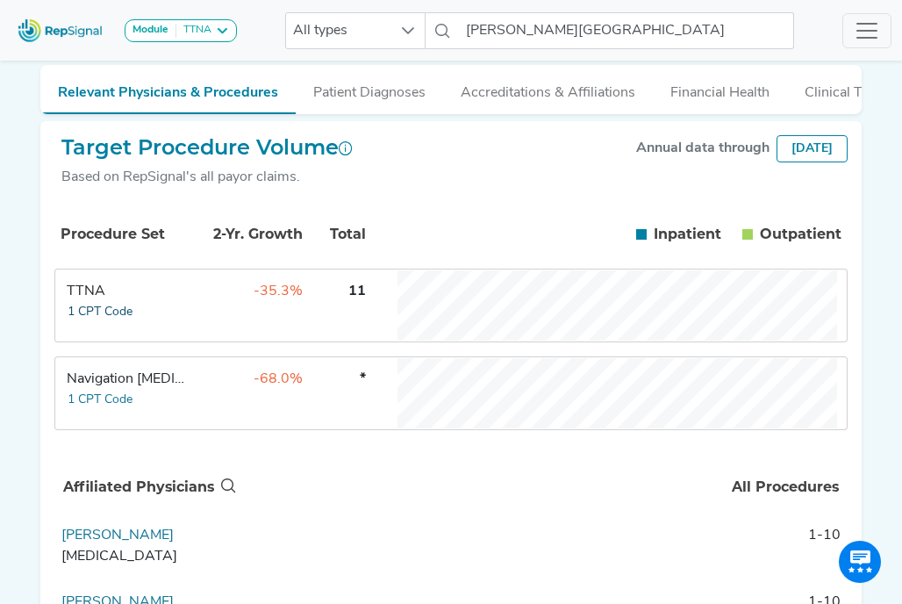
click at [91, 322] on button "1 CPT Code" at bounding box center [100, 312] width 67 height 20
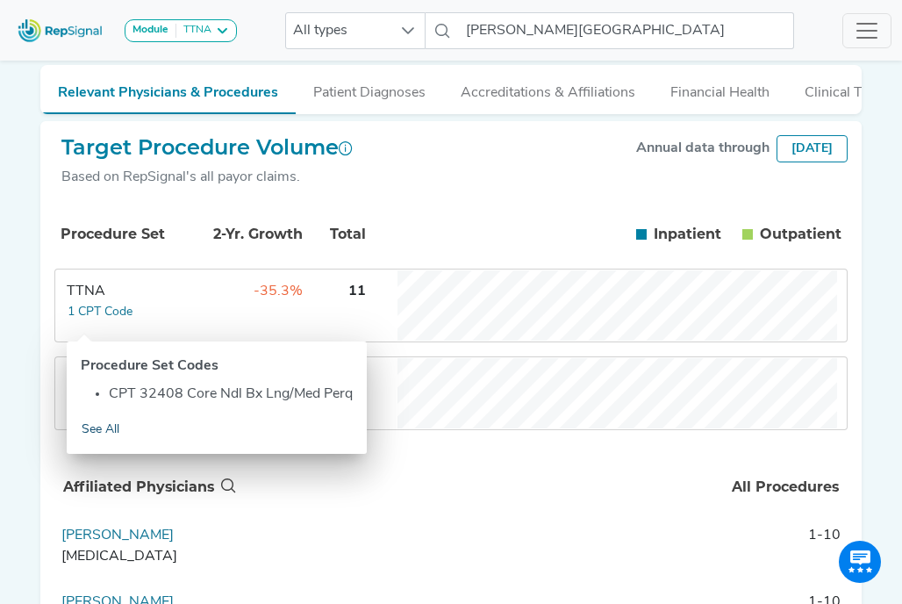
click at [94, 432] on link "See All" at bounding box center [100, 429] width 39 height 20
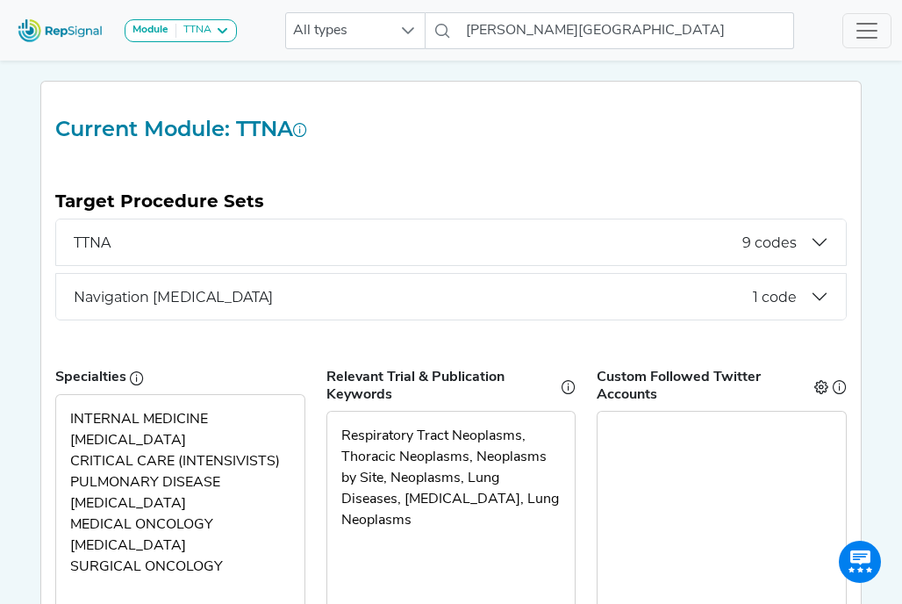
scroll to position [217, 0]
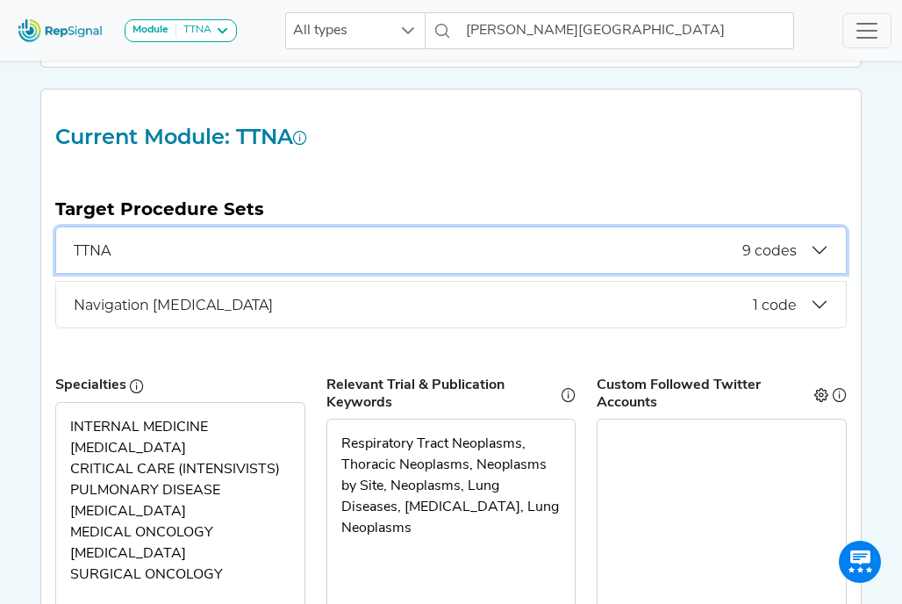
click at [783, 242] on span "9 codes" at bounding box center [769, 250] width 54 height 17
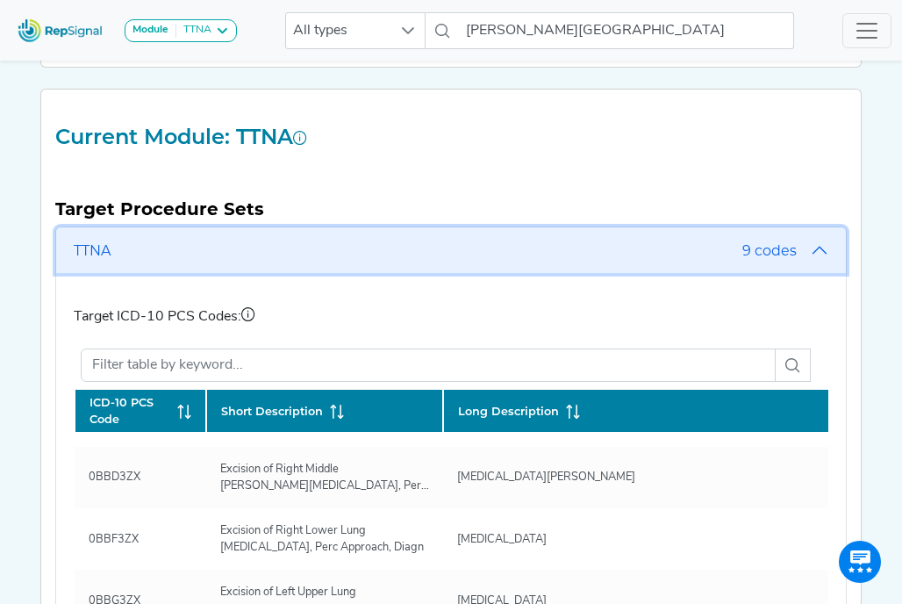
scroll to position [336, 0]
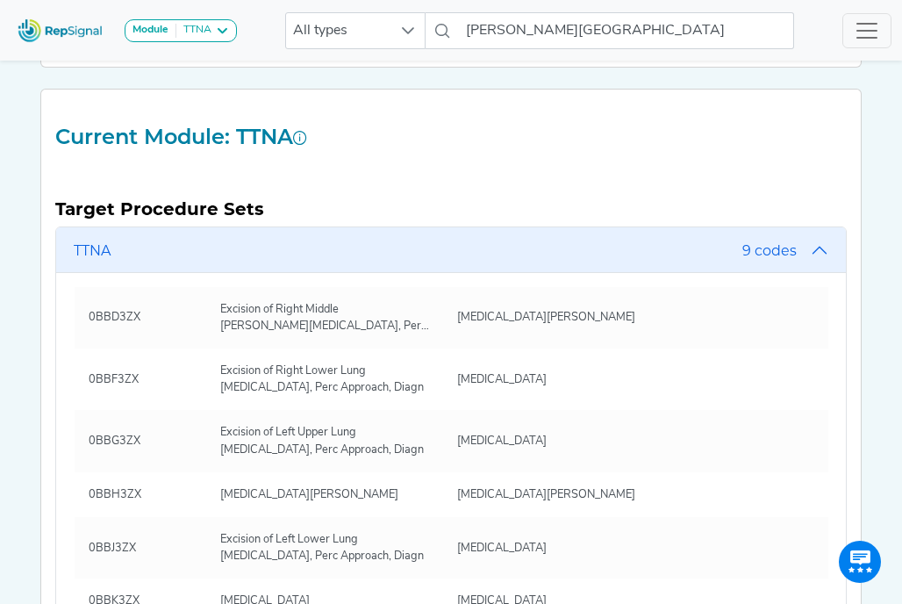
click at [899, 422] on div "Module TTNA [MEDICAL_DATA] Disposable Bronchoscope SBRT SPE TTNA [MEDICAL_DATA]…" at bounding box center [451, 576] width 902 height 1587
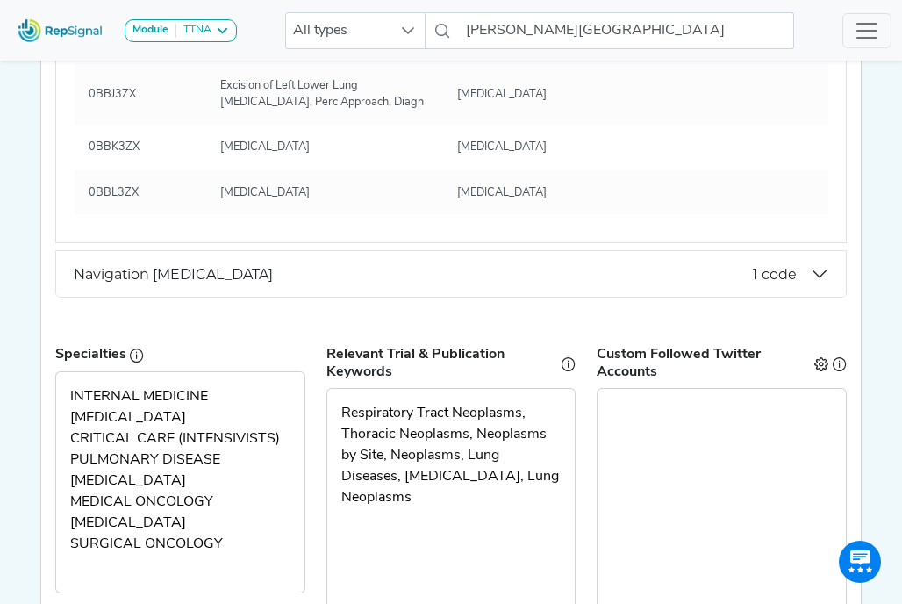
scroll to position [670, 0]
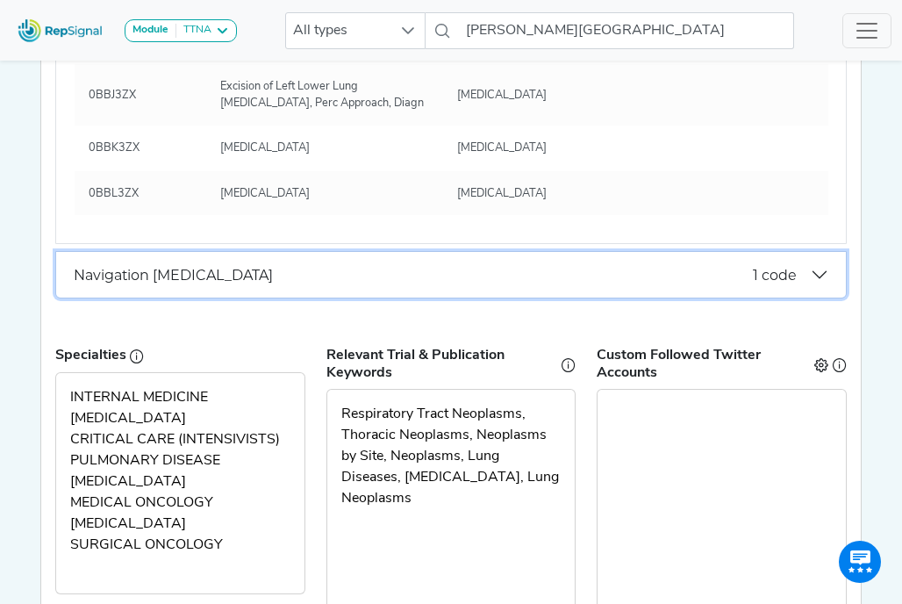
click at [765, 267] on span "1 code" at bounding box center [775, 275] width 44 height 17
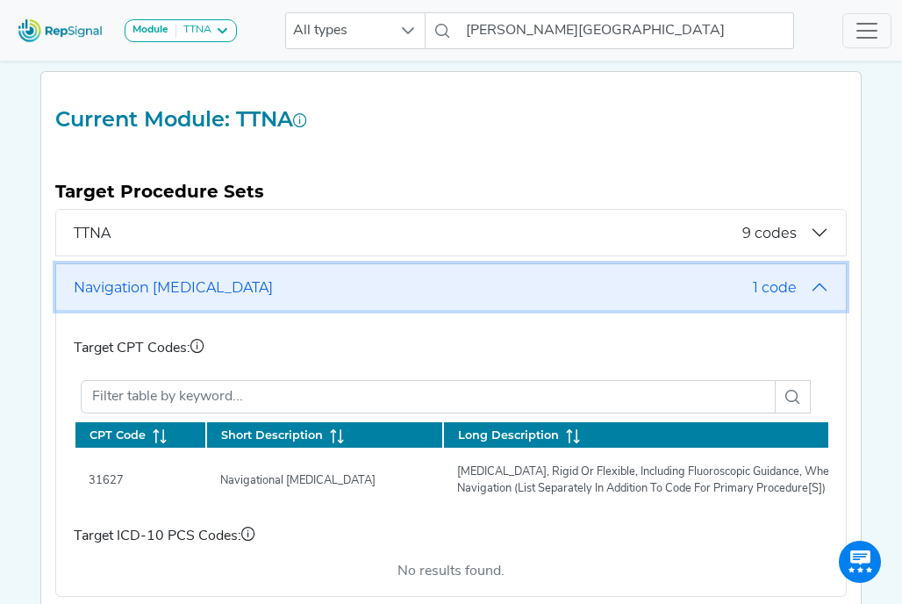
scroll to position [0, 0]
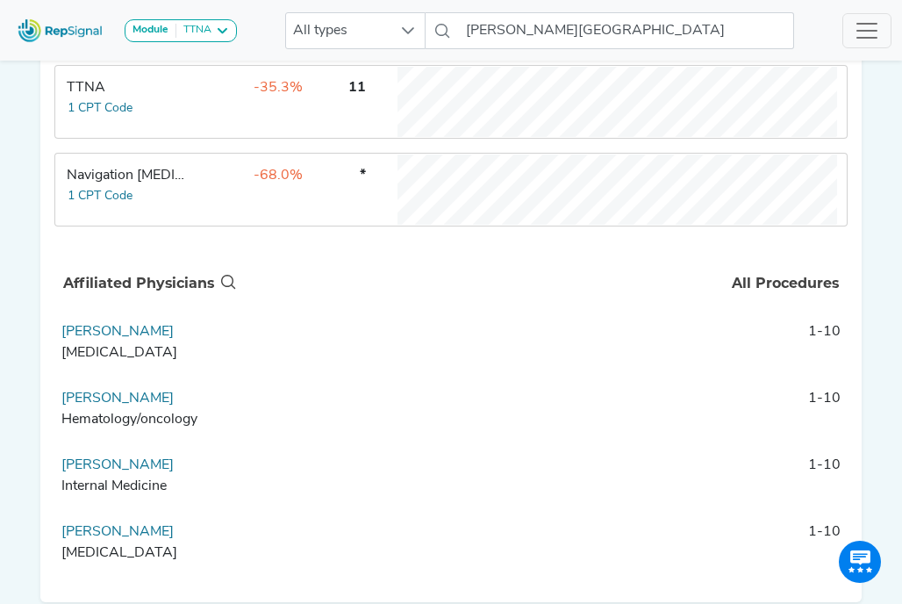
scroll to position [441, 0]
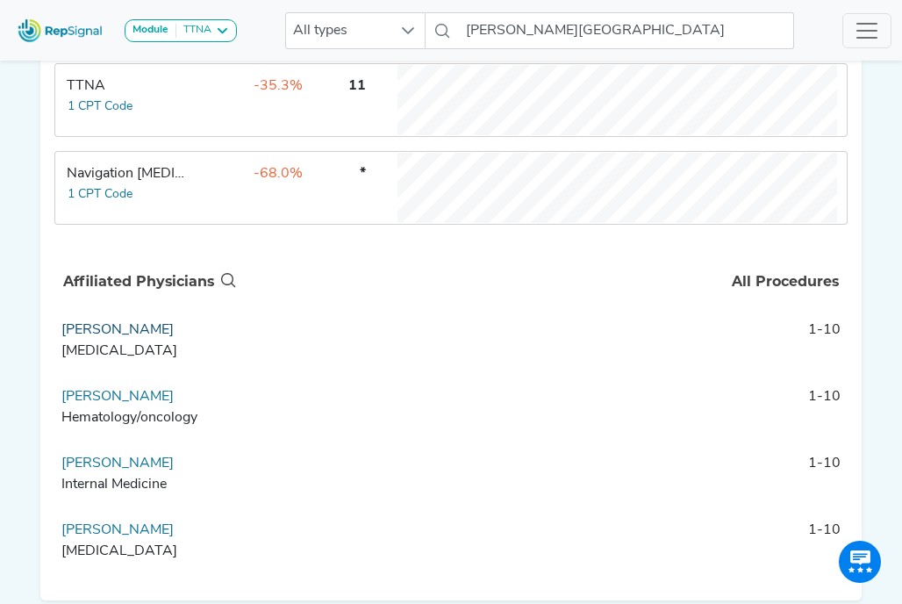
click at [113, 337] on link "[PERSON_NAME]" at bounding box center [117, 330] width 112 height 14
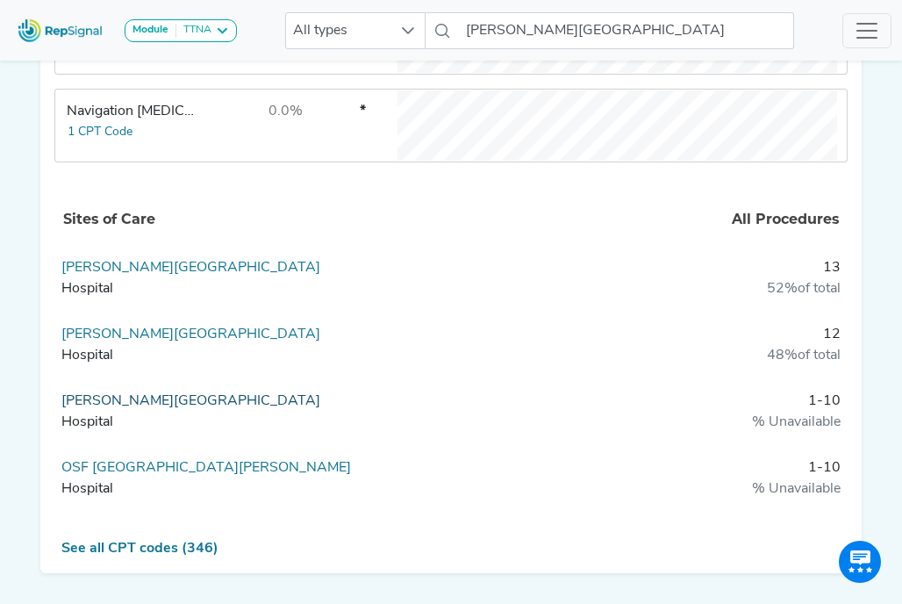
click at [180, 408] on link "[PERSON_NAME][GEOGRAPHIC_DATA]" at bounding box center [190, 401] width 259 height 14
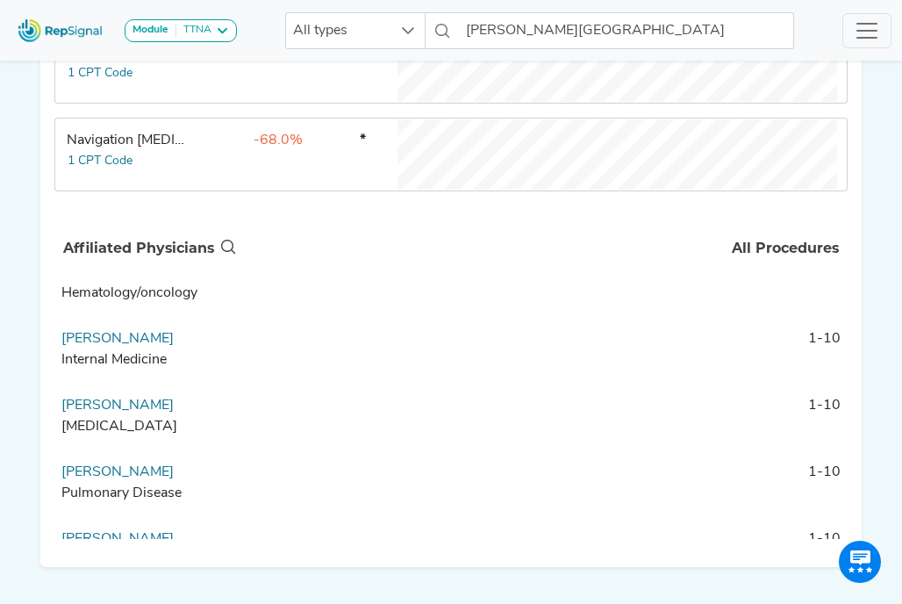
scroll to position [91, 0]
click at [75, 479] on link "[PERSON_NAME]" at bounding box center [117, 472] width 112 height 14
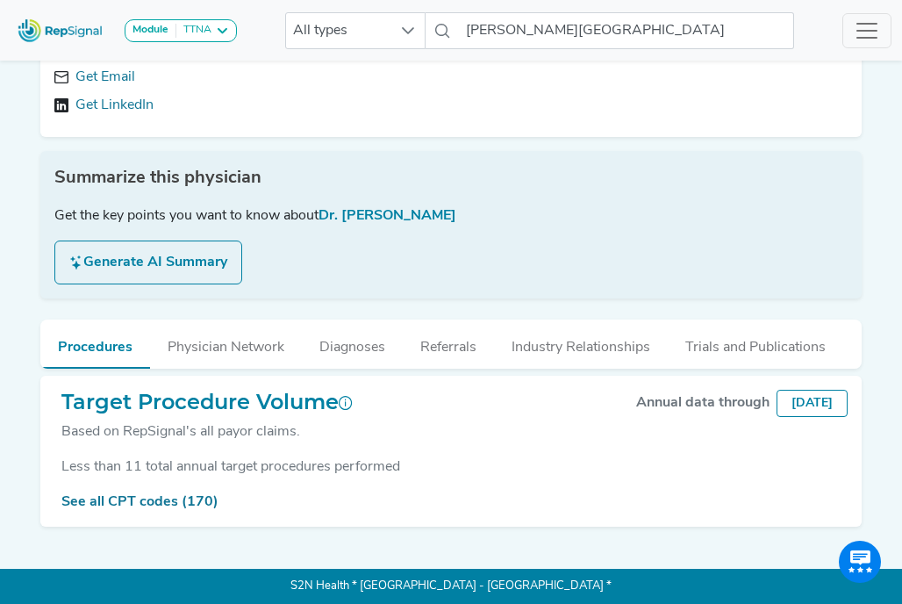
scroll to position [190, 0]
click at [180, 503] on link "See all CPT codes (170)" at bounding box center [139, 502] width 157 height 14
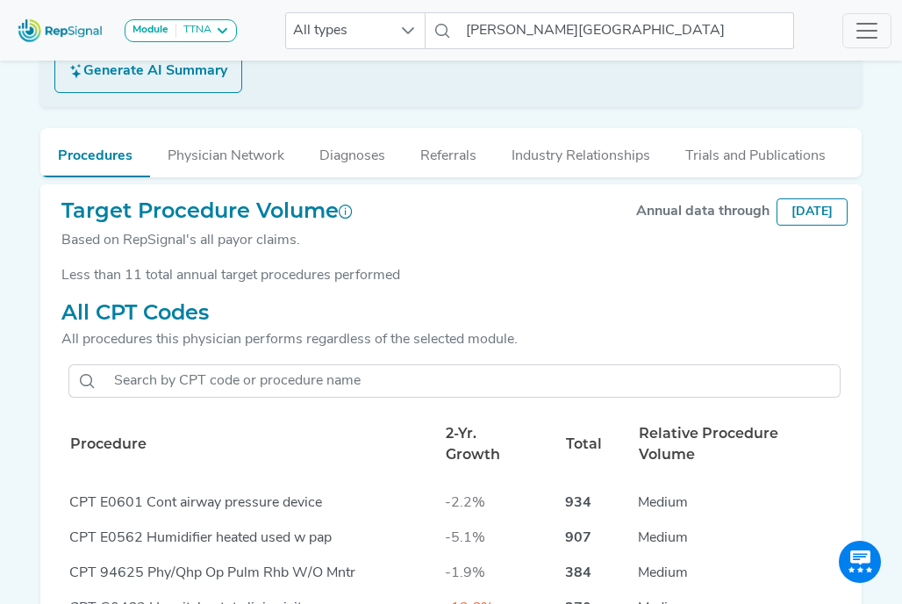
scroll to position [256, 0]
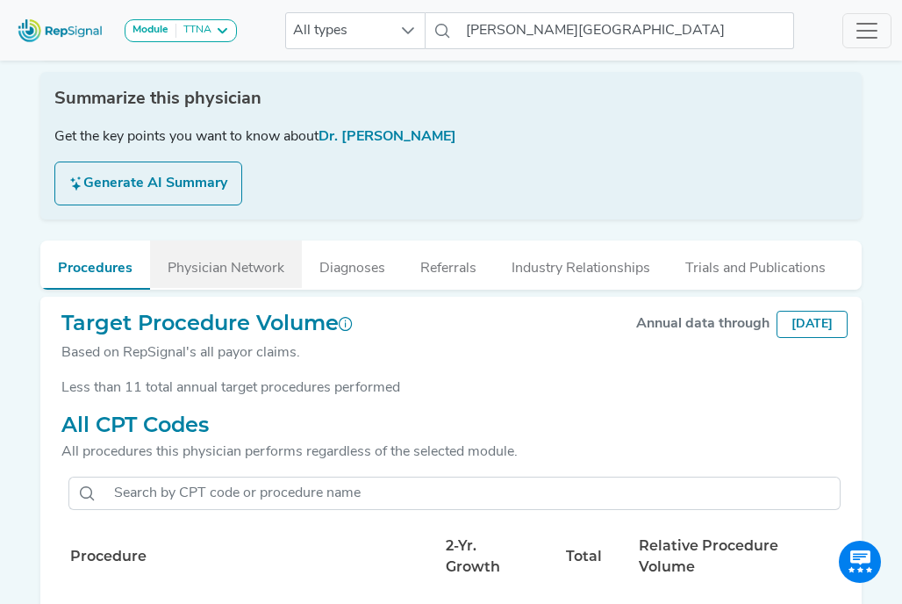
click at [234, 263] on button "Physician Network" at bounding box center [226, 263] width 152 height 47
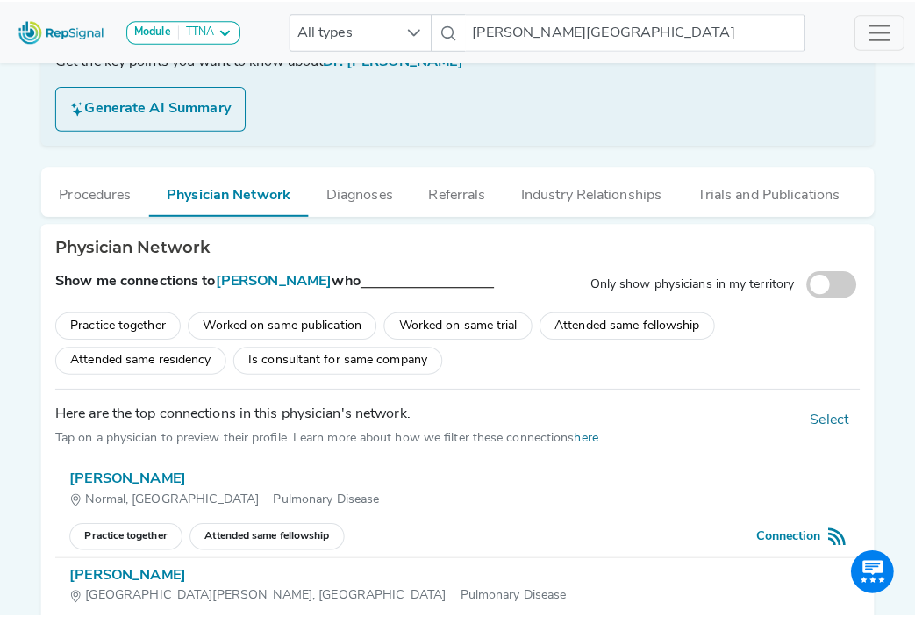
scroll to position [333, 0]
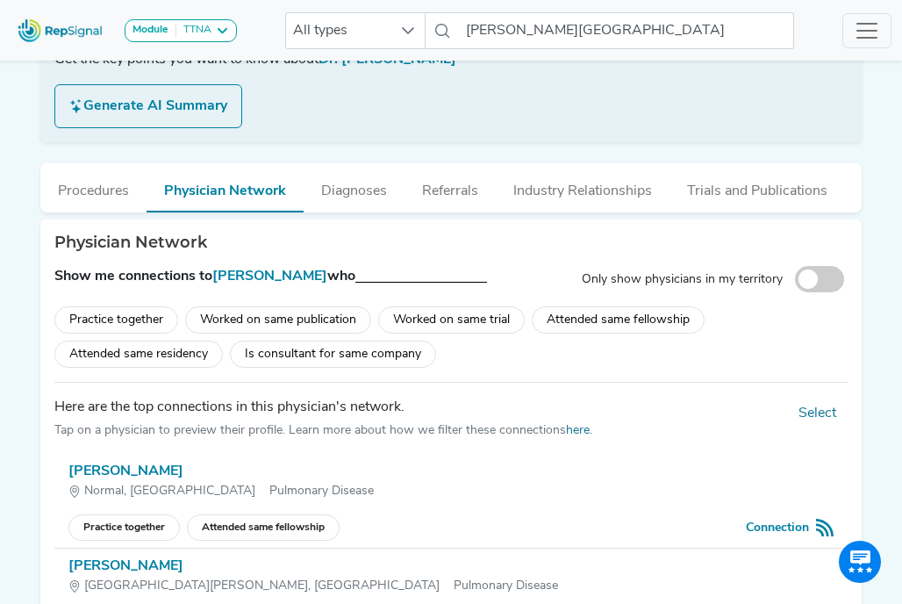
click at [105, 481] on div "[PERSON_NAME]" at bounding box center [450, 471] width 765 height 21
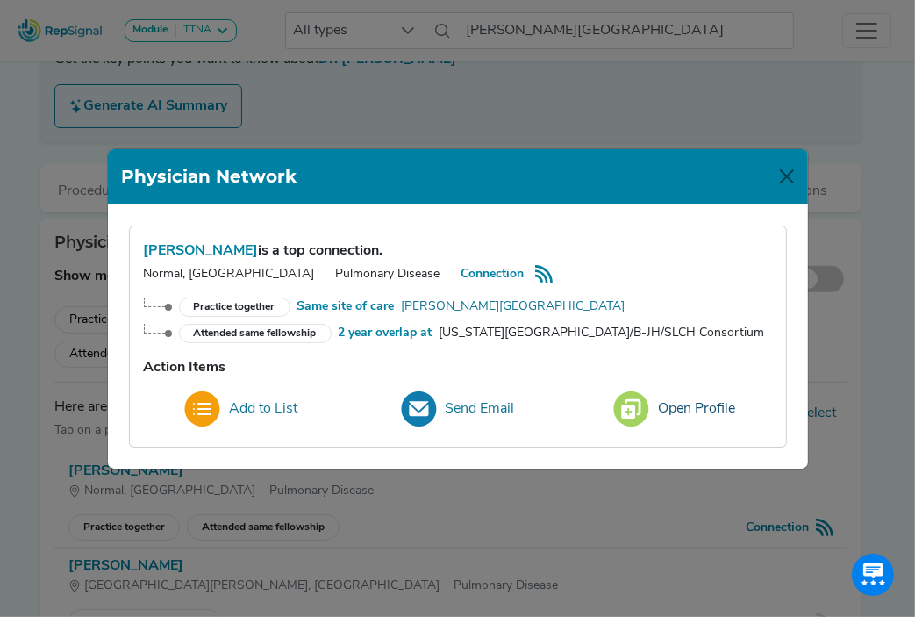
click at [664, 401] on button "Open Profile" at bounding box center [674, 408] width 145 height 47
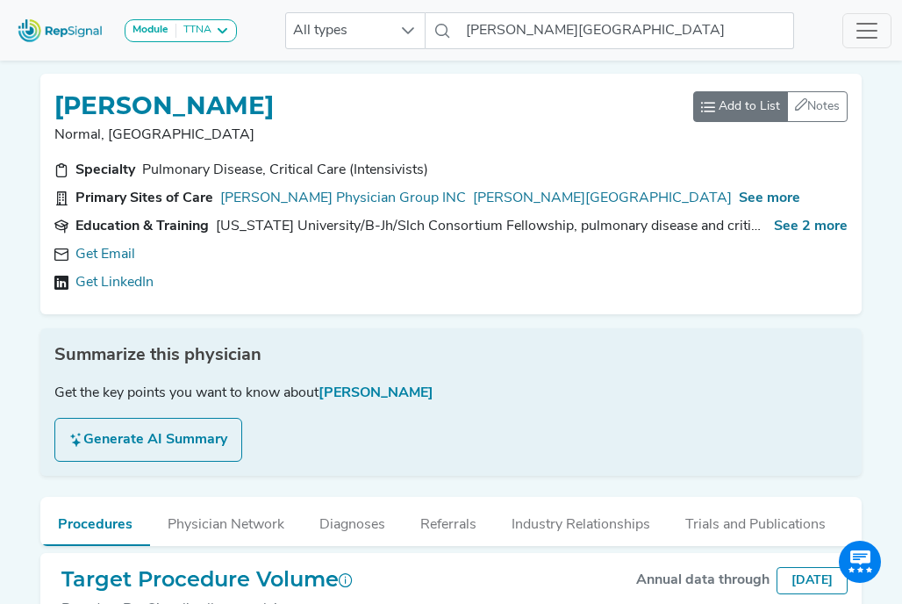
click at [747, 112] on span "Add to List" at bounding box center [749, 106] width 61 height 18
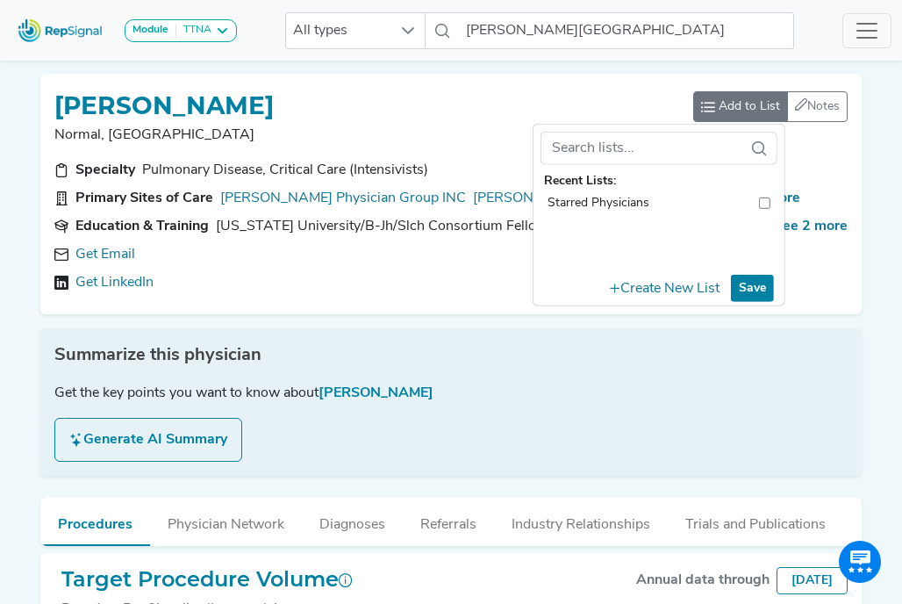
click at [765, 204] on input "toolbar" at bounding box center [764, 203] width 11 height 18
checkbox input "true"
click at [767, 283] on button "Save" at bounding box center [752, 288] width 43 height 27
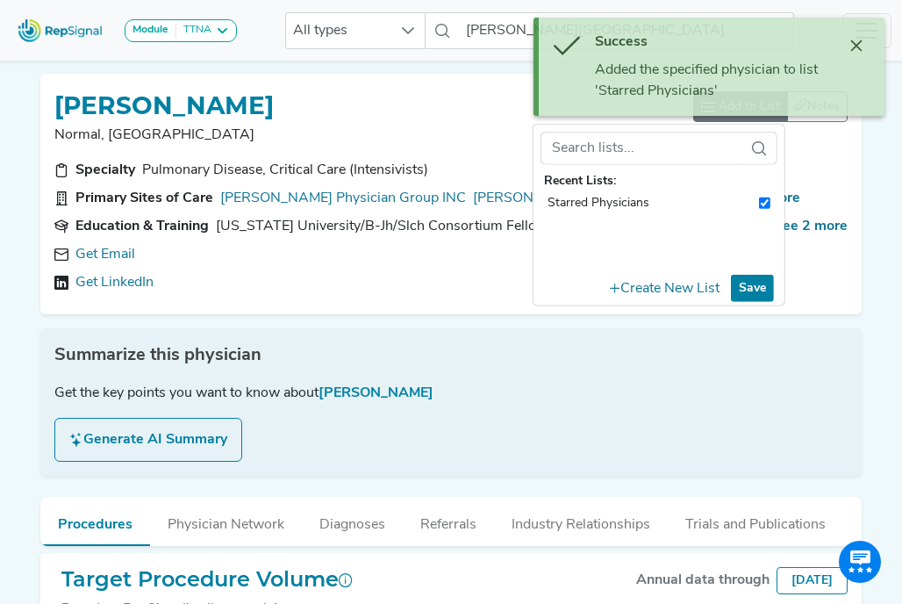
click at [798, 342] on div "Summarize this physician" at bounding box center [450, 355] width 793 height 26
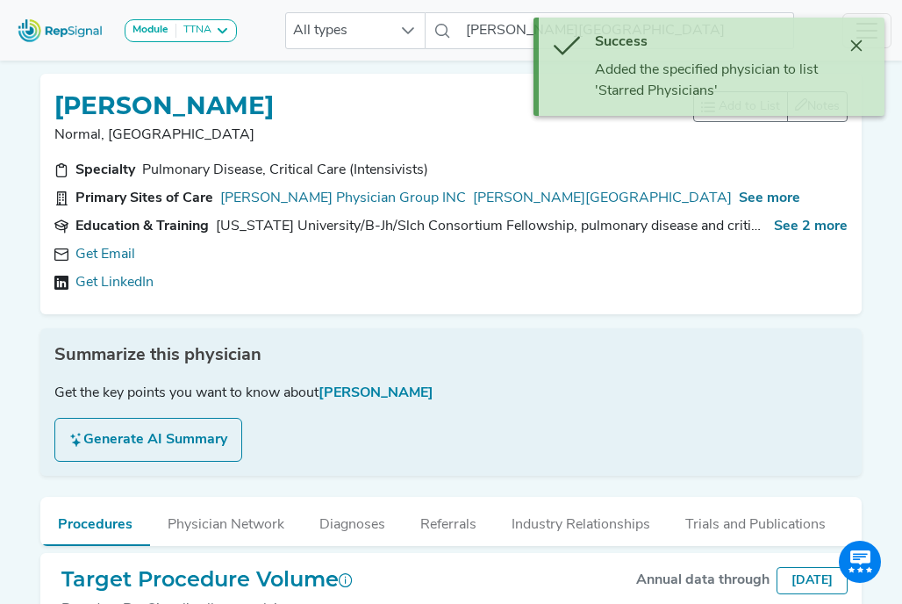
scroll to position [190, 0]
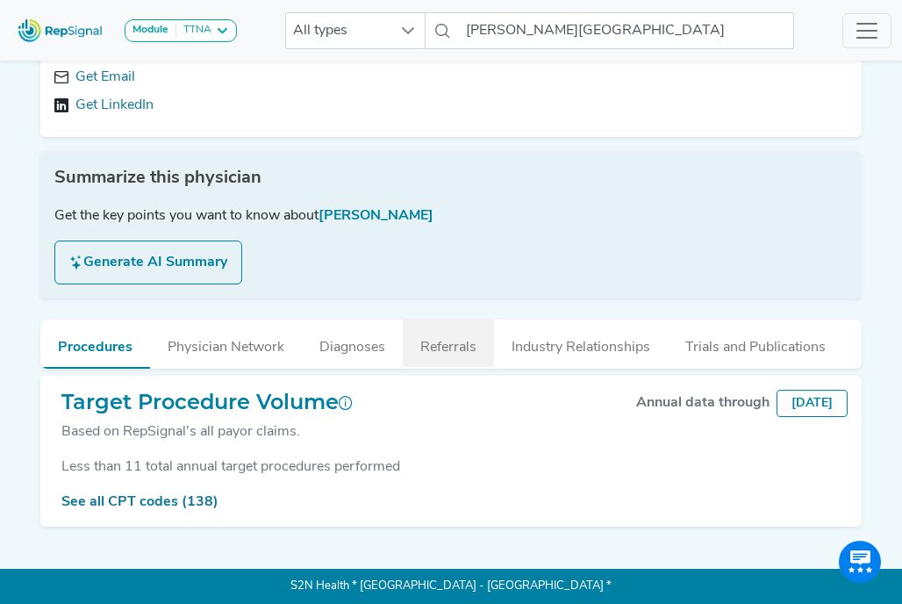
click at [448, 332] on button "Referrals" at bounding box center [448, 342] width 91 height 47
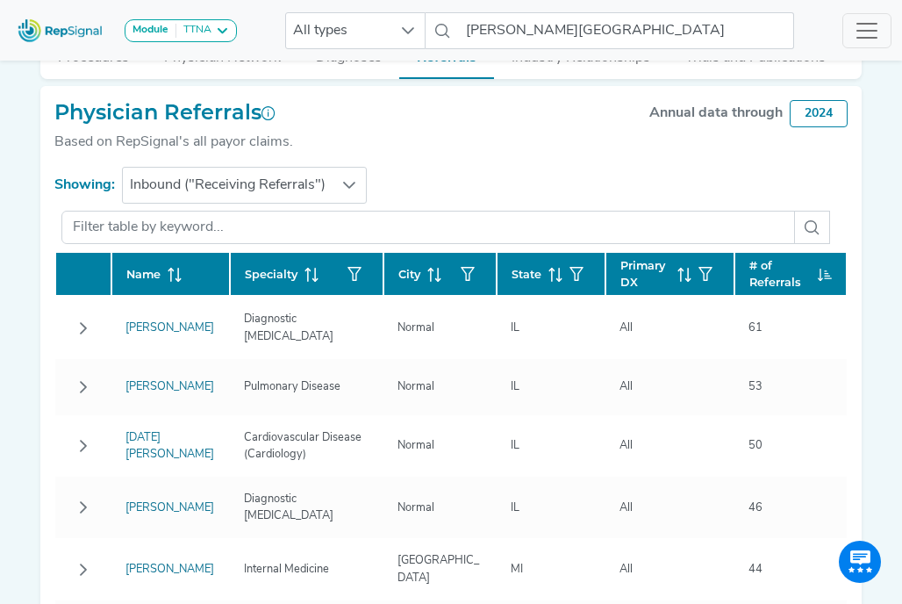
scroll to position [468, 0]
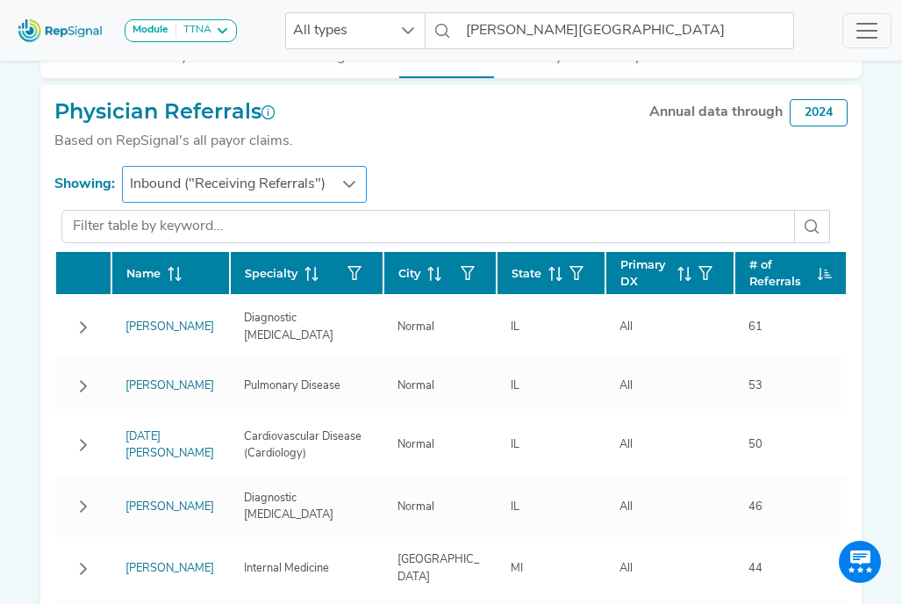
click at [323, 202] on span "Inbound ("Receiving Referrals")" at bounding box center [228, 184] width 210 height 35
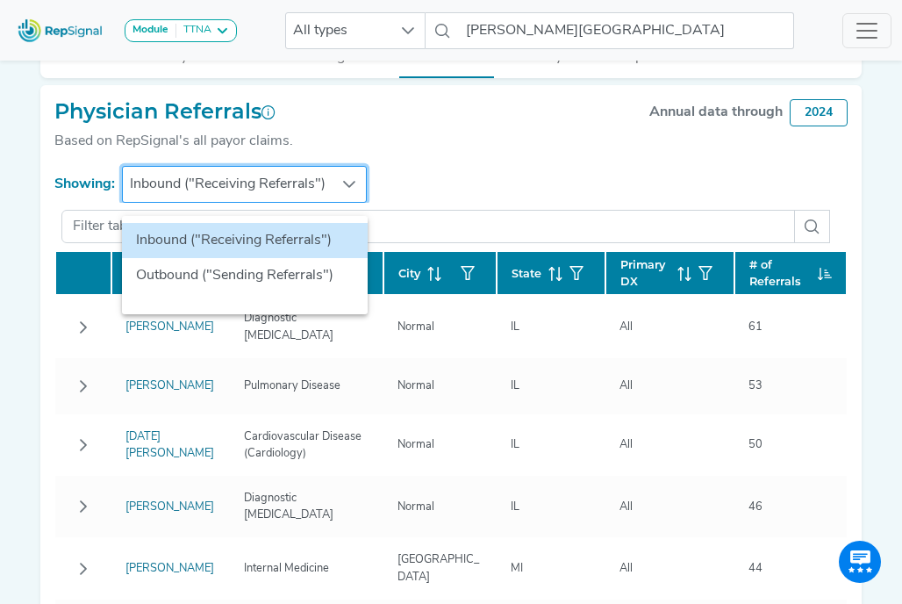
scroll to position [468, 13]
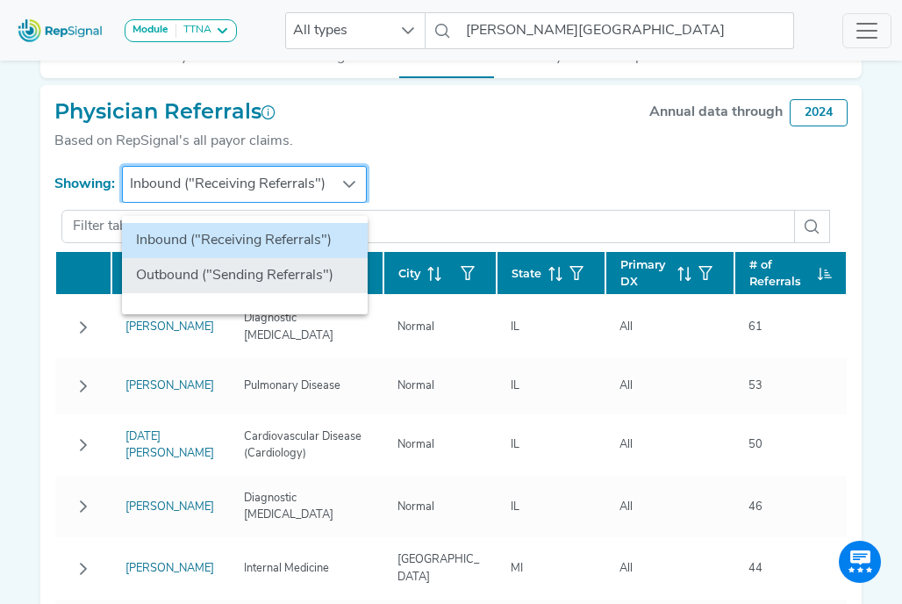
click at [304, 269] on li "Outbound ("Sending Referrals")" at bounding box center [245, 275] width 246 height 35
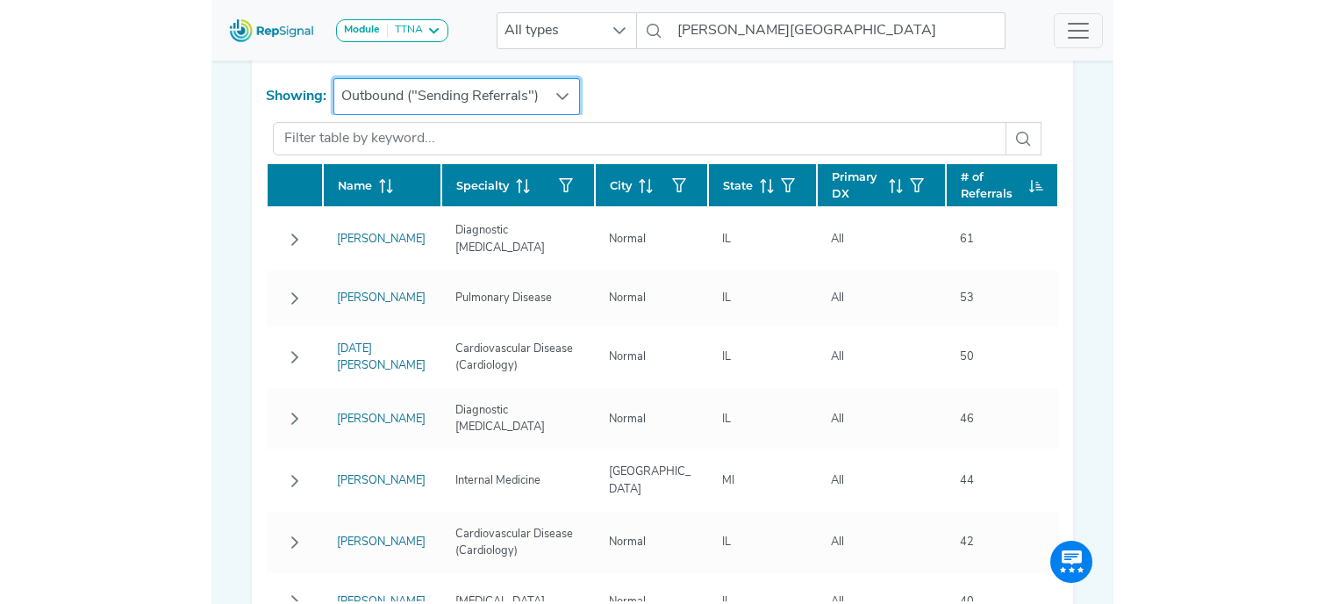
scroll to position [552, 13]
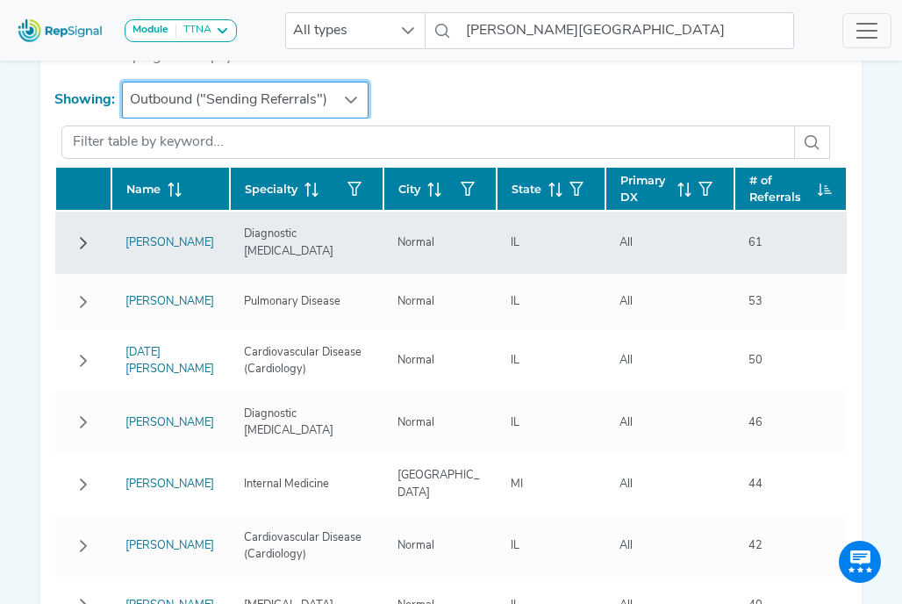
click at [76, 250] on icon "Row Collapsed" at bounding box center [83, 243] width 14 height 14
drag, startPoint x: 68, startPoint y: 255, endPoint x: 371, endPoint y: 260, distance: 302.8
click at [383, 260] on td "Normal" at bounding box center [439, 242] width 112 height 62
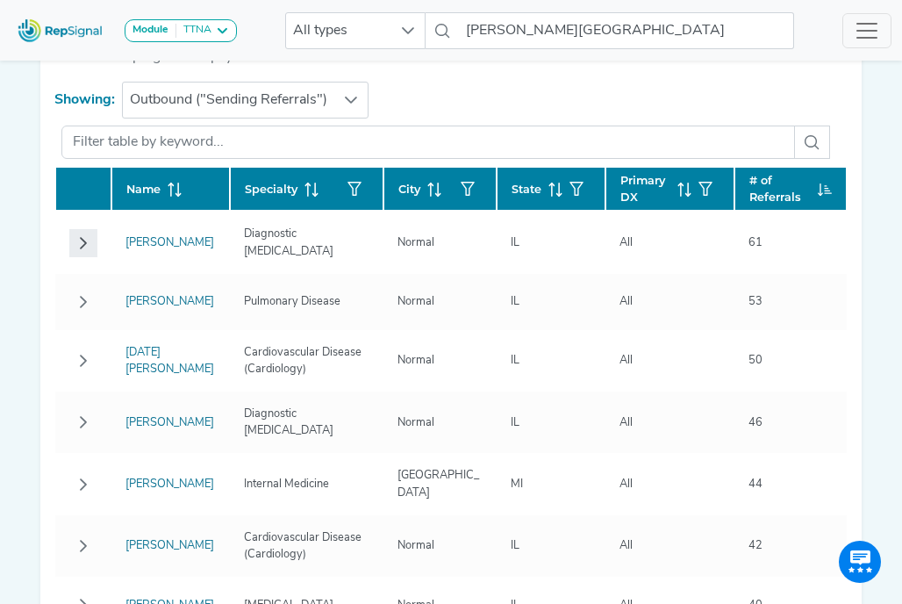
click at [80, 249] on icon "Row Collapsed" at bounding box center [83, 243] width 7 height 12
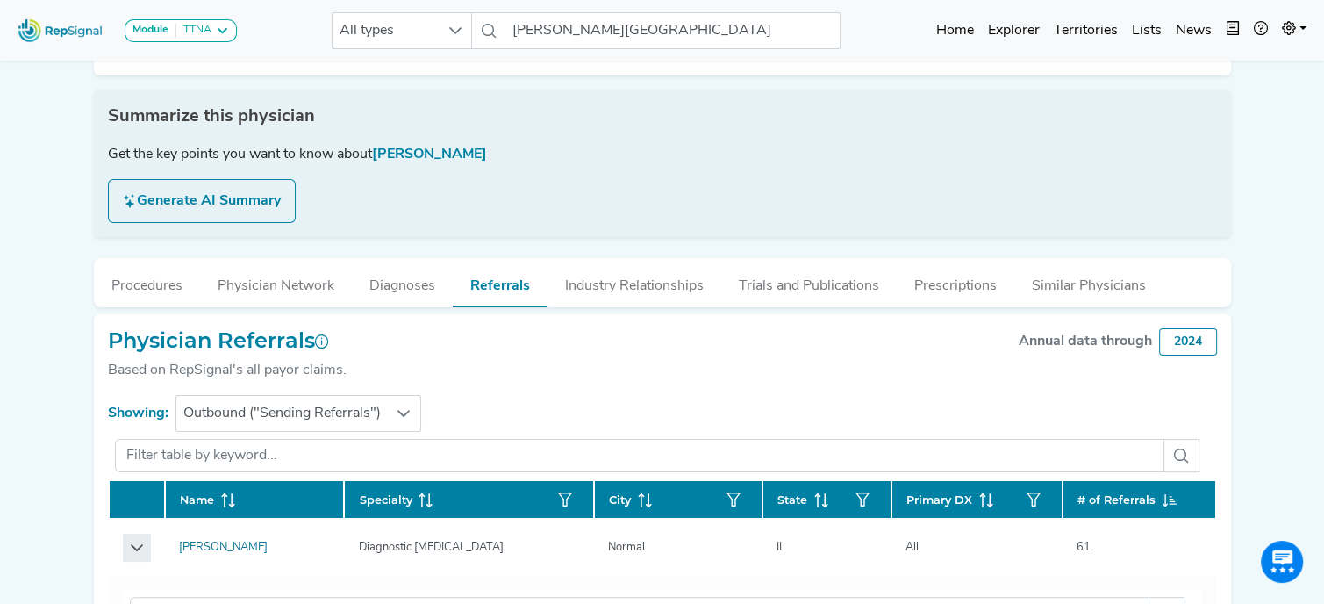
scroll to position [263, 13]
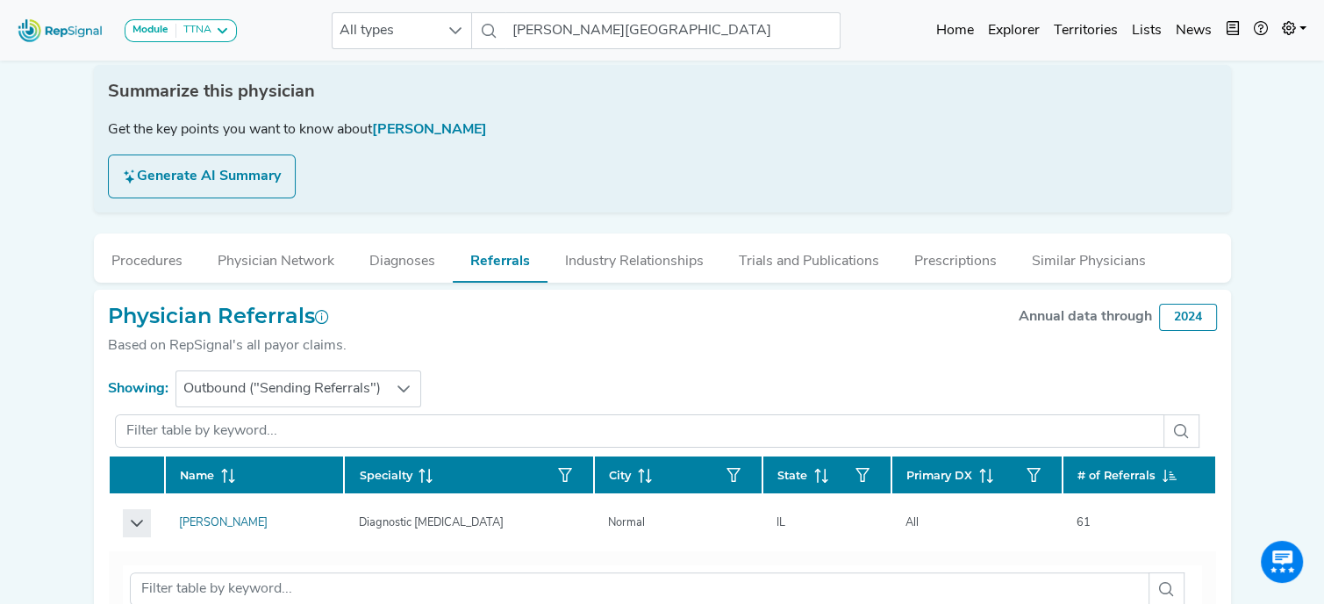
click at [123, 519] on button "Row Expanded" at bounding box center [137, 523] width 28 height 28
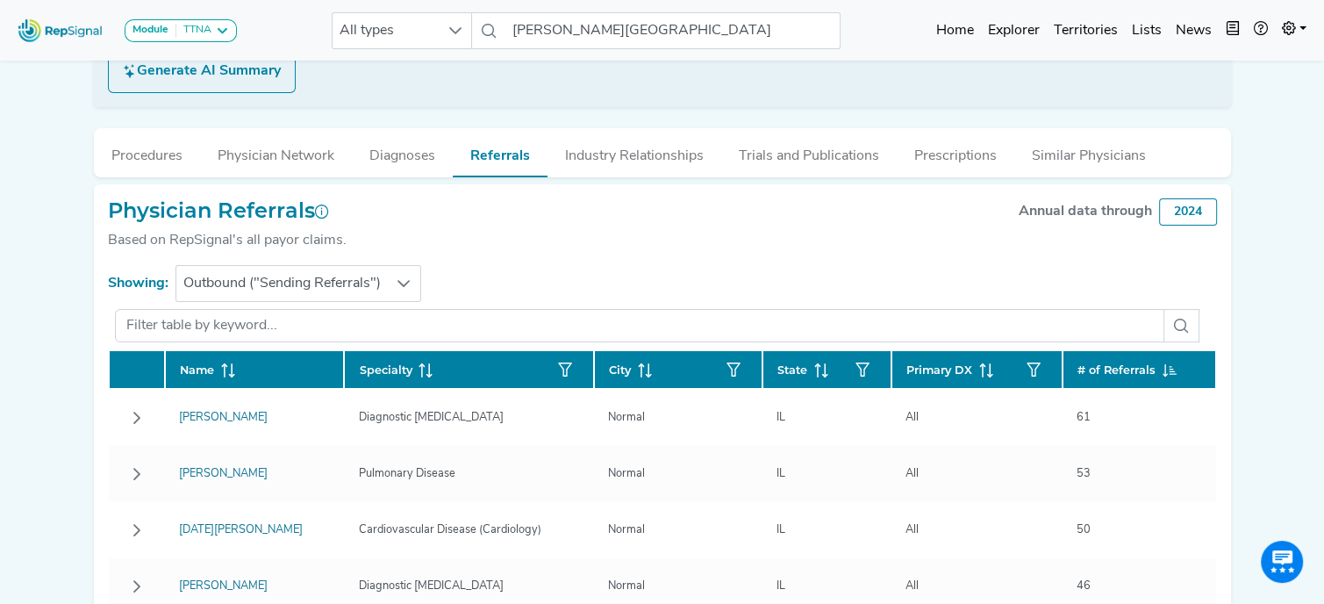
scroll to position [370, 13]
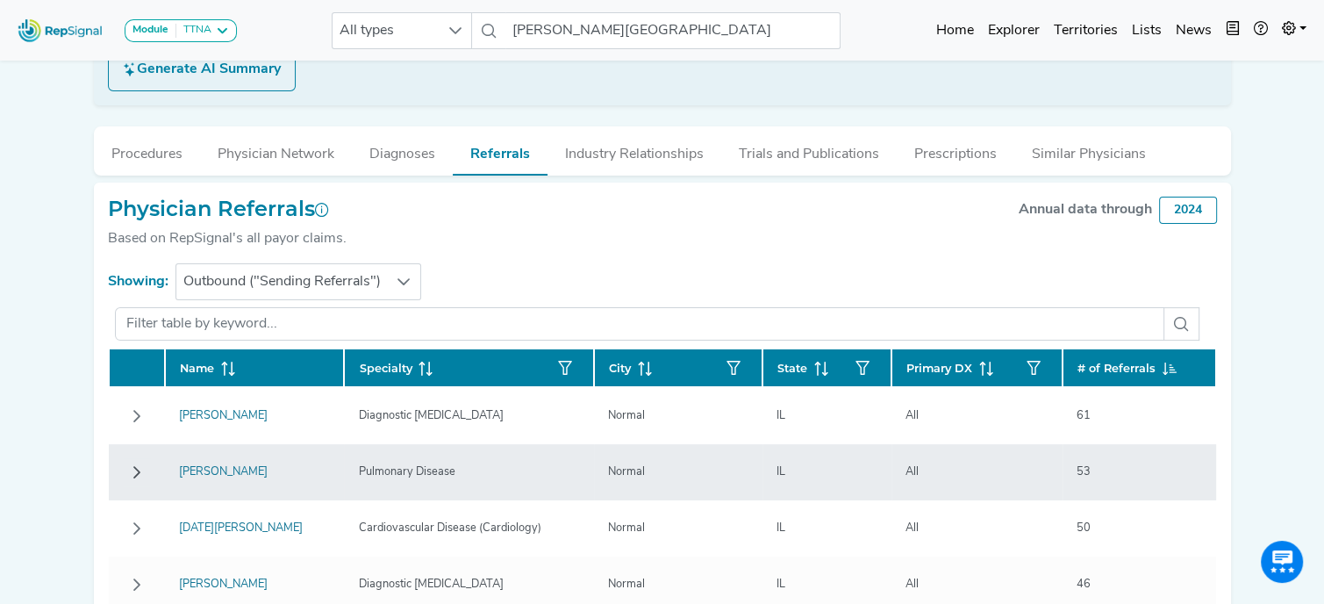
click at [130, 468] on icon "Row Collapsed" at bounding box center [137, 472] width 14 height 14
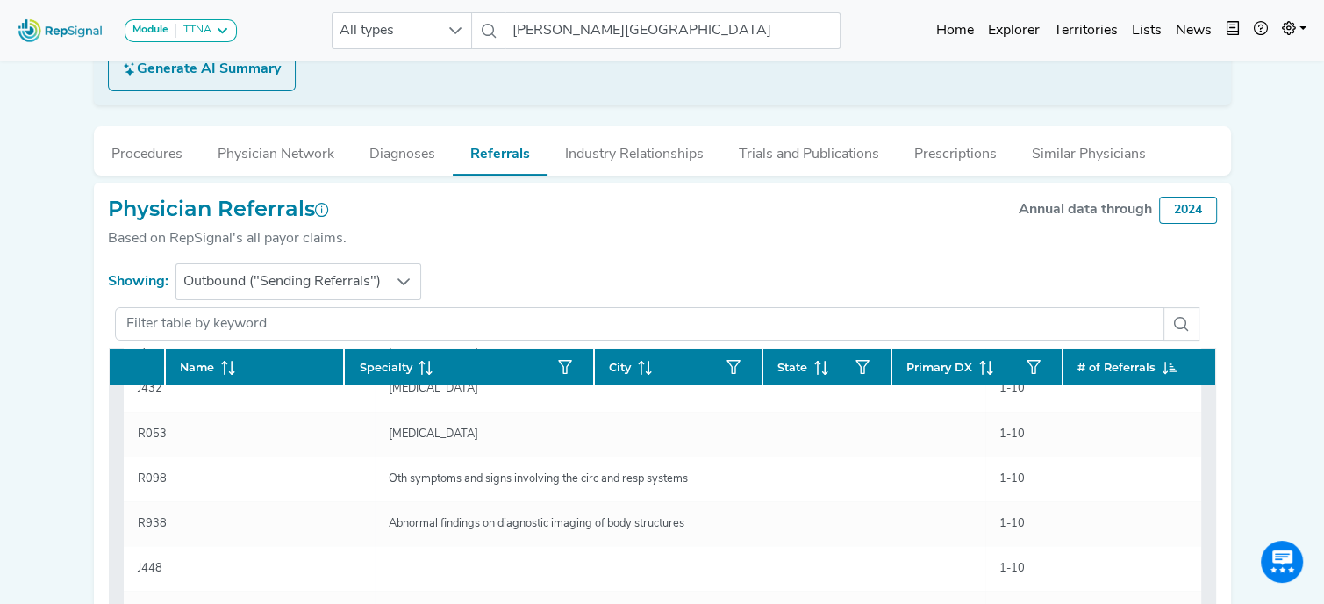
scroll to position [368, 0]
click at [504, 247] on div "Physician Referrals Based on RepSignal's all payor claims. Annual data through …" at bounding box center [662, 231] width 1109 height 68
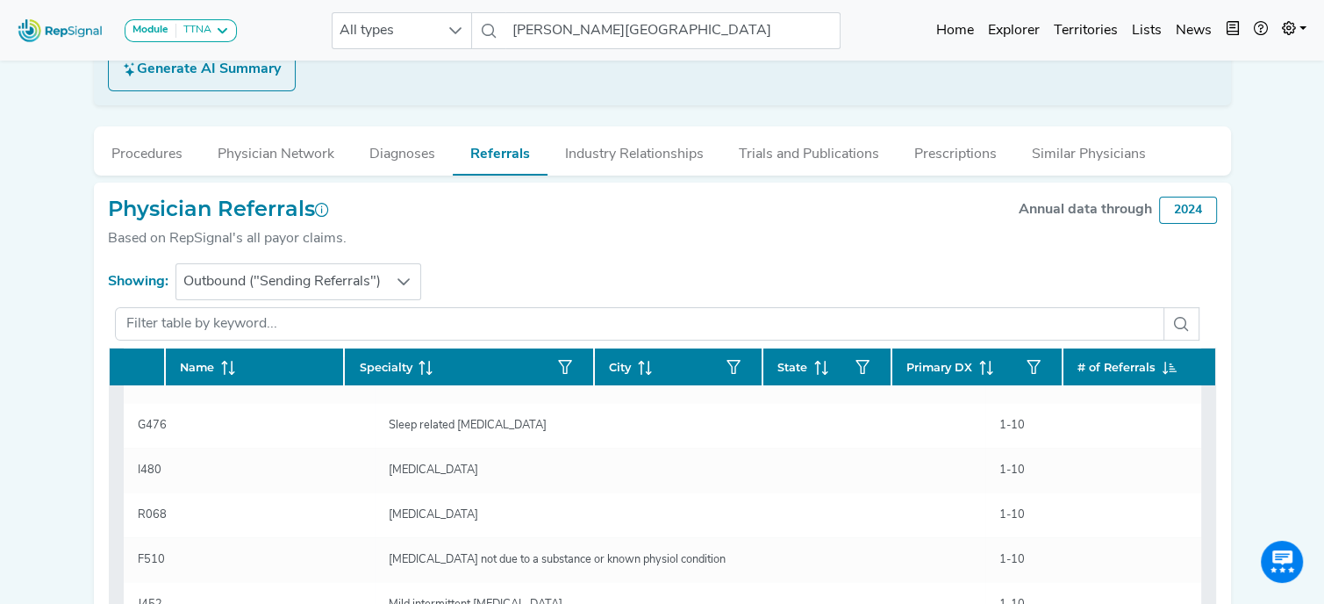
scroll to position [0, 0]
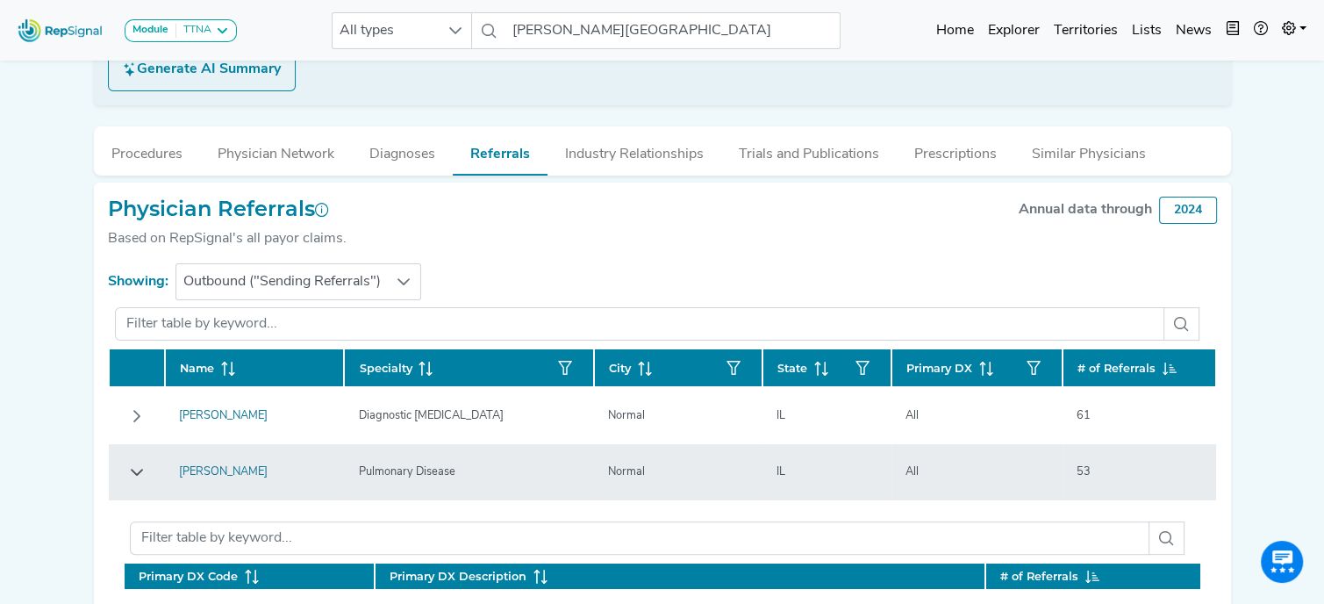
click at [130, 475] on icon "Row Expanded" at bounding box center [137, 472] width 14 height 14
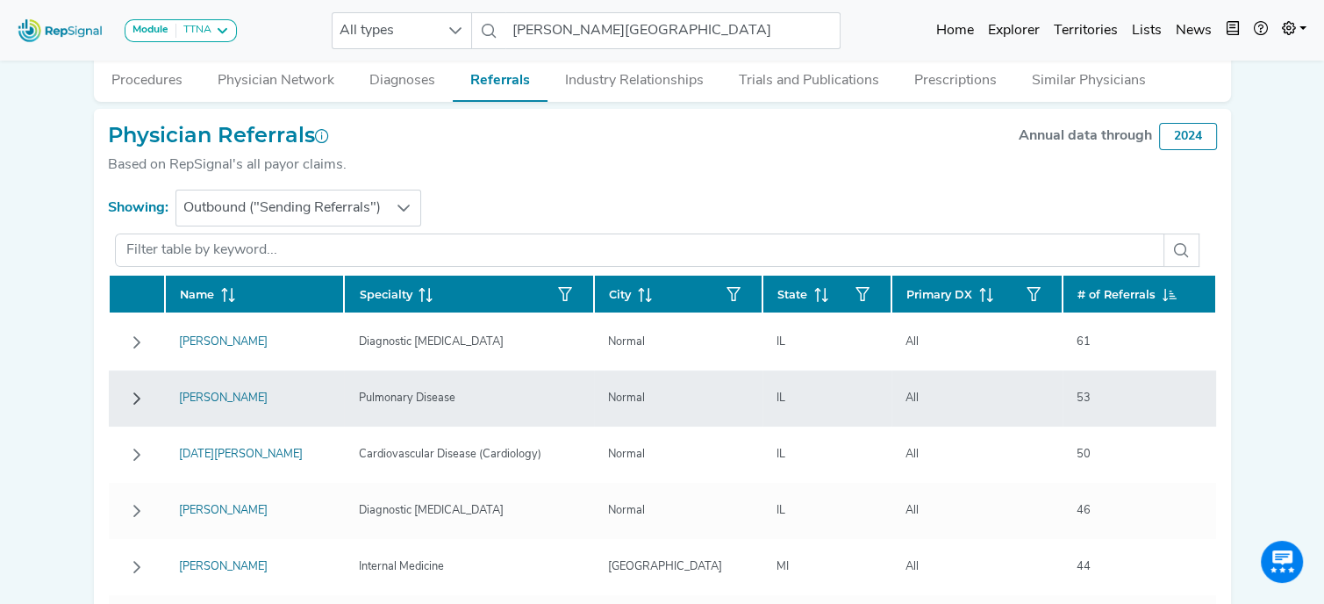
scroll to position [360, 13]
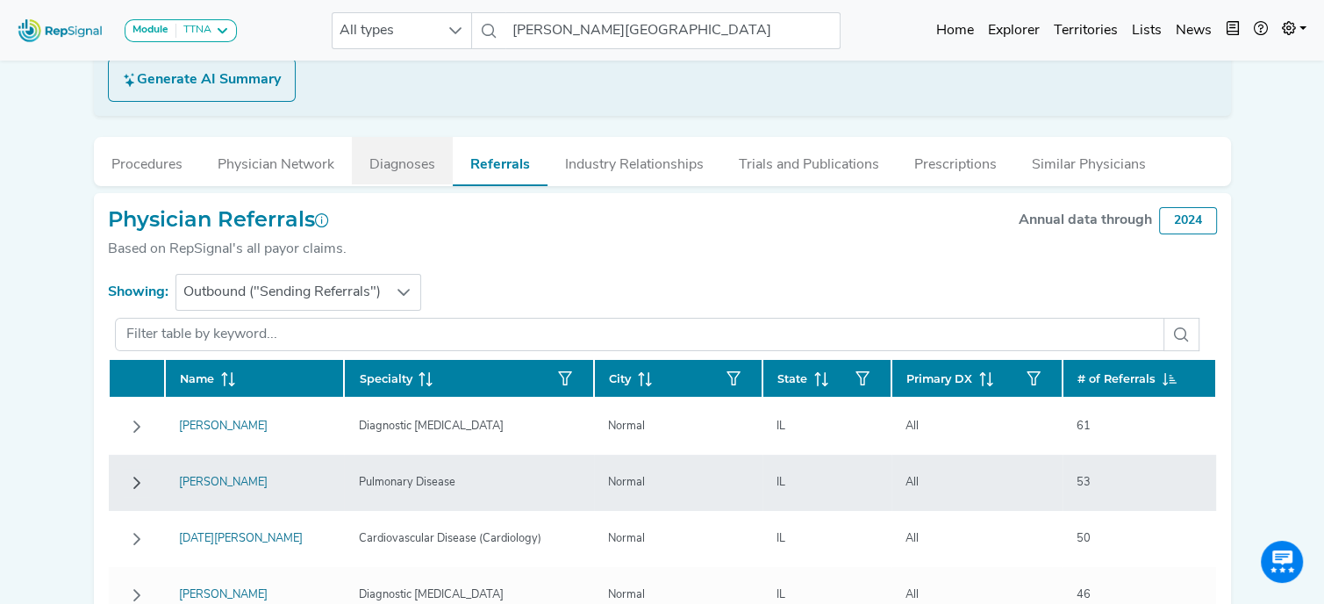
click at [392, 168] on button "Diagnoses" at bounding box center [402, 160] width 101 height 47
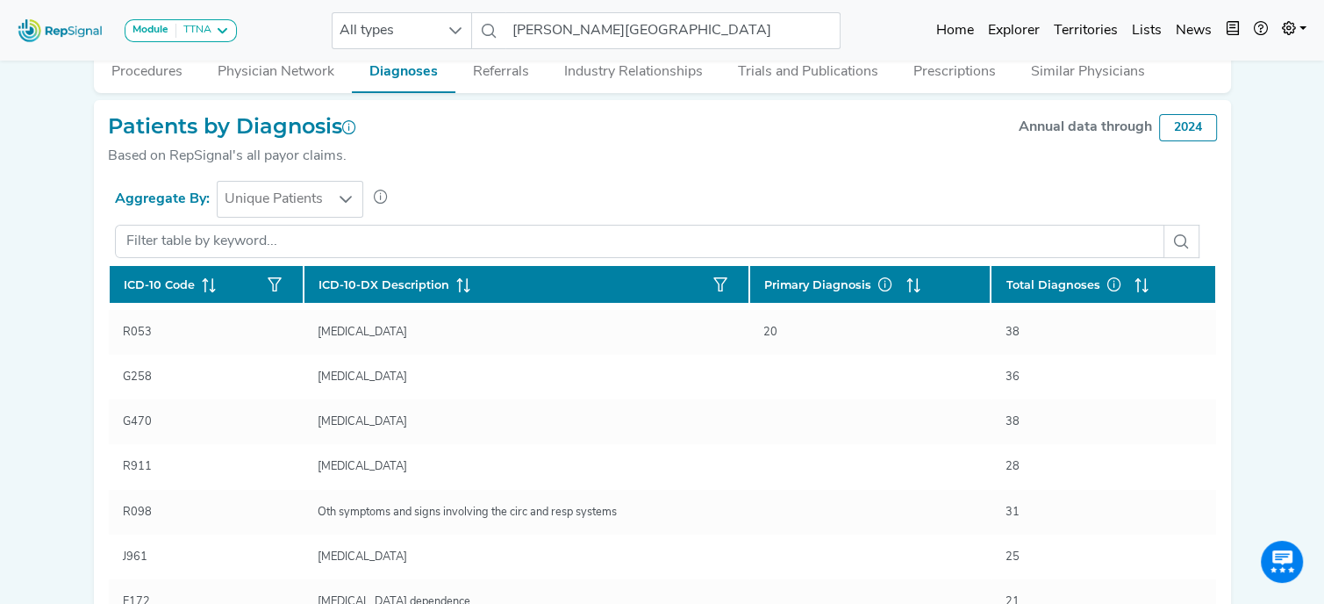
scroll to position [670, 0]
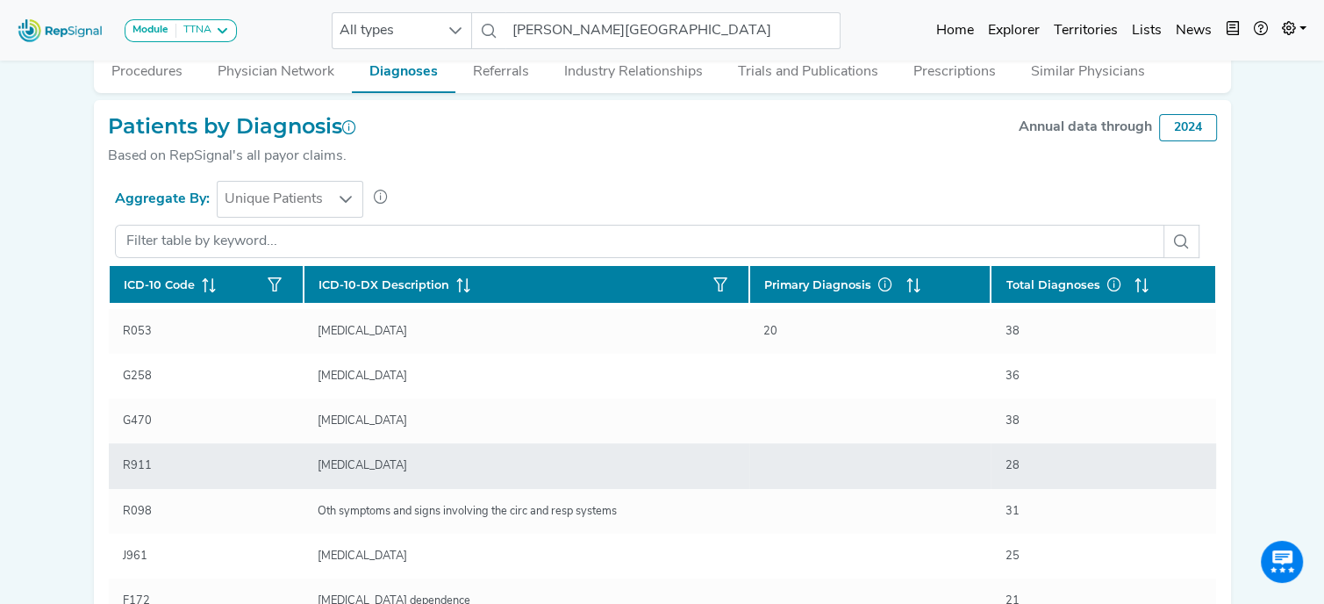
click at [218, 488] on td "R911" at bounding box center [206, 465] width 195 height 45
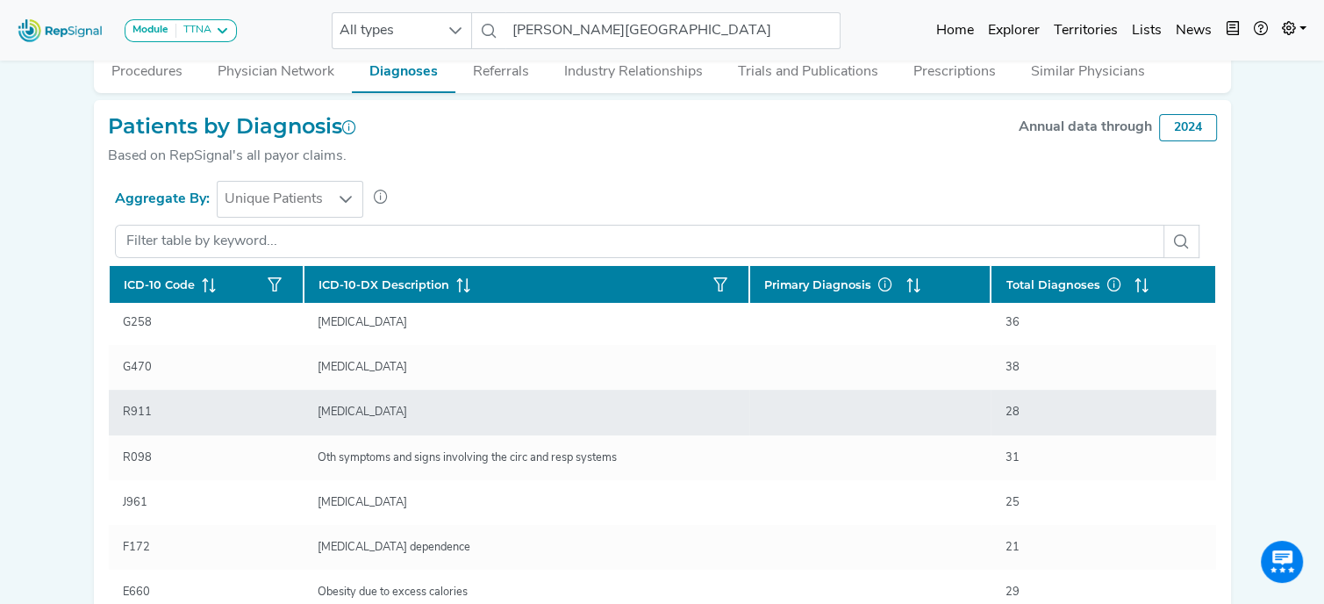
scroll to position [744, 0]
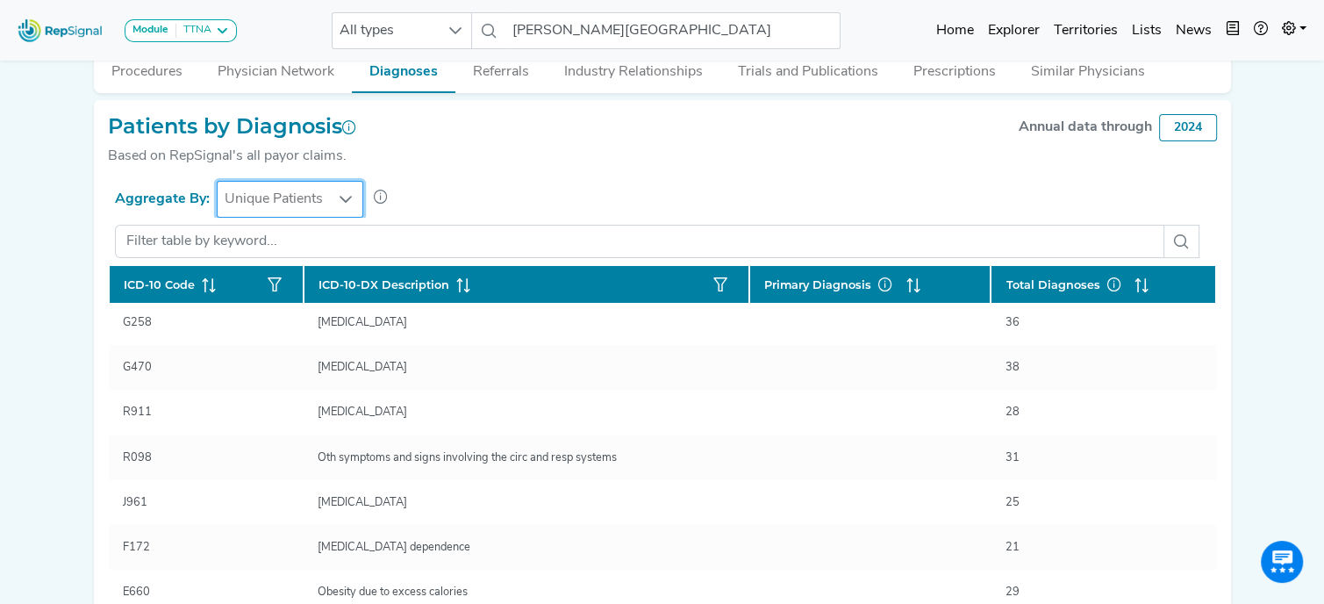
click at [301, 201] on span "Unique Patients" at bounding box center [274, 199] width 112 height 35
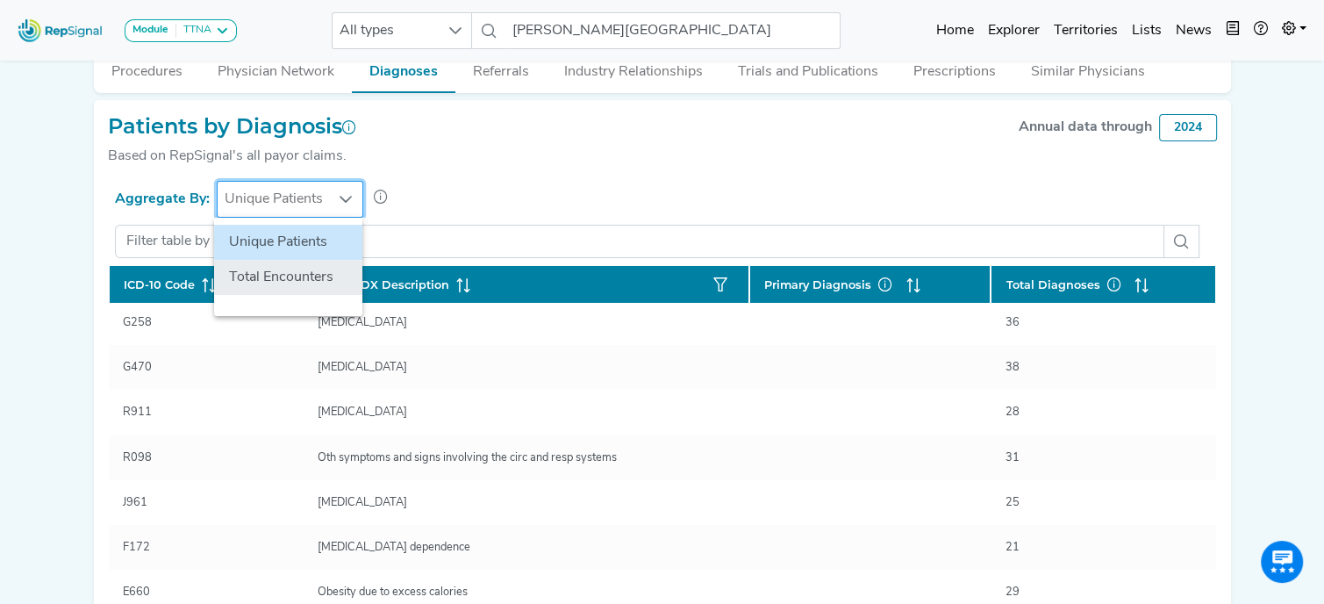
click at [290, 273] on li "Total Encounters" at bounding box center [288, 277] width 148 height 35
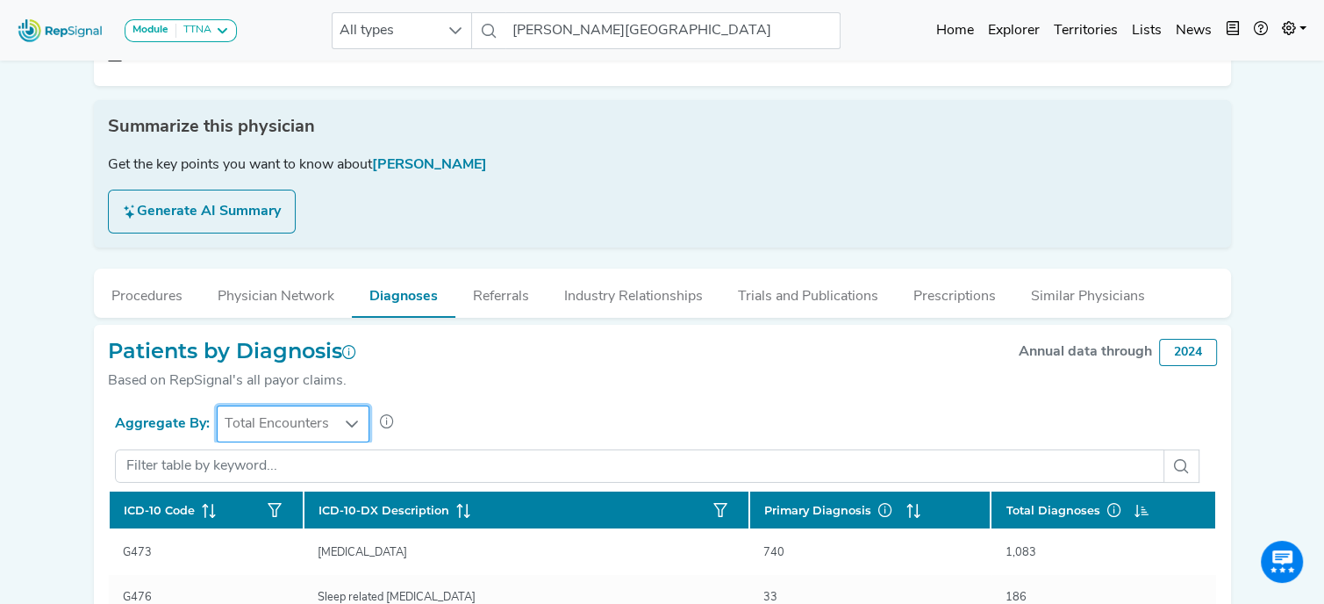
scroll to position [227, 13]
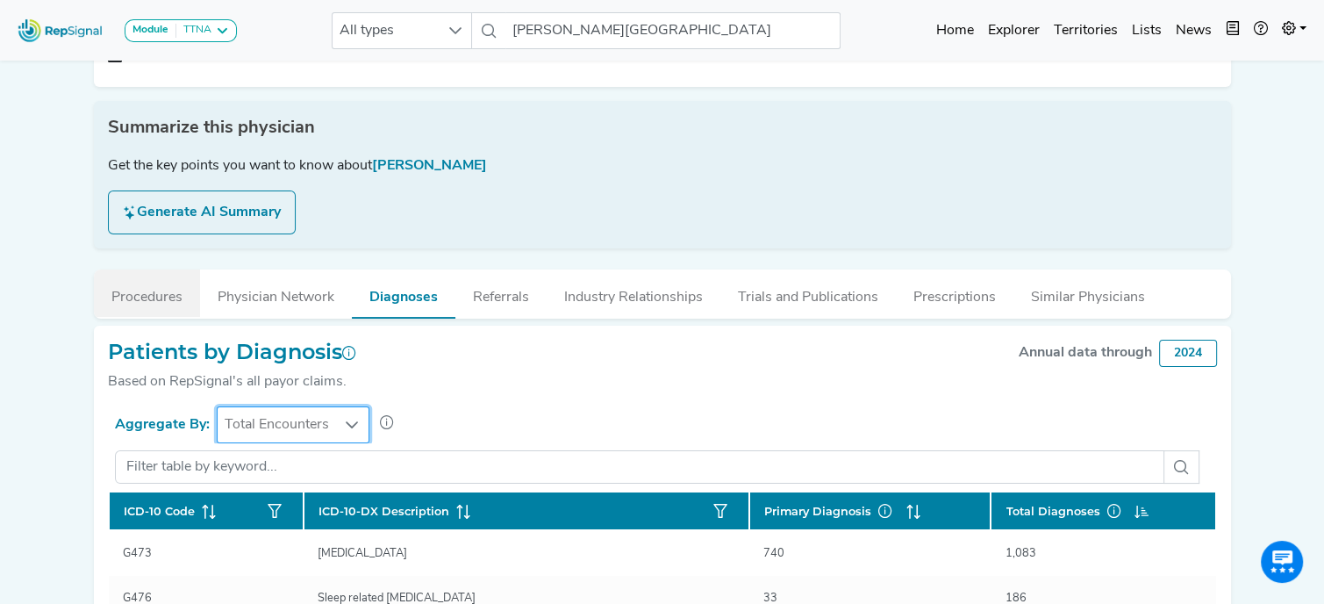
click at [136, 299] on button "Procedures" at bounding box center [147, 292] width 106 height 47
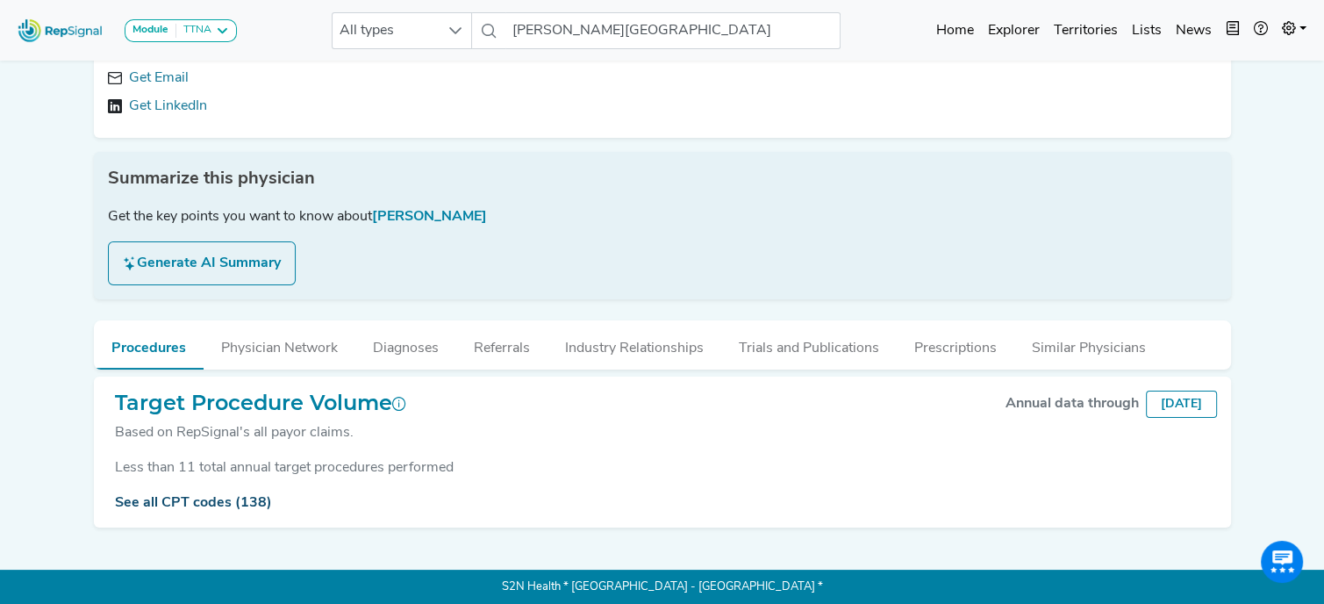
click at [150, 501] on link "See all CPT codes (138)" at bounding box center [193, 503] width 157 height 14
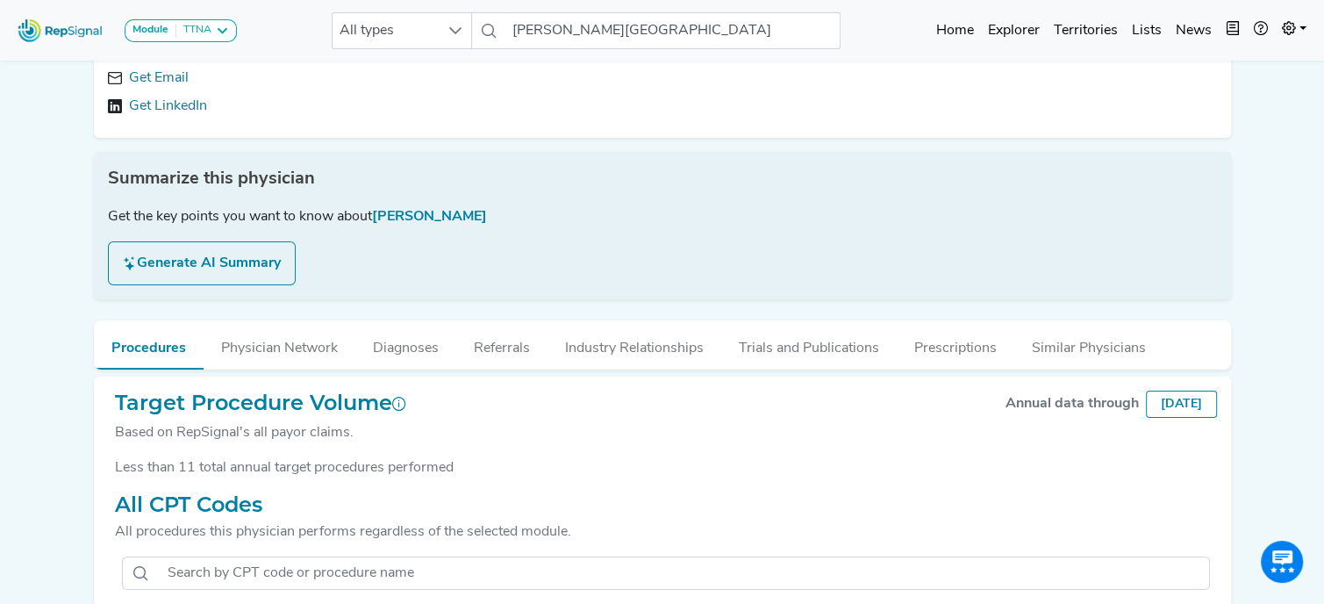
click at [197, 262] on button "Generate AI Summary" at bounding box center [202, 263] width 188 height 44
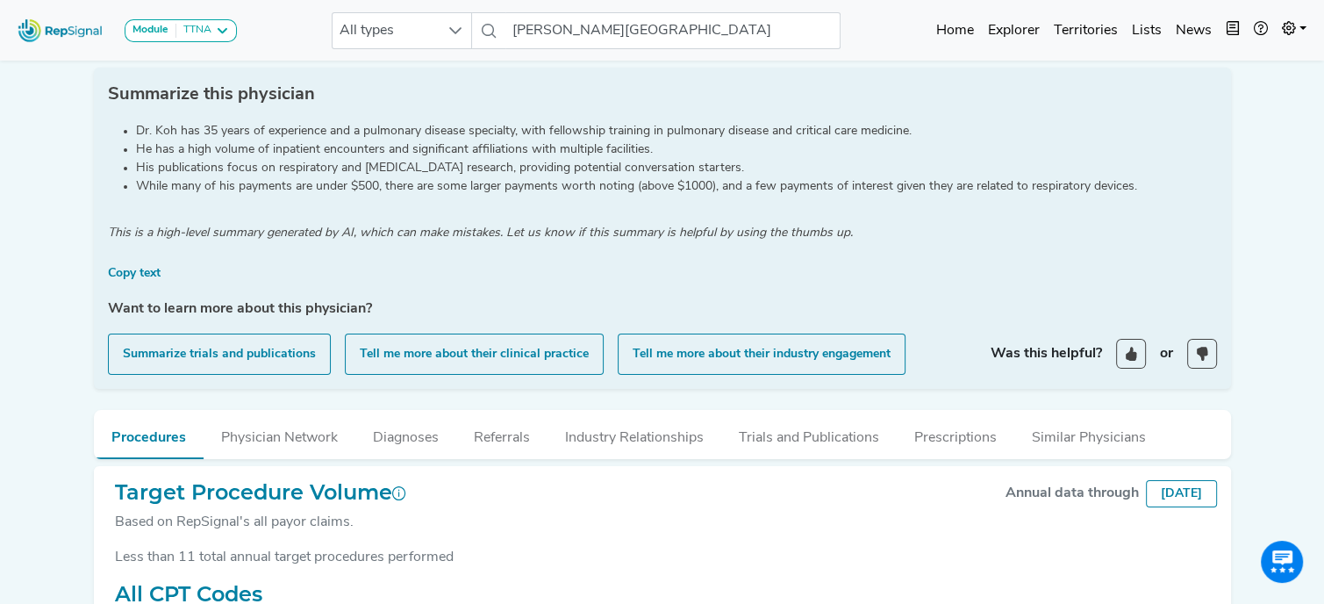
scroll to position [0, 13]
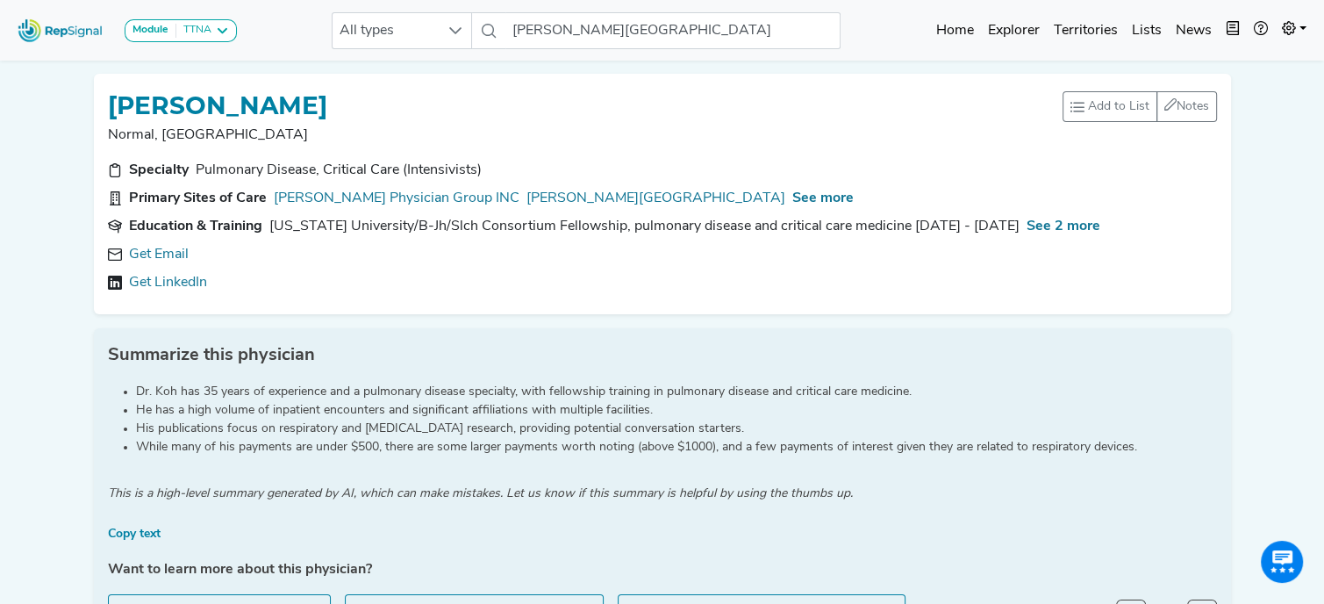
click at [889, 166] on section "Specialty Pulmonary Disease, Critical Care (Intensivists)" at bounding box center [662, 170] width 1109 height 21
